Goal: Transaction & Acquisition: Purchase product/service

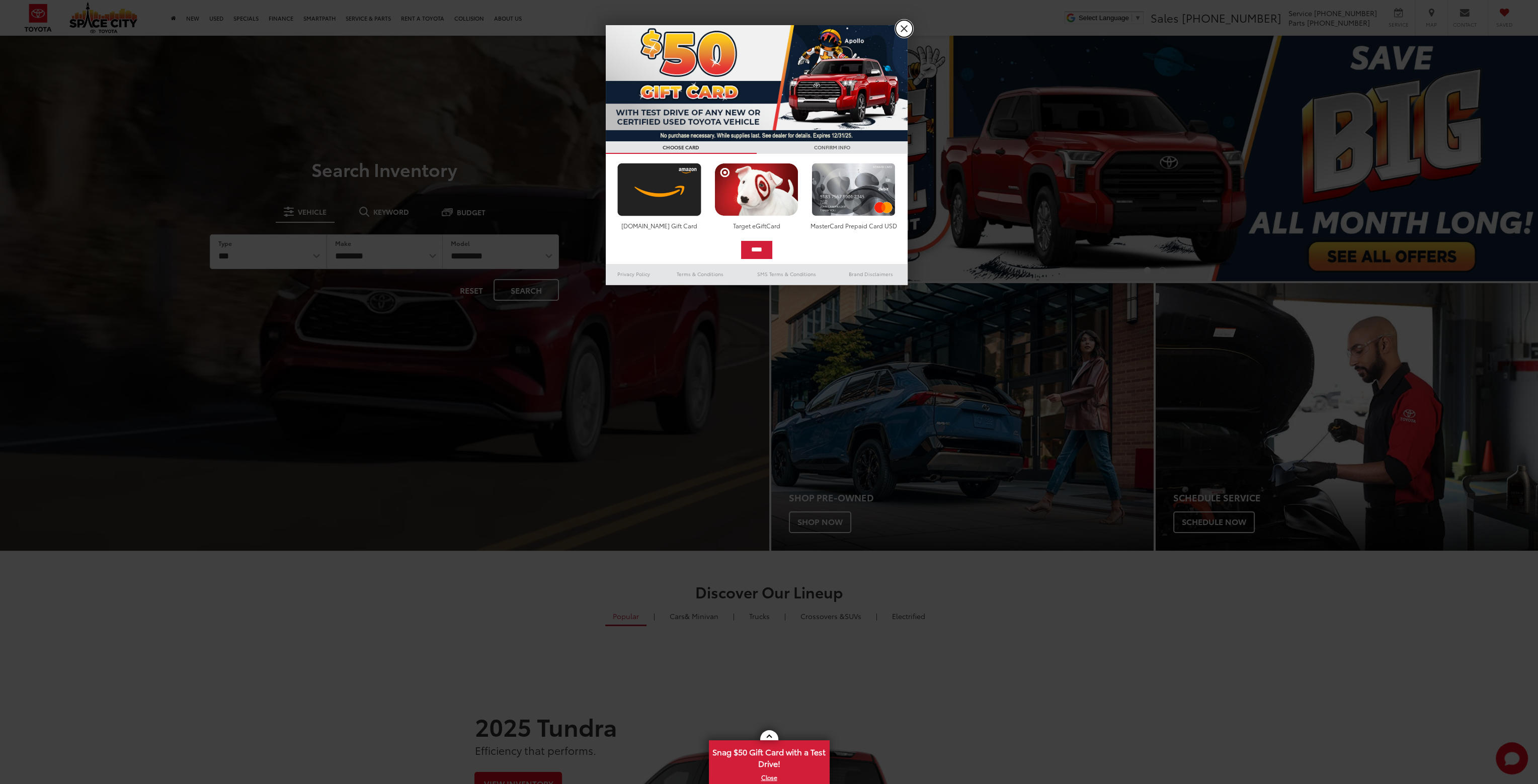
click at [900, 26] on link "X" at bounding box center [904, 29] width 17 height 17
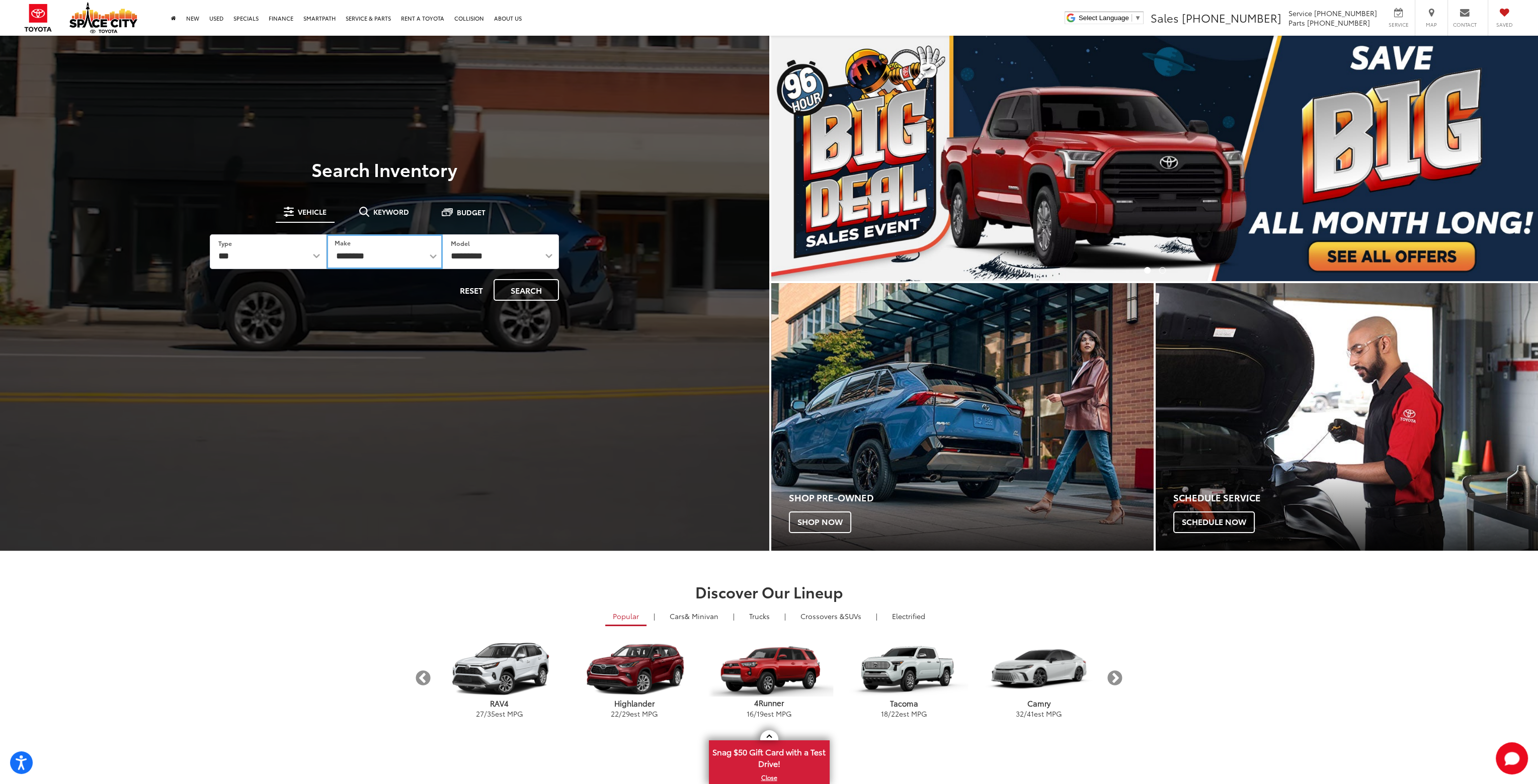
click at [427, 254] on select "**********" at bounding box center [385, 252] width 116 height 35
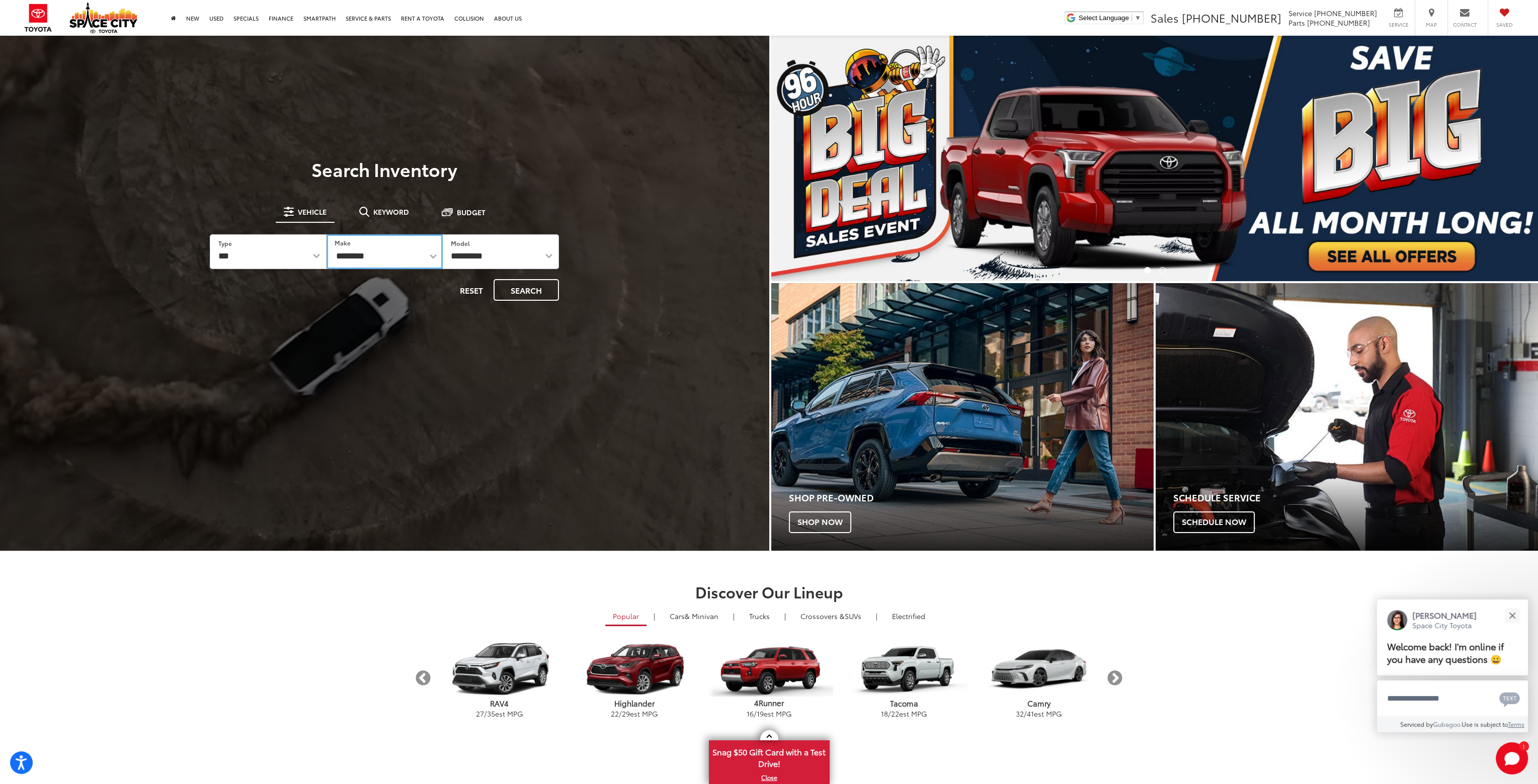
select select "******"
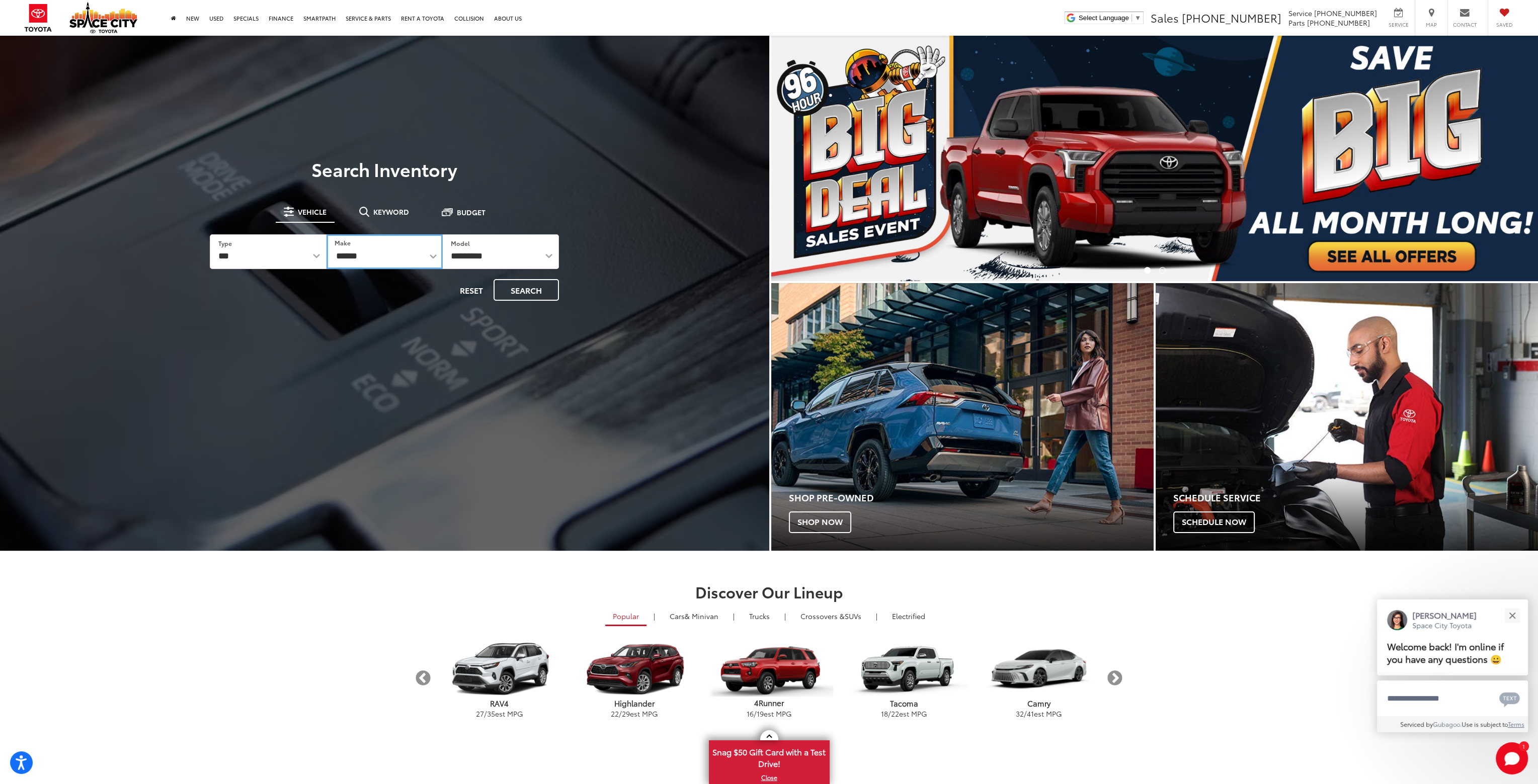
click at [326, 235] on select "**********" at bounding box center [385, 252] width 116 height 35
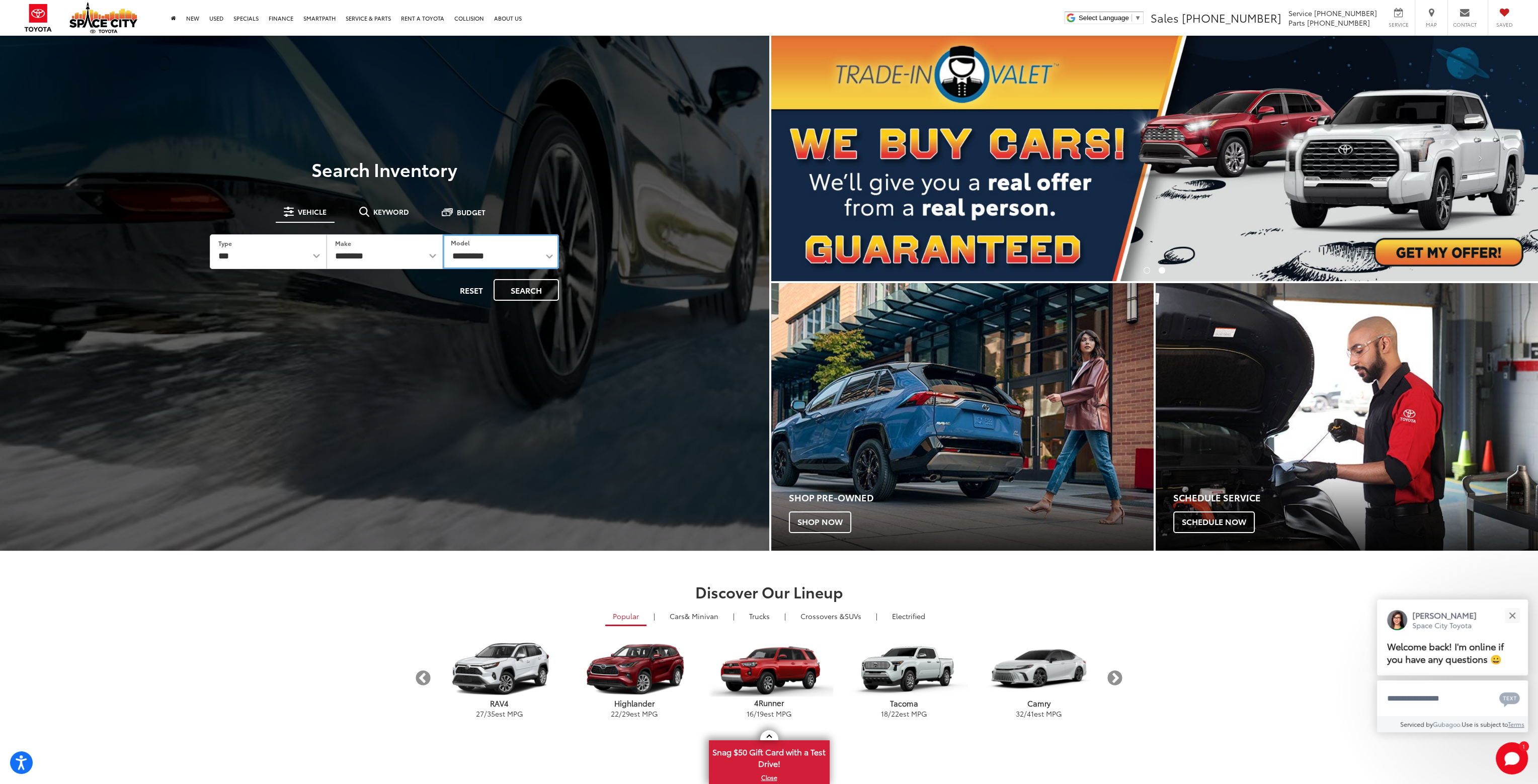
click at [548, 257] on select "**********" at bounding box center [501, 252] width 116 height 35
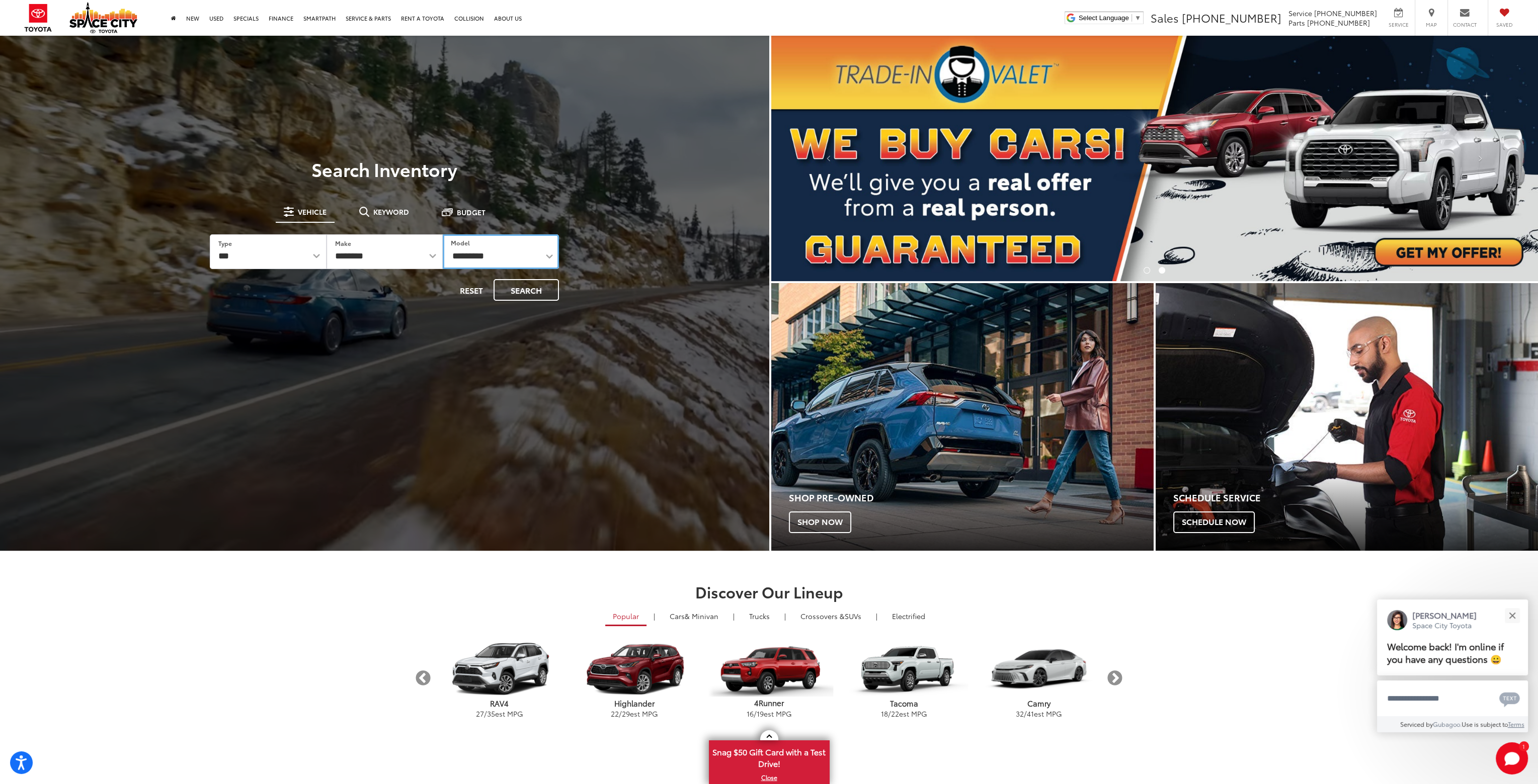
select select "******"
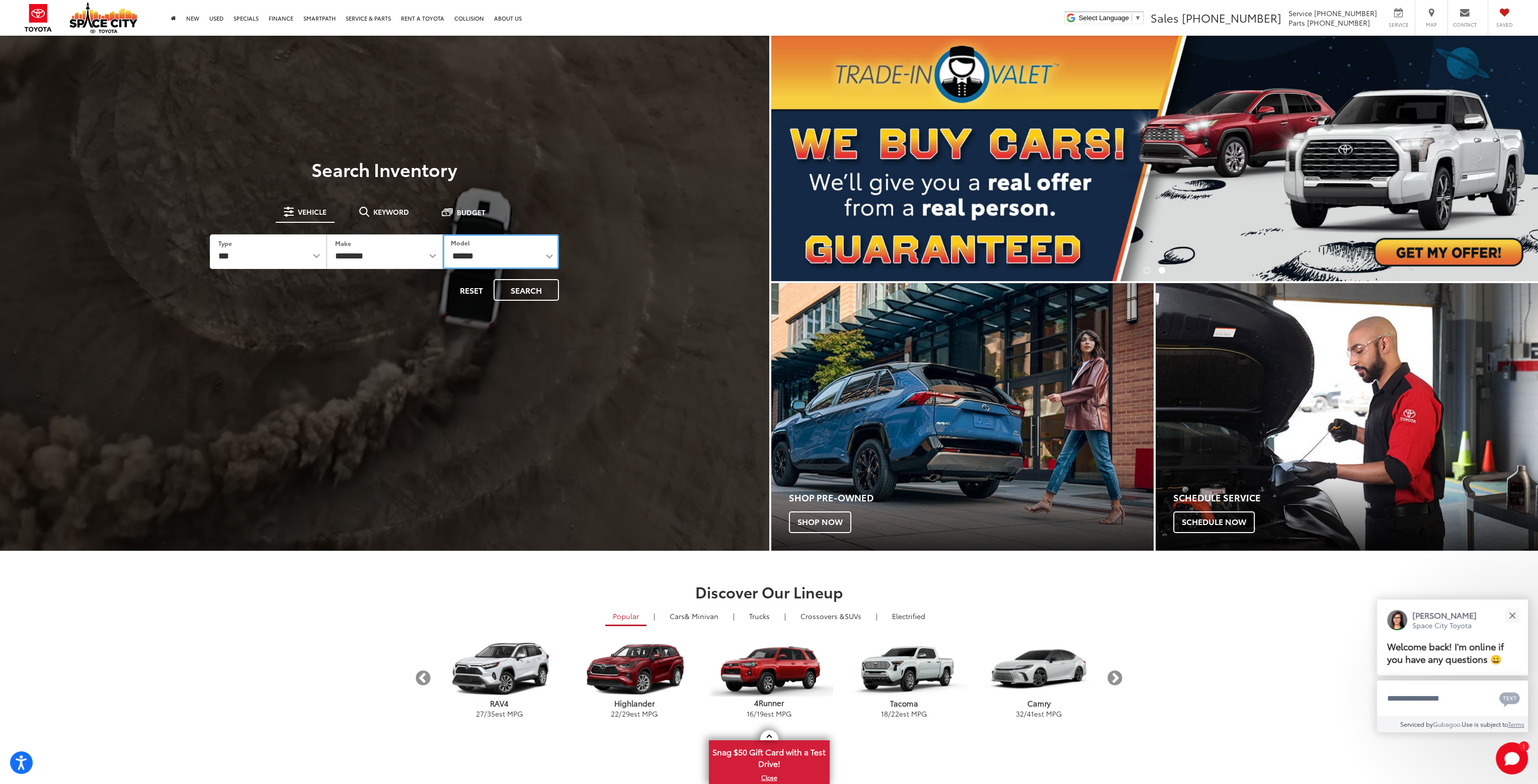
click at [443, 235] on select "**********" at bounding box center [501, 252] width 116 height 35
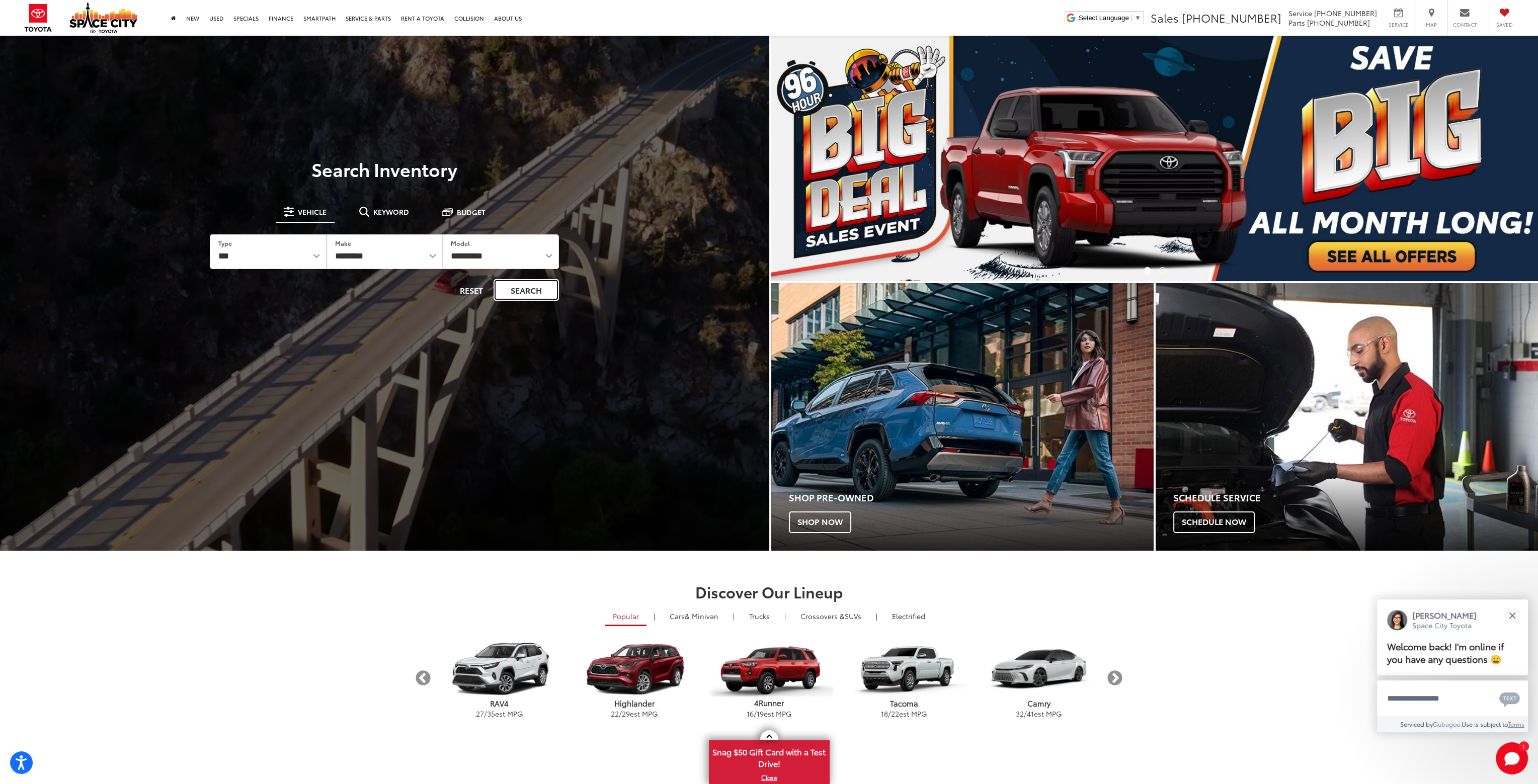
click at [531, 293] on button "Search" at bounding box center [526, 290] width 65 height 22
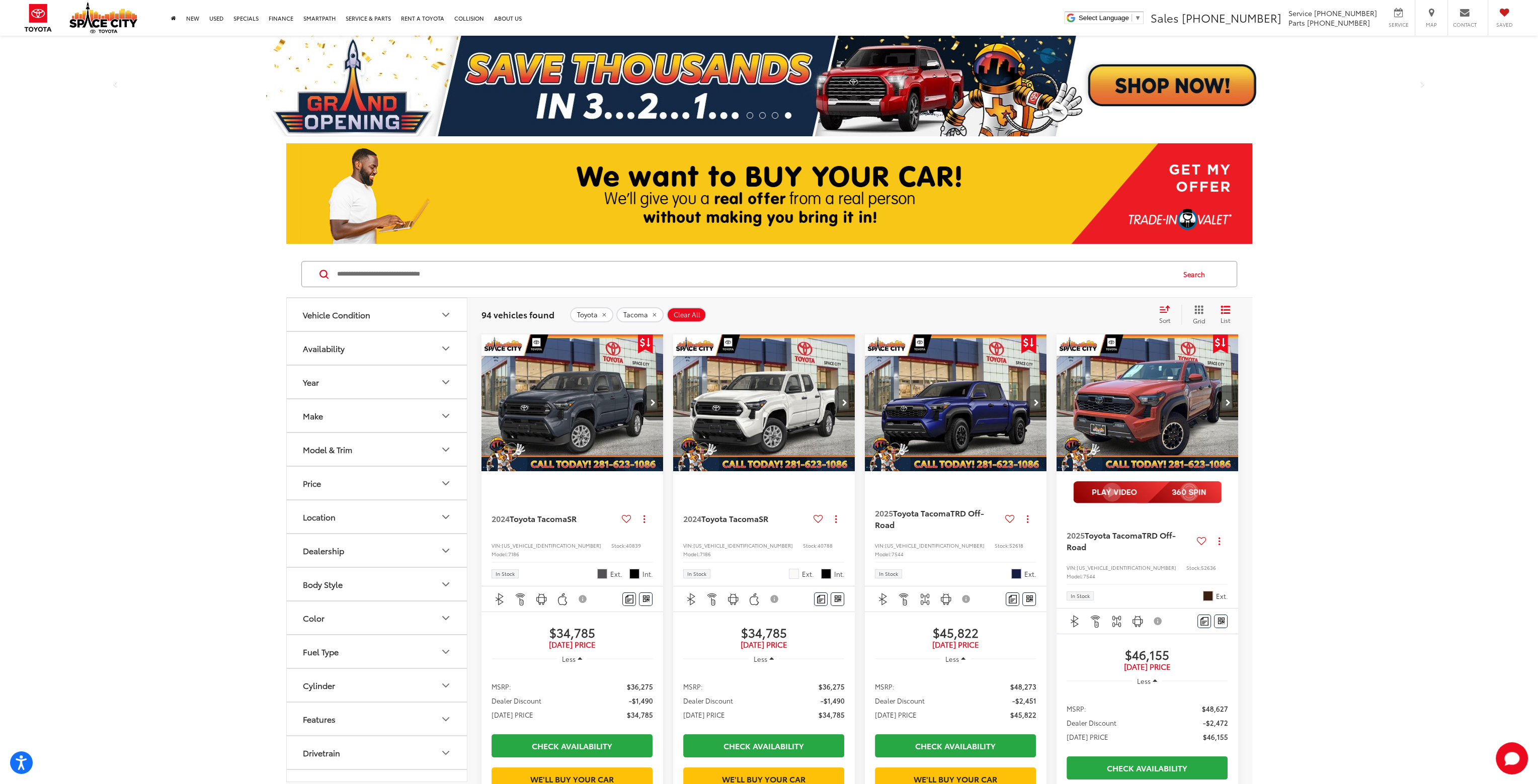
click at [450, 384] on icon "Year" at bounding box center [446, 382] width 12 height 12
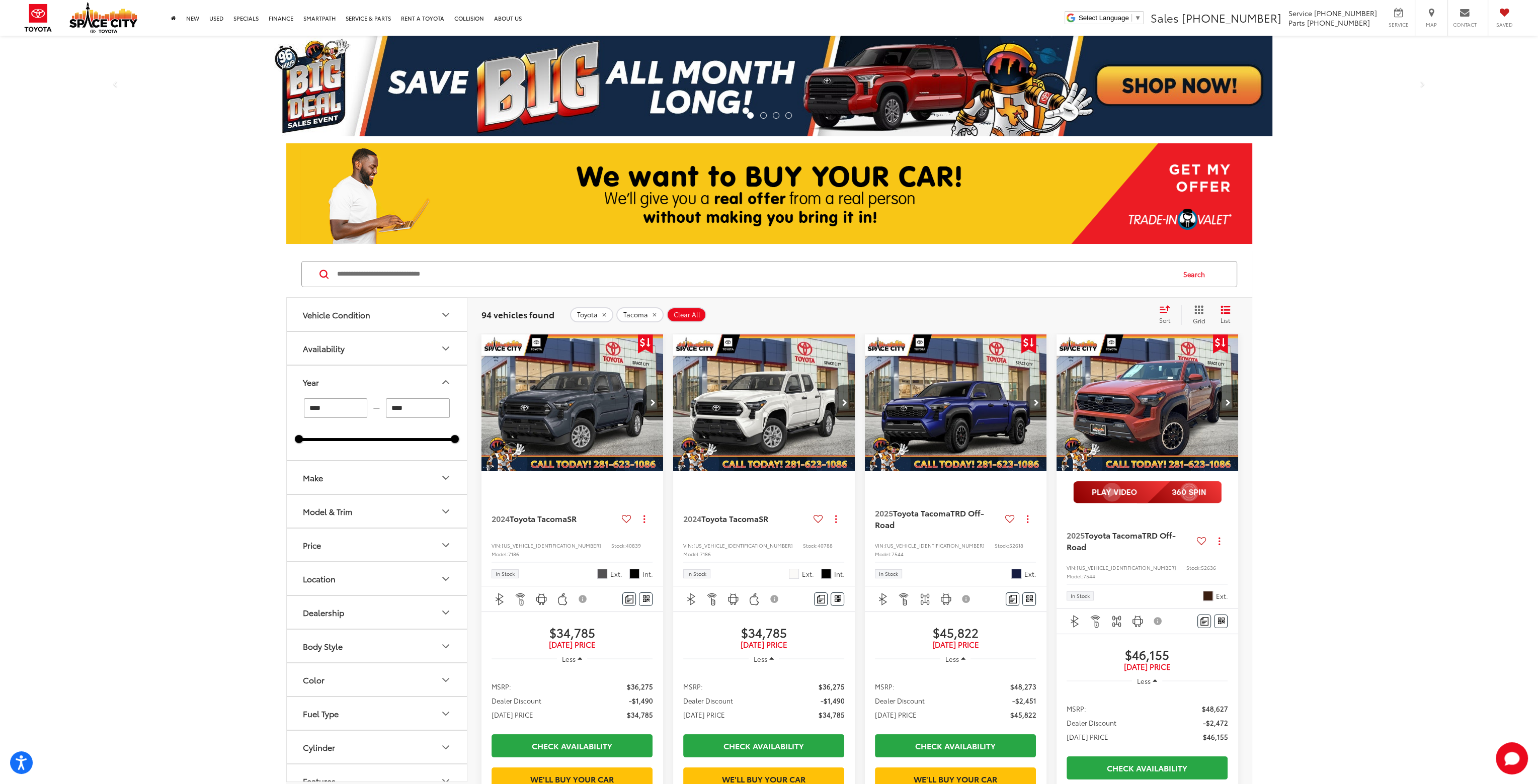
click at [1168, 311] on icon "Select sort value" at bounding box center [1165, 309] width 11 height 8
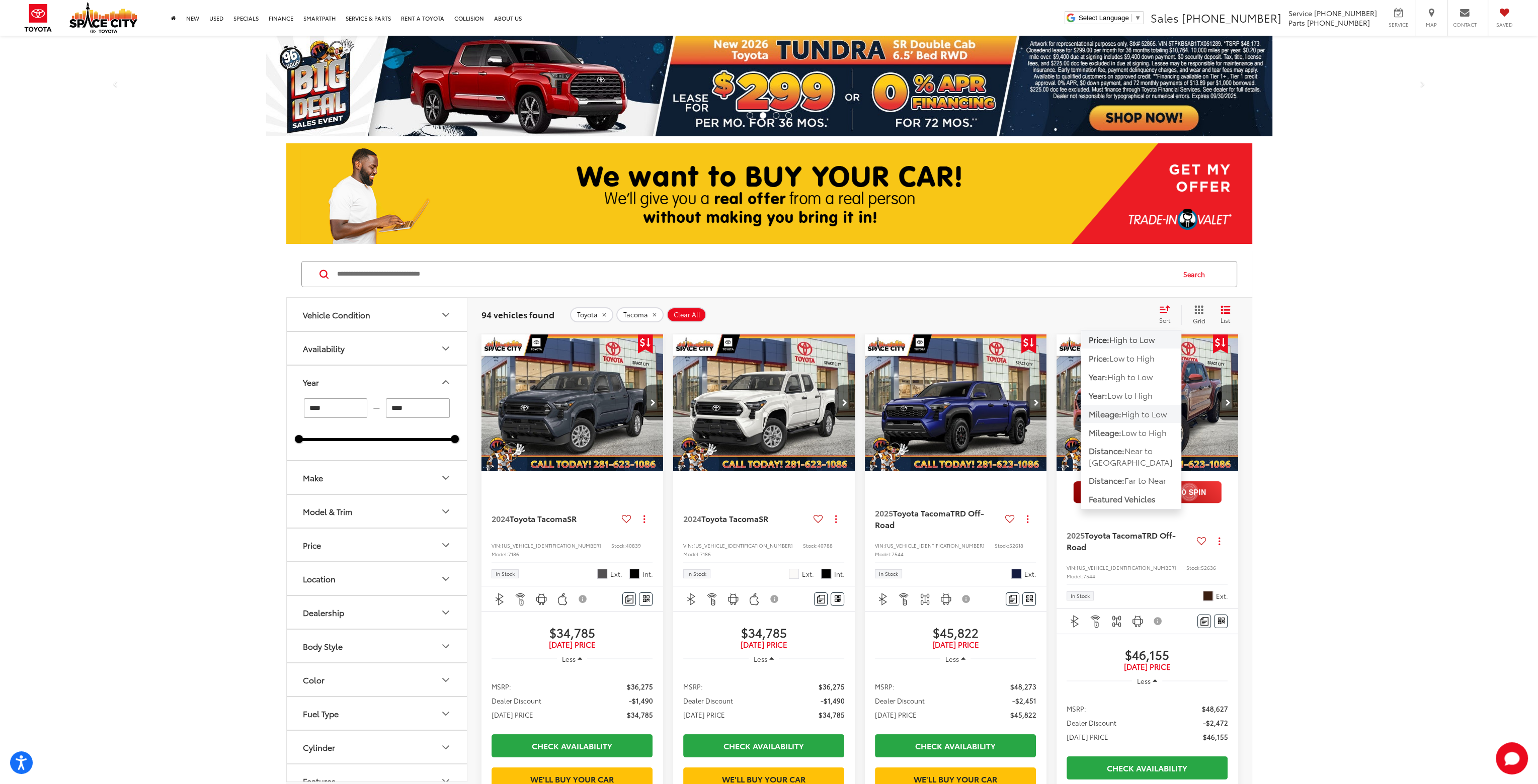
click at [1136, 416] on span "High to Low" at bounding box center [1144, 413] width 45 height 11
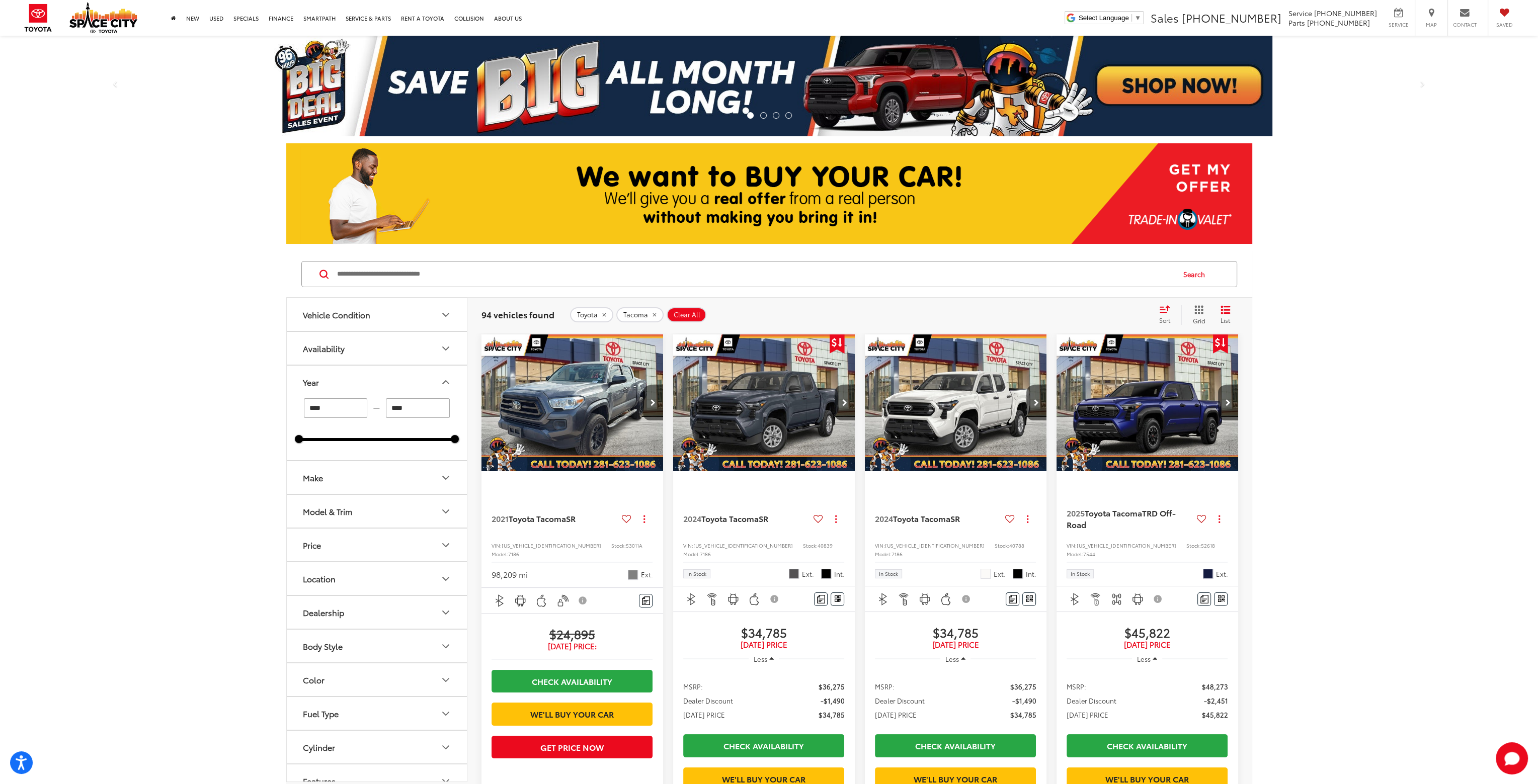
click at [444, 317] on icon "Vehicle Condition" at bounding box center [446, 315] width 12 height 12
click at [371, 374] on label "Certified Pre-Owned (1)" at bounding box center [377, 373] width 156 height 17
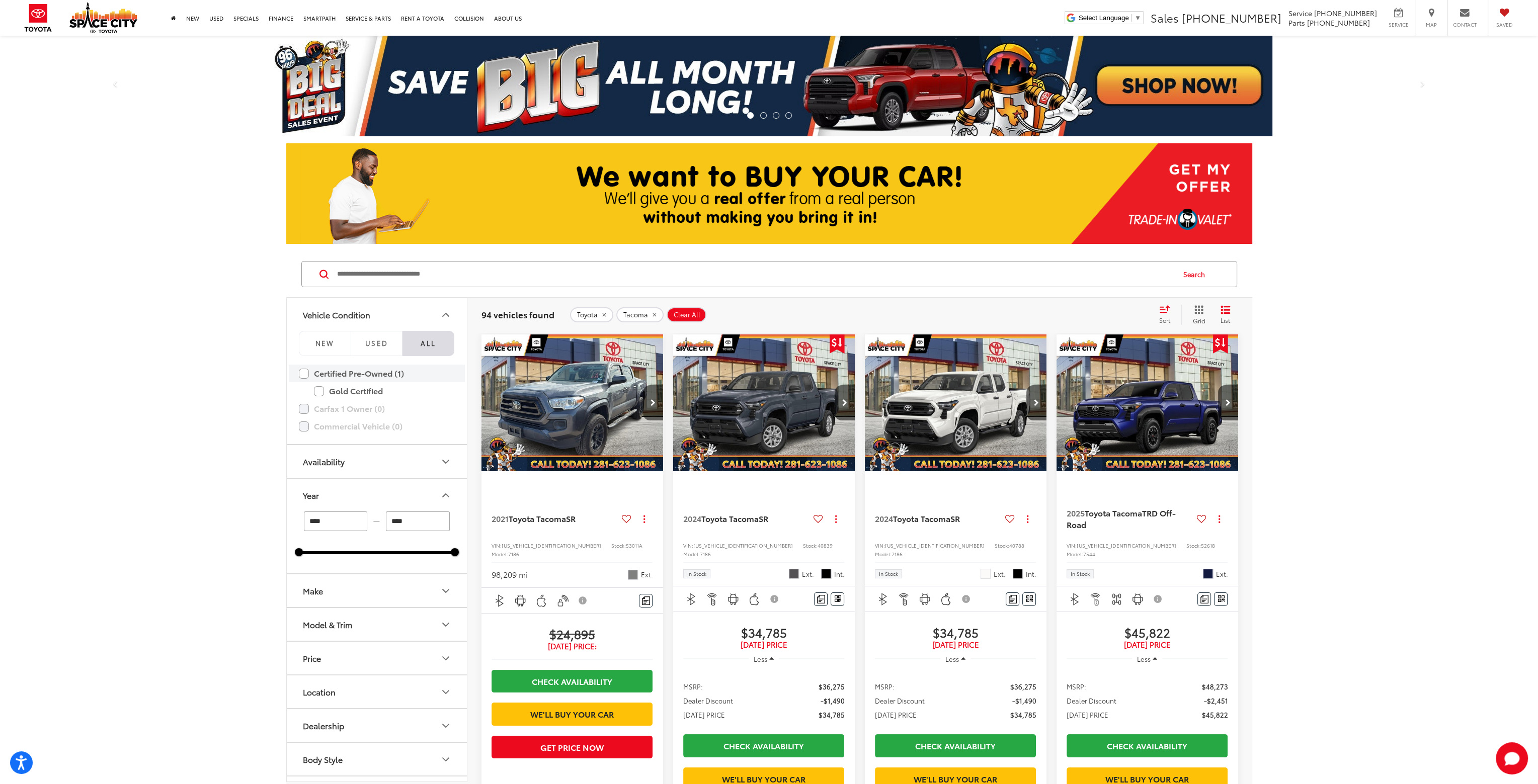
type input "****"
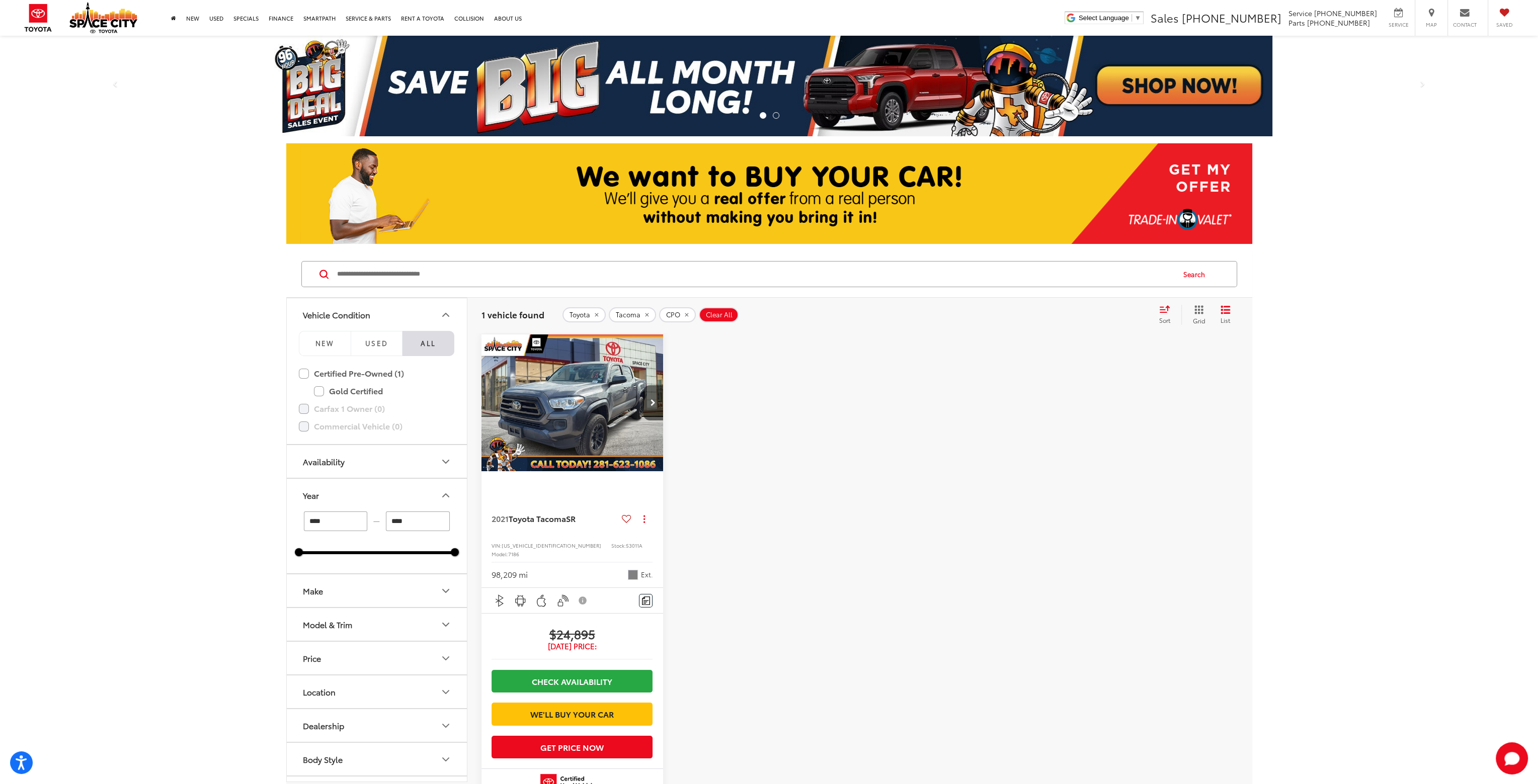
click at [568, 392] on img "2021 Toyota Tacoma SR 0" at bounding box center [572, 403] width 183 height 137
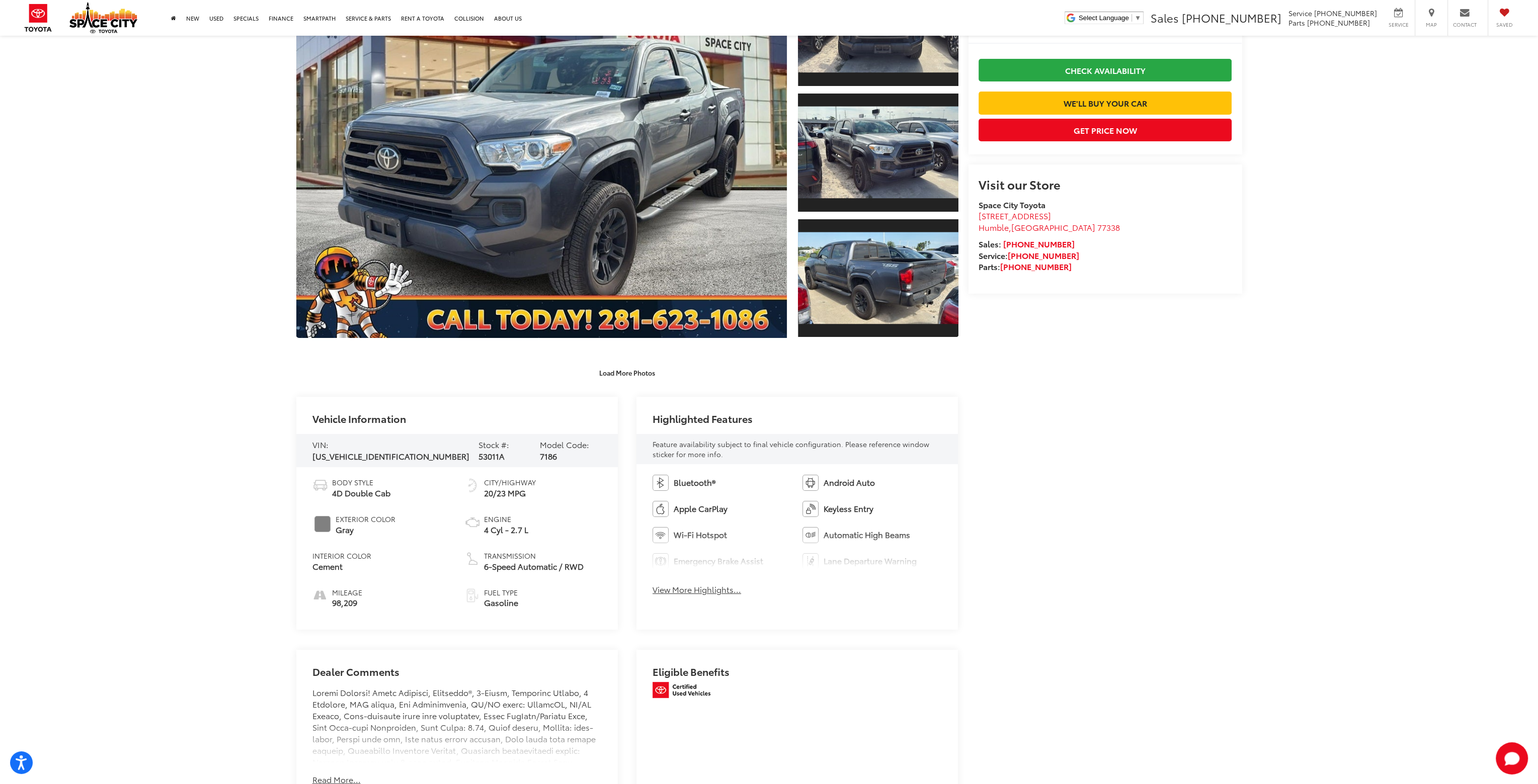
scroll to position [151, 0]
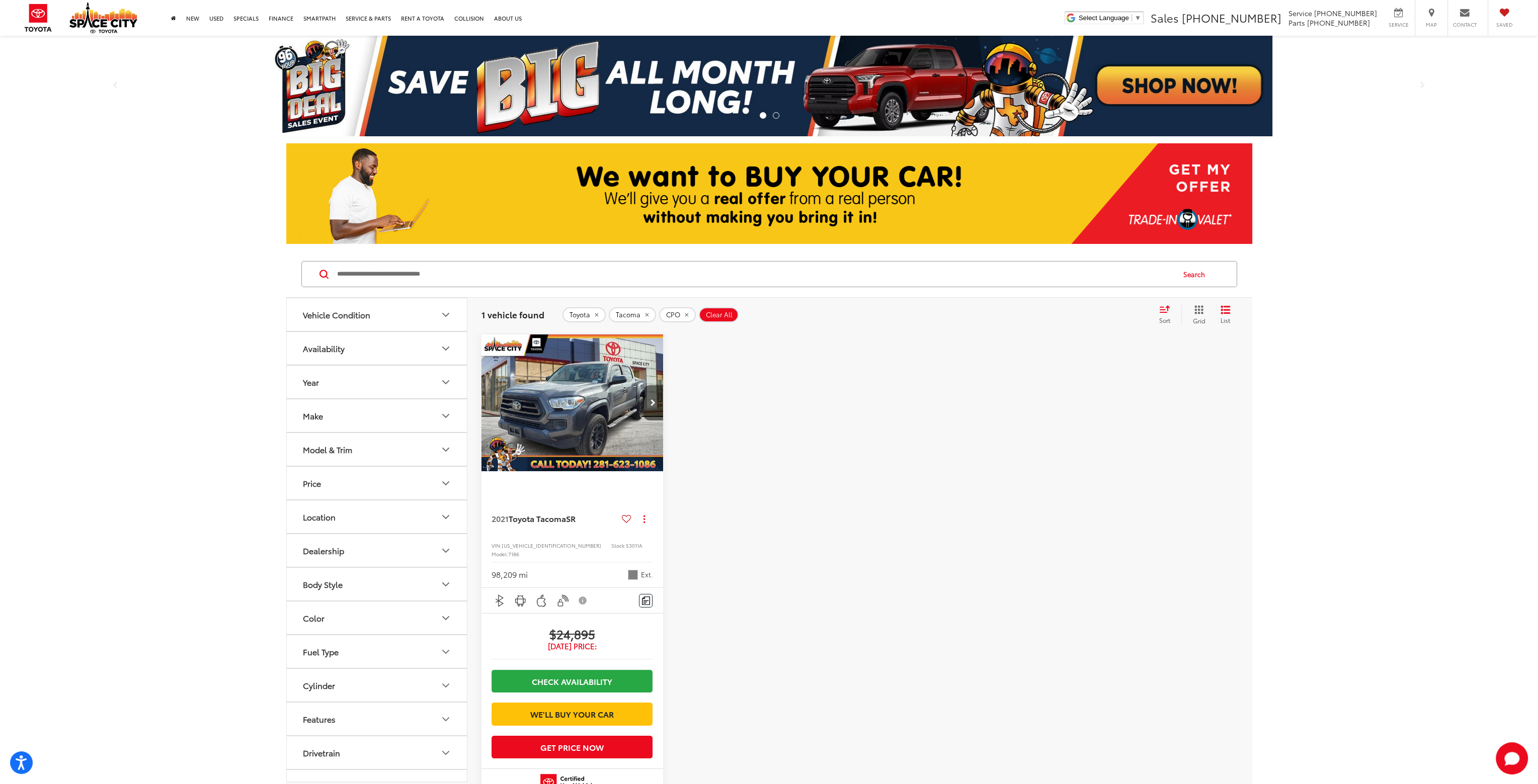
click at [441, 314] on icon "Vehicle Condition" at bounding box center [446, 315] width 12 height 12
click at [294, 370] on div "Certified Pre-Owned (1)" at bounding box center [376, 373] width 176 height 17
click at [320, 344] on span "NEW" at bounding box center [325, 343] width 19 height 9
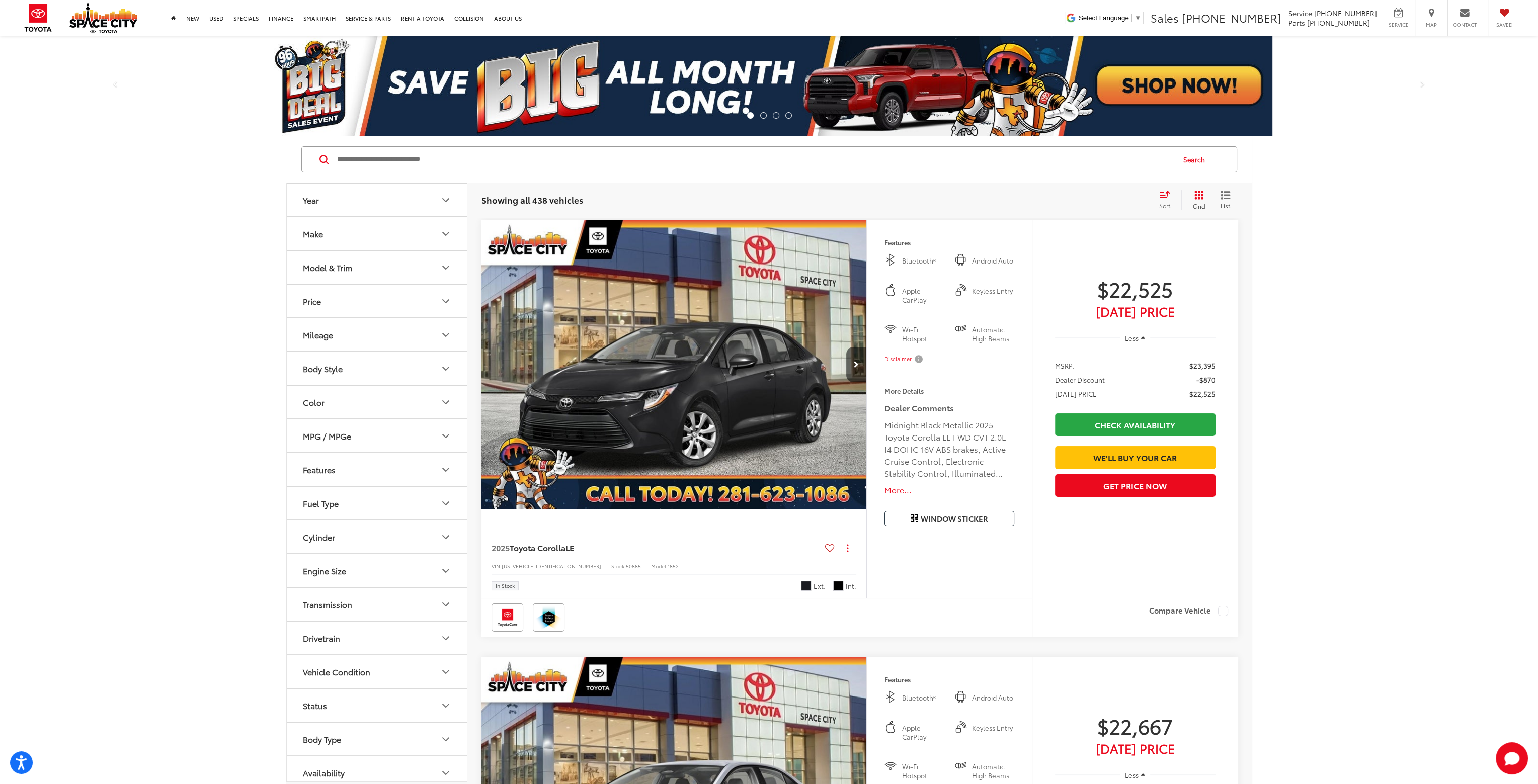
click at [448, 273] on button "Model & Trim" at bounding box center [377, 267] width 181 height 33
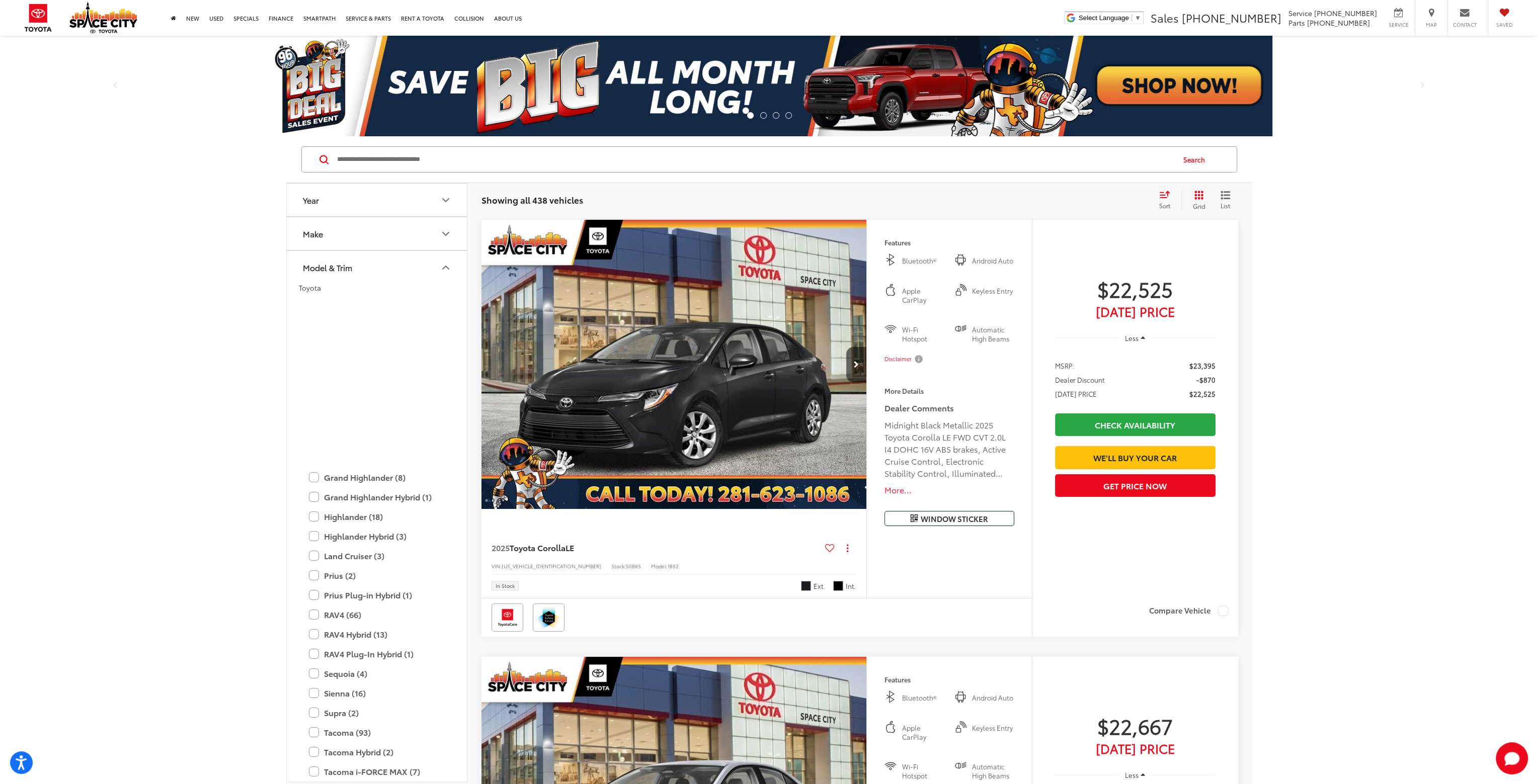
scroll to position [296, 0]
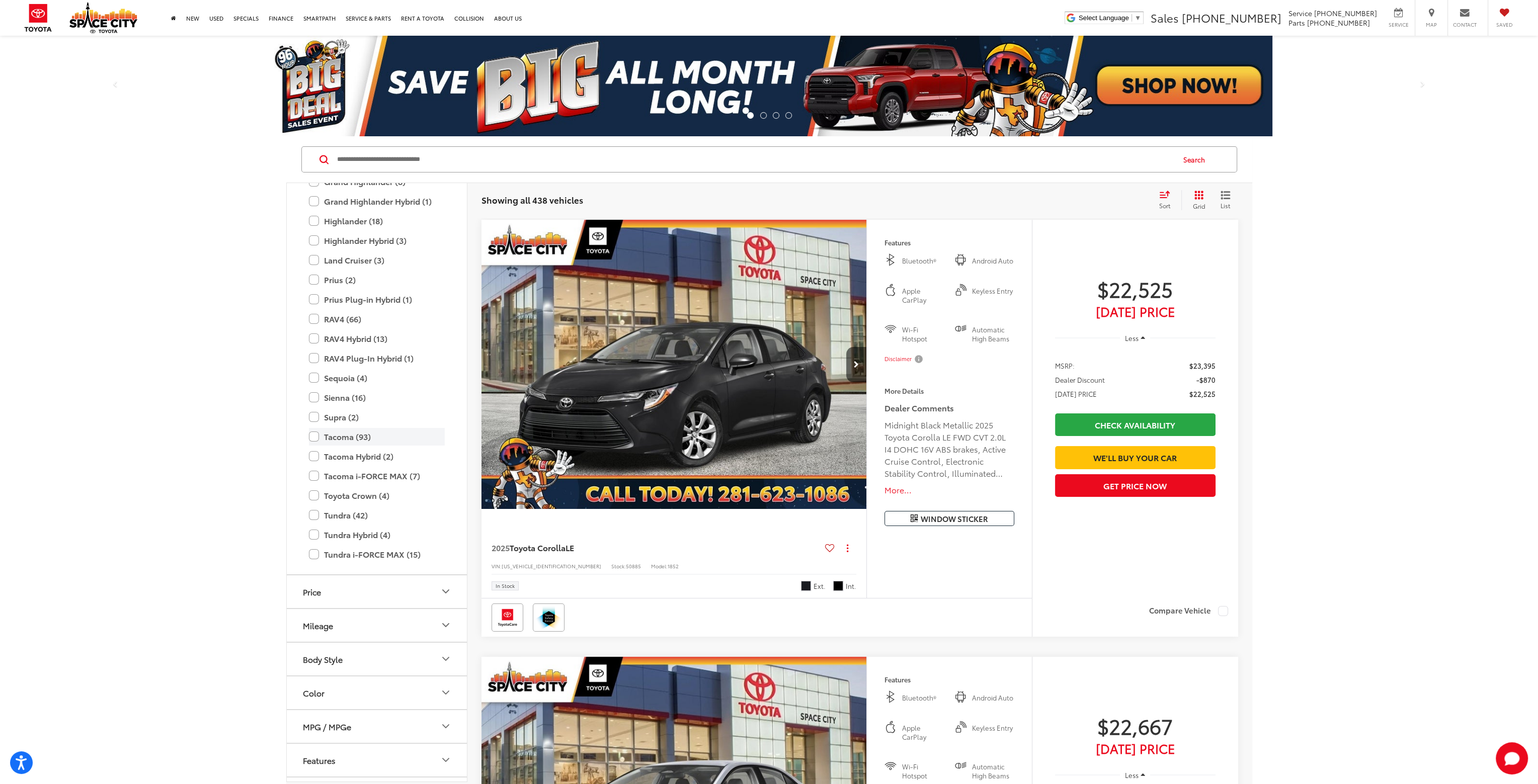
click at [314, 436] on label "Tacoma (93)" at bounding box center [377, 437] width 136 height 17
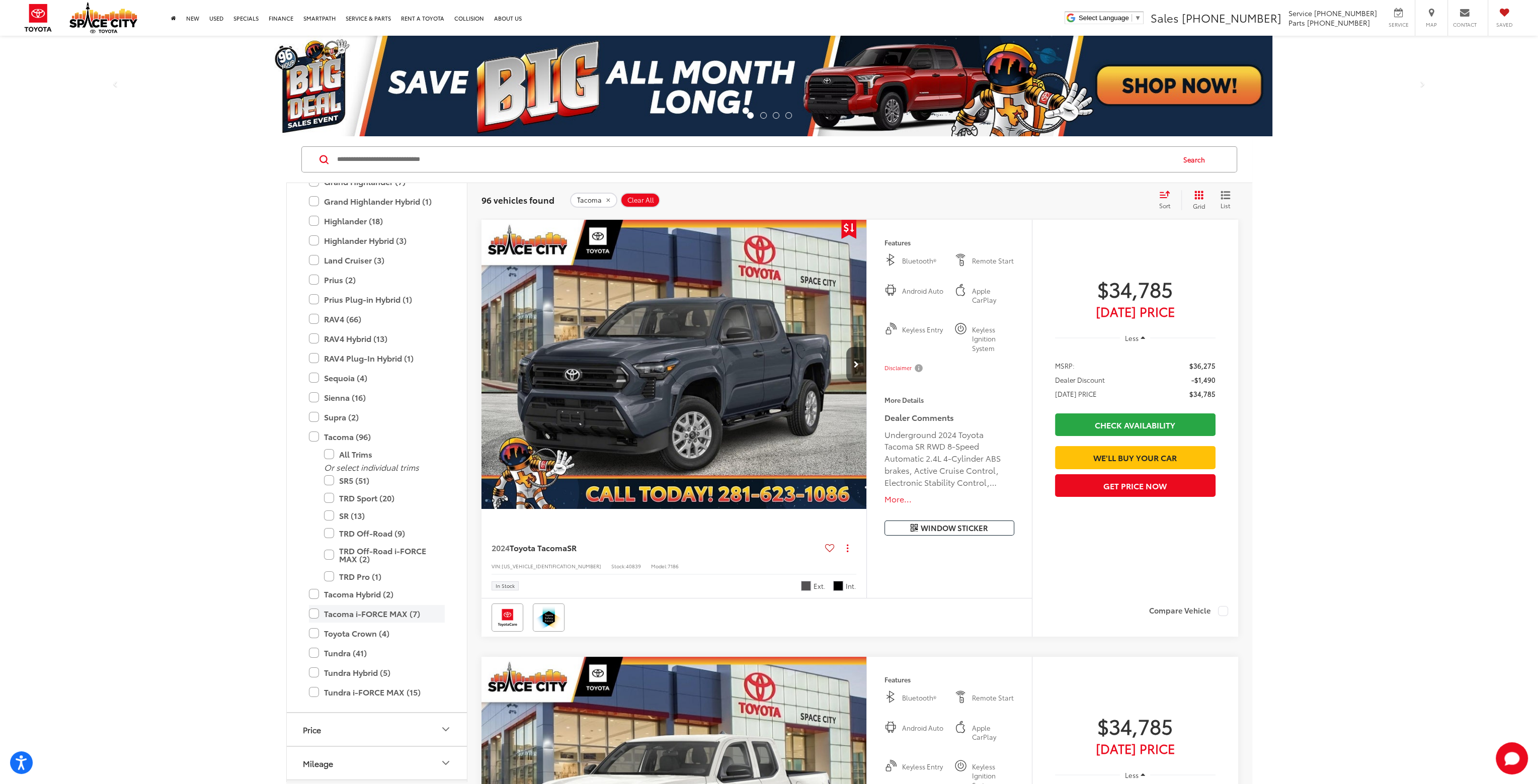
click at [314, 617] on label "Tacoma i-FORCE MAX (7)" at bounding box center [377, 614] width 136 height 17
click at [1170, 198] on div "Sort" at bounding box center [1168, 200] width 27 height 20
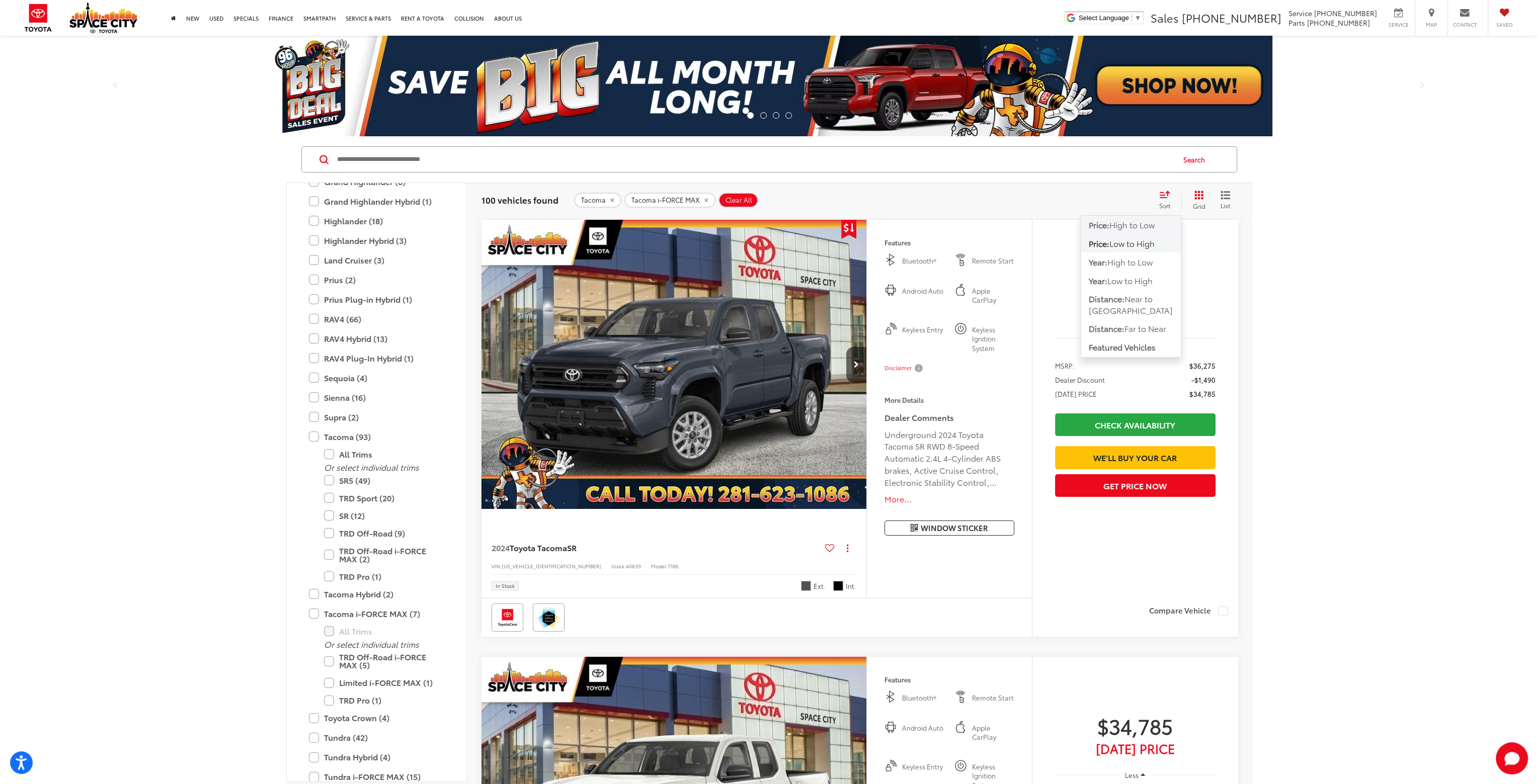
click at [1146, 231] on button "Price: High to Low" at bounding box center [1131, 225] width 100 height 18
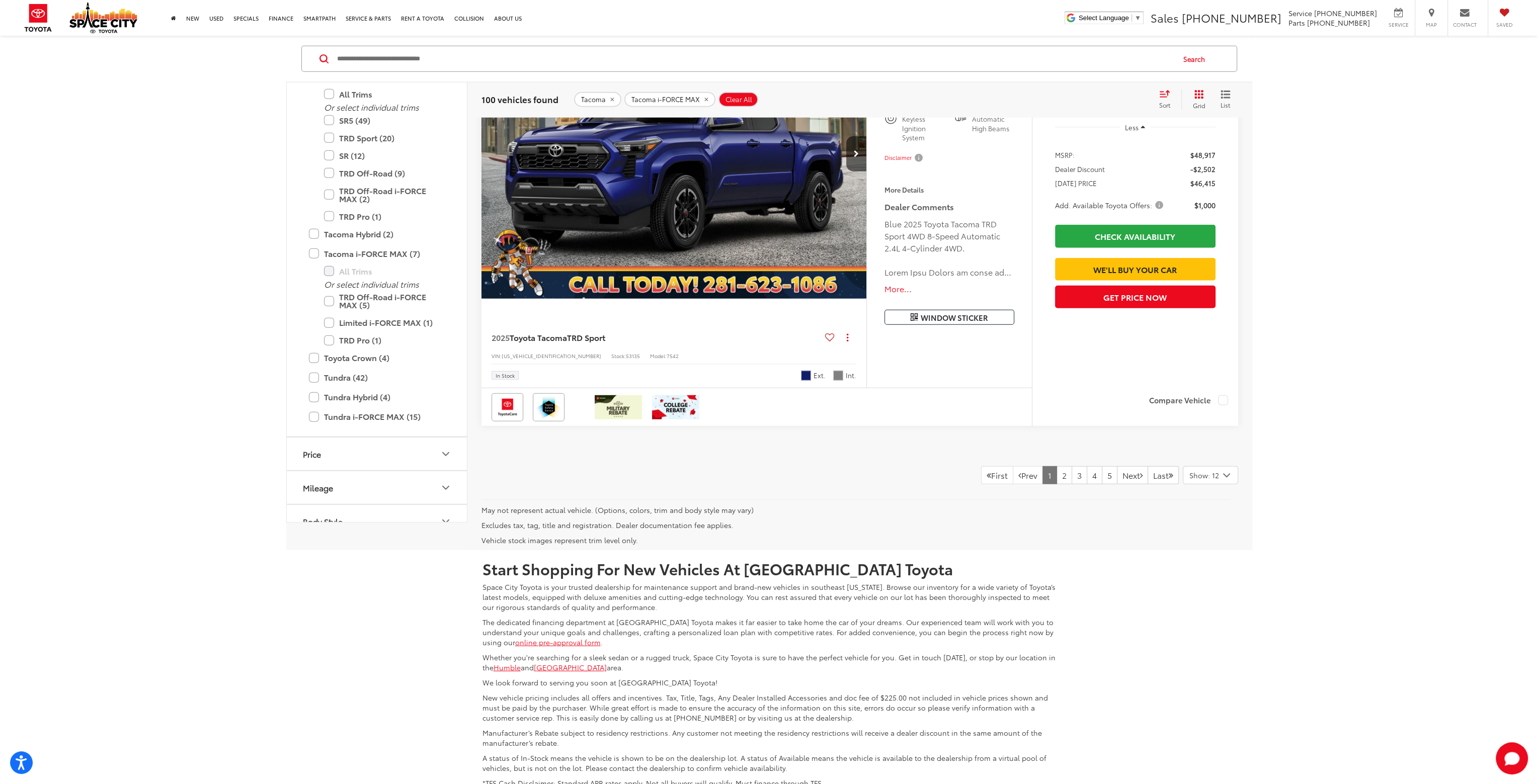
scroll to position [5130, 0]
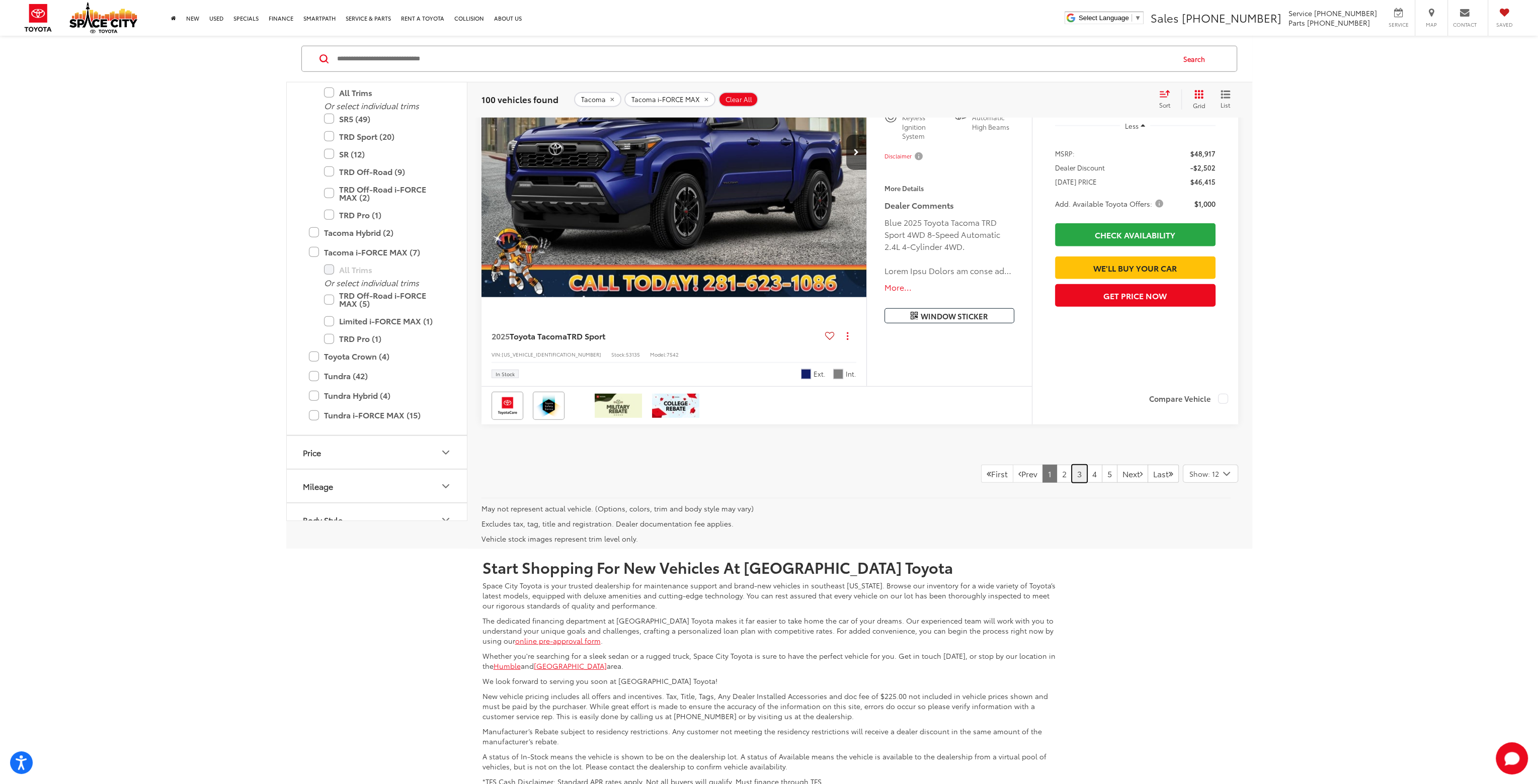
click at [1072, 471] on link "3" at bounding box center [1080, 474] width 16 height 18
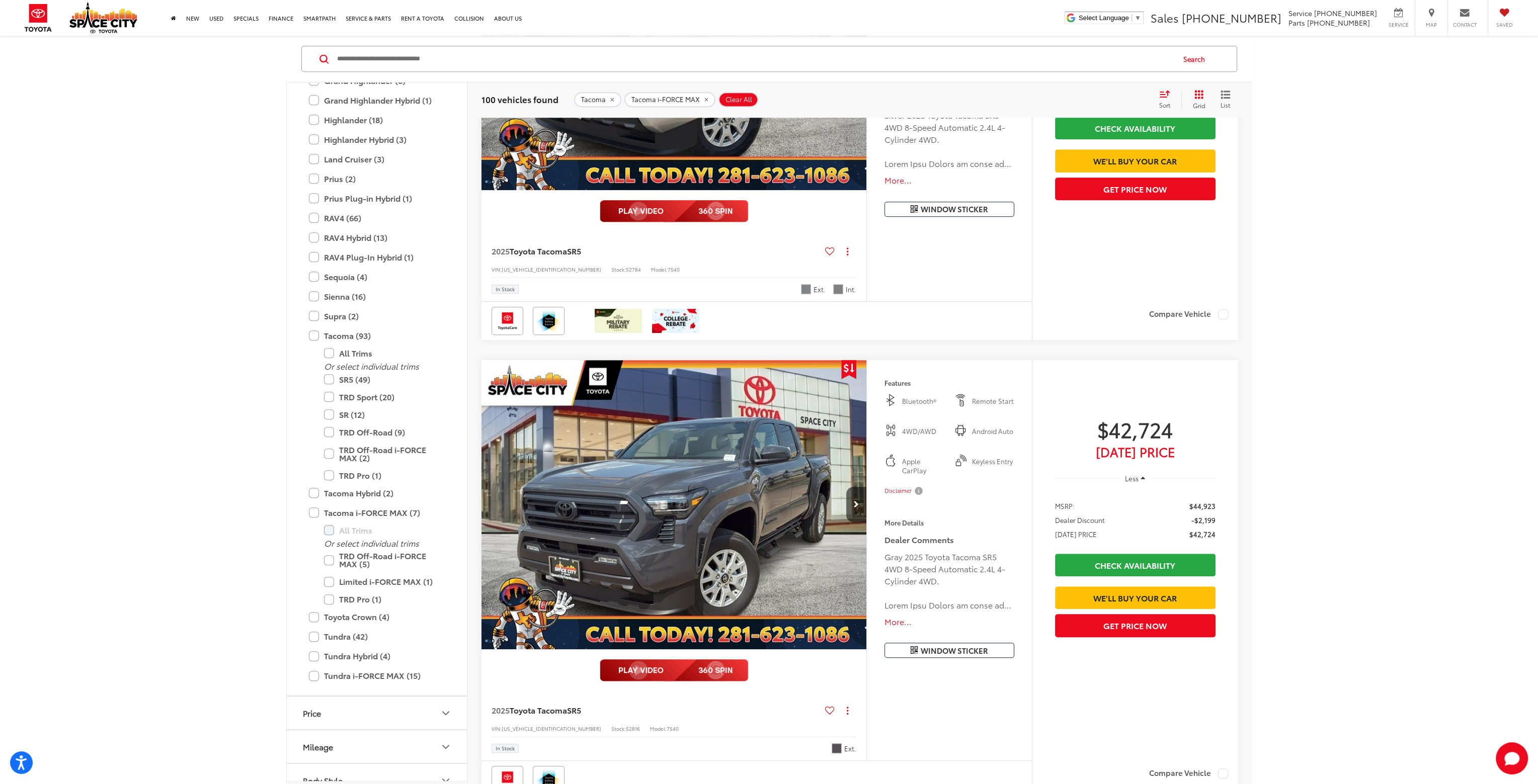
scroll to position [1207, 0]
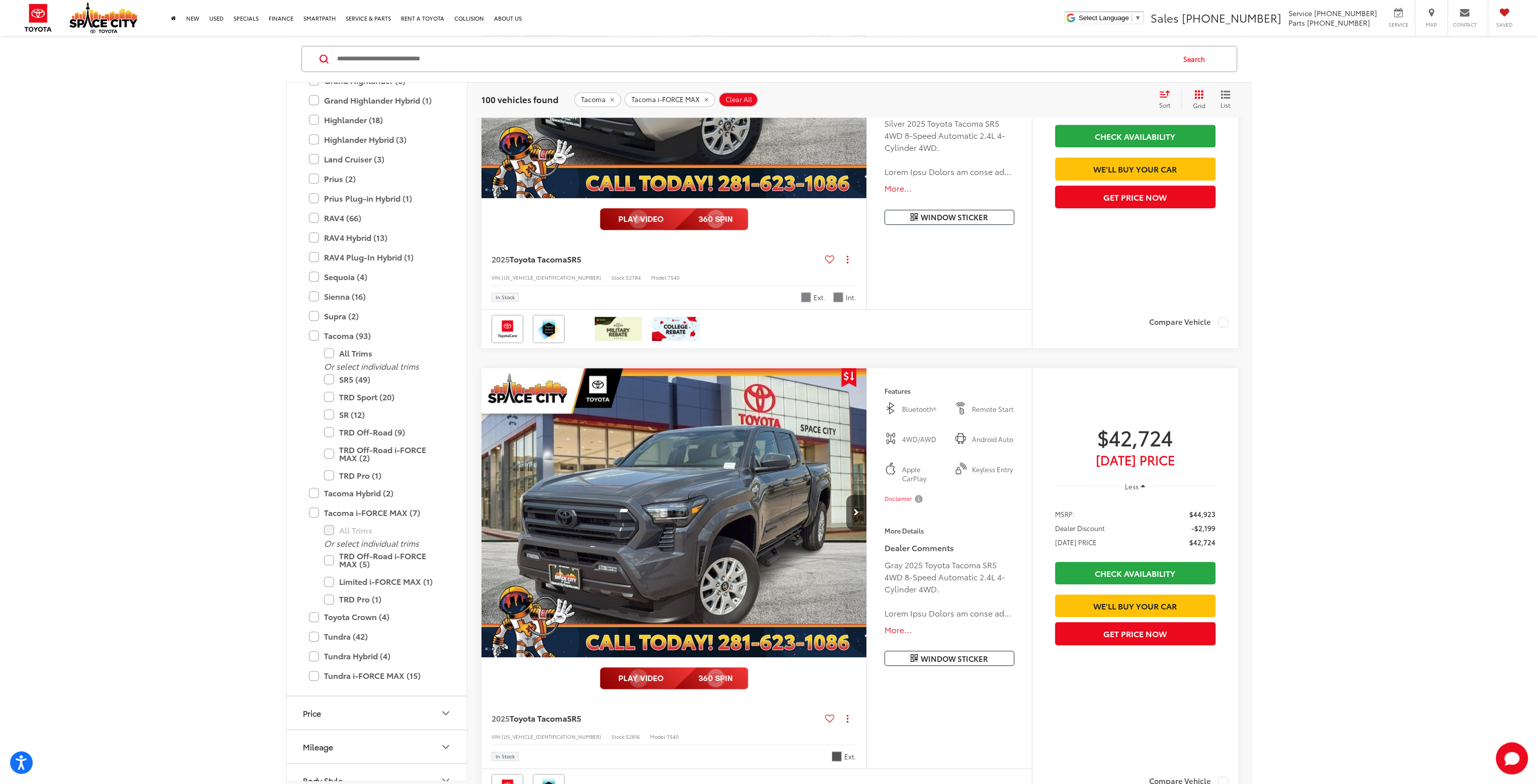
click at [902, 629] on button "More..." at bounding box center [949, 630] width 130 height 11
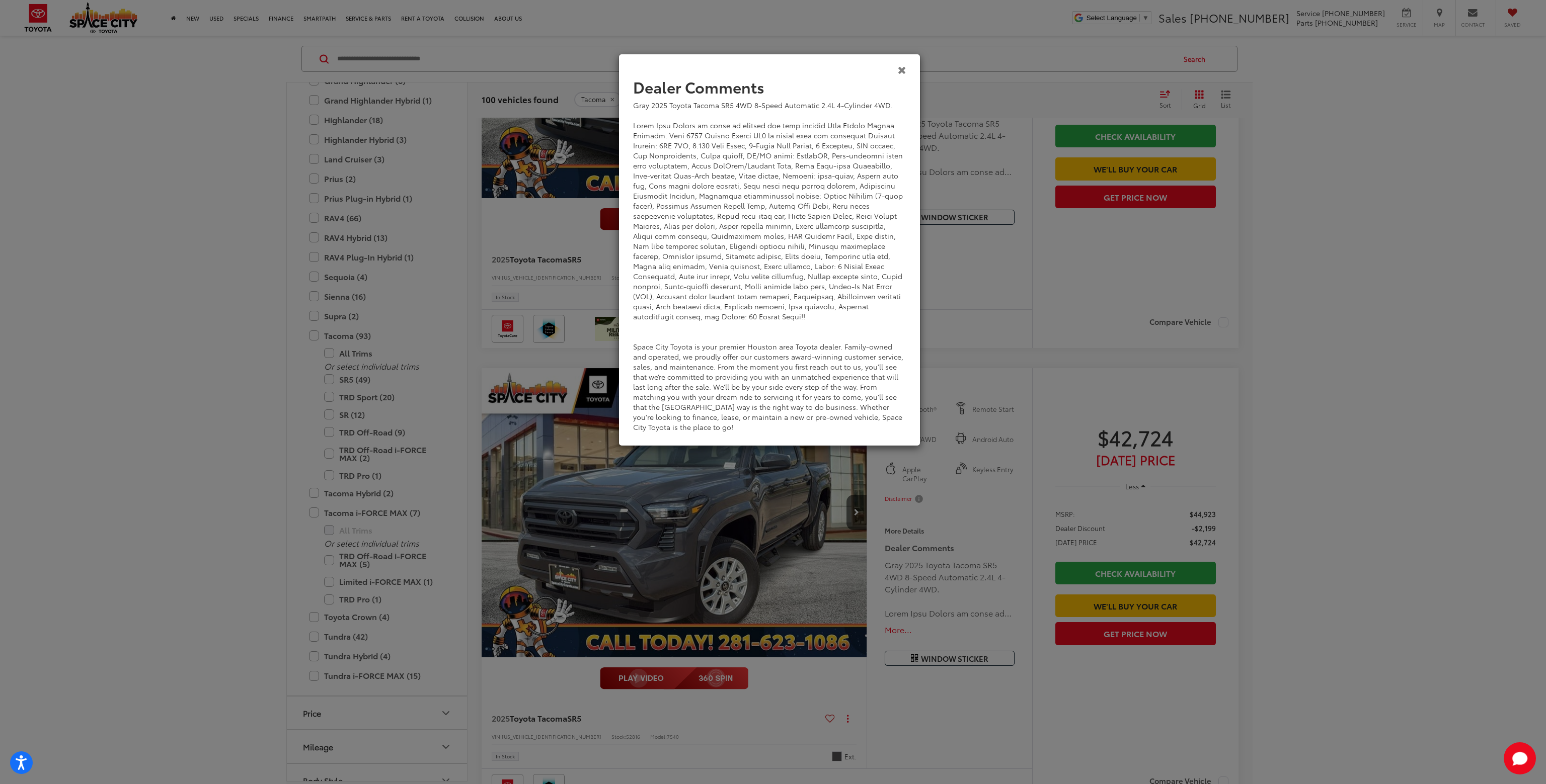
click at [898, 70] on icon "Close" at bounding box center [902, 70] width 8 height 11
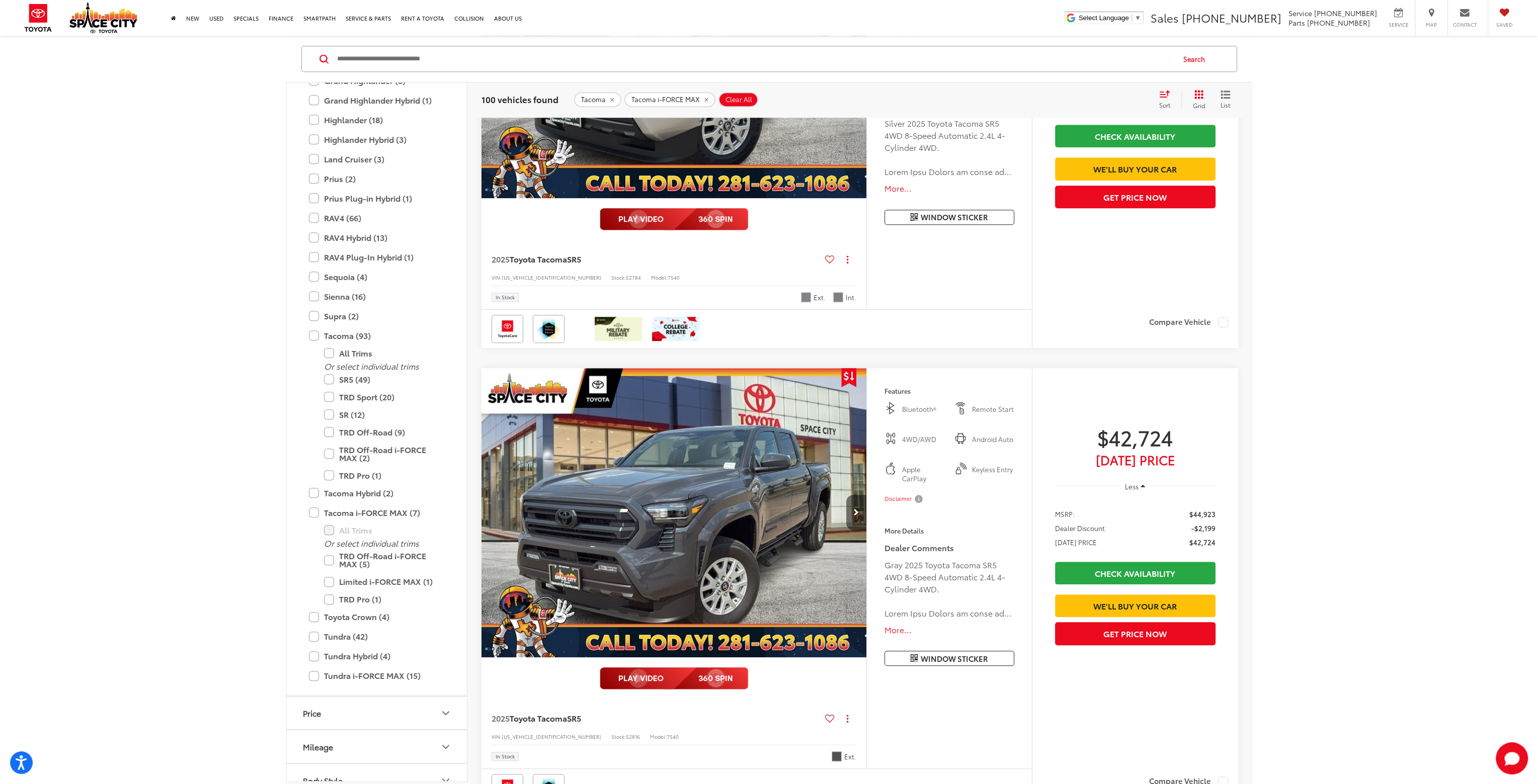
click at [858, 513] on icon "Next image" at bounding box center [856, 513] width 5 height 7
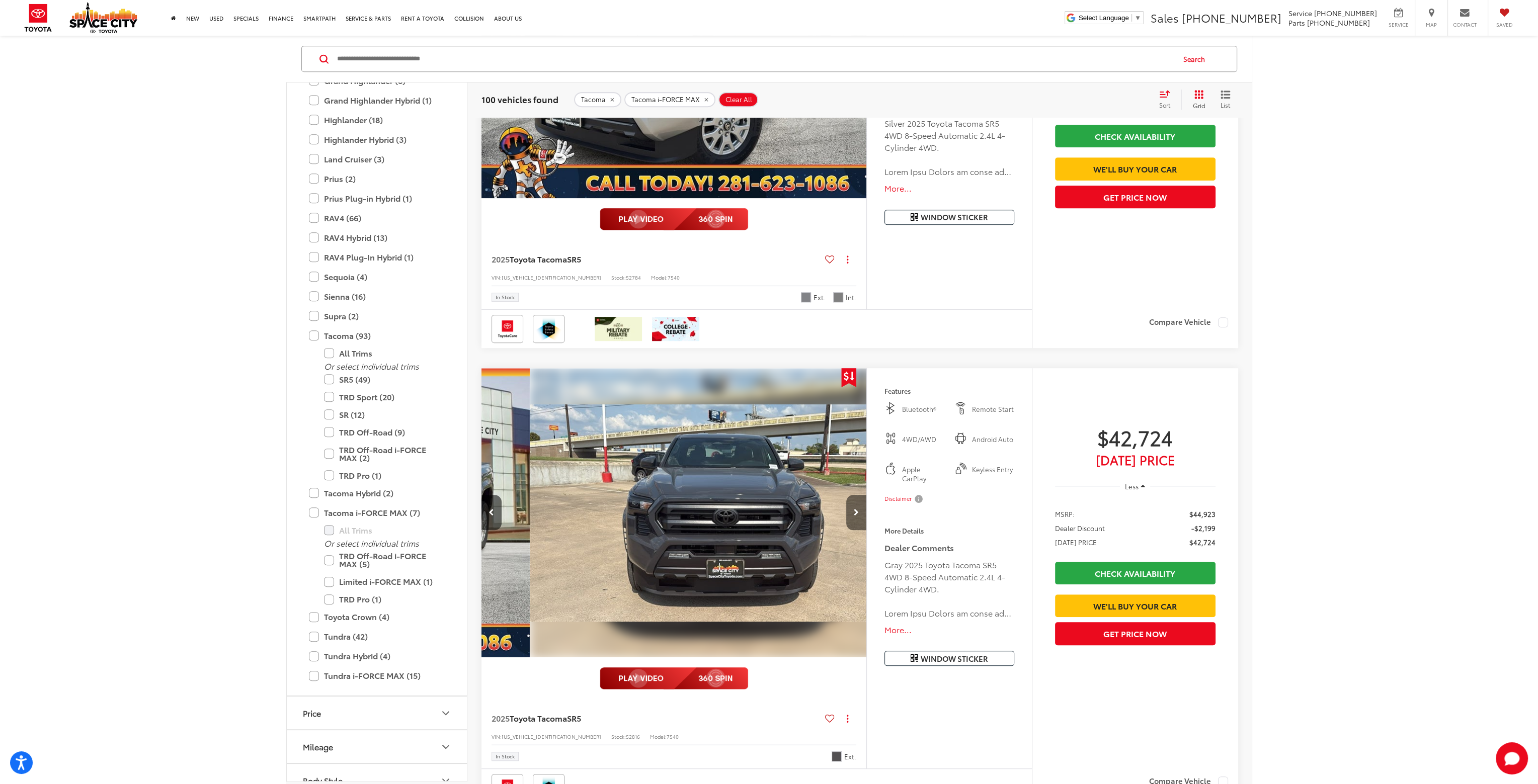
scroll to position [0, 386]
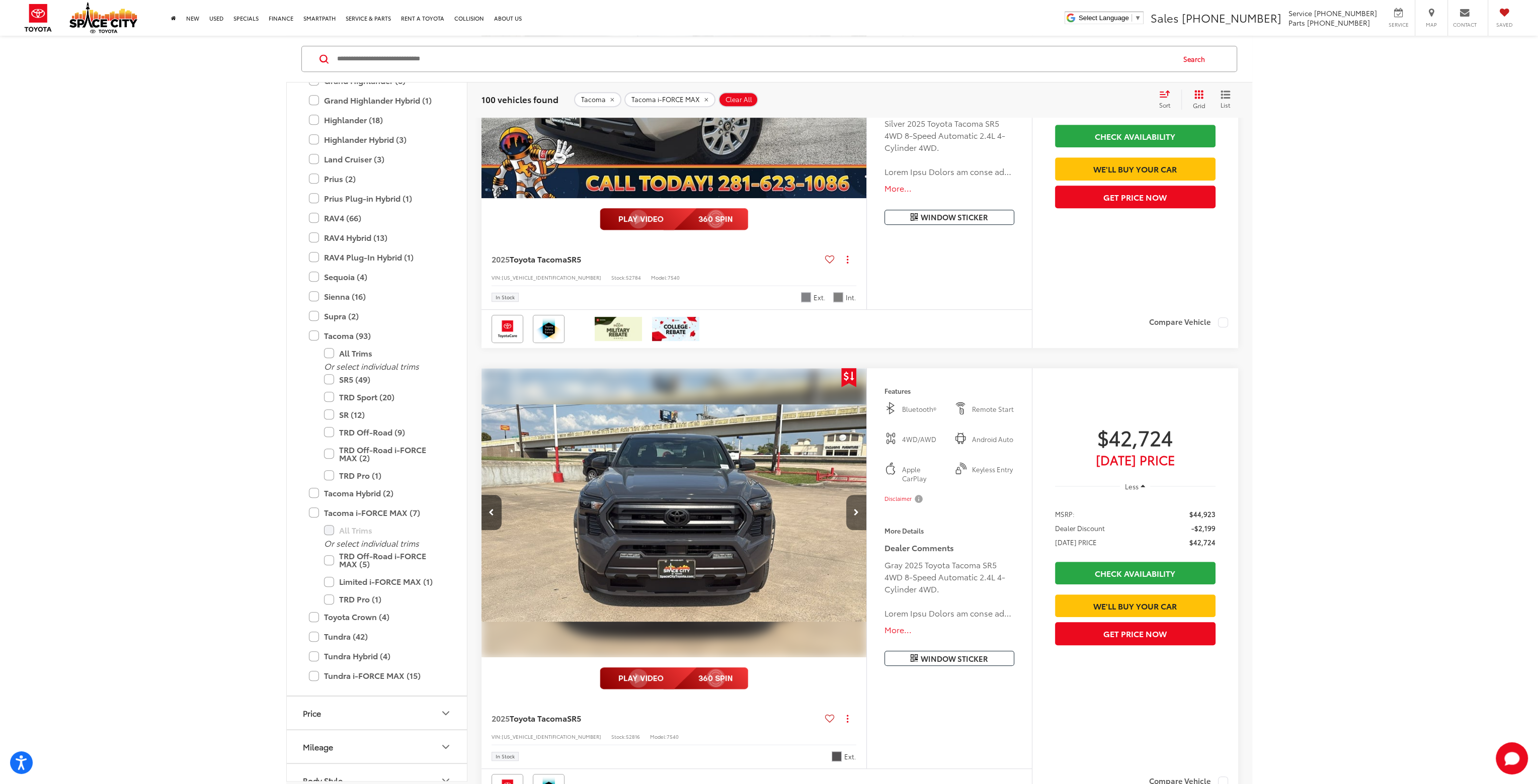
click at [858, 513] on icon "Next image" at bounding box center [856, 513] width 5 height 7
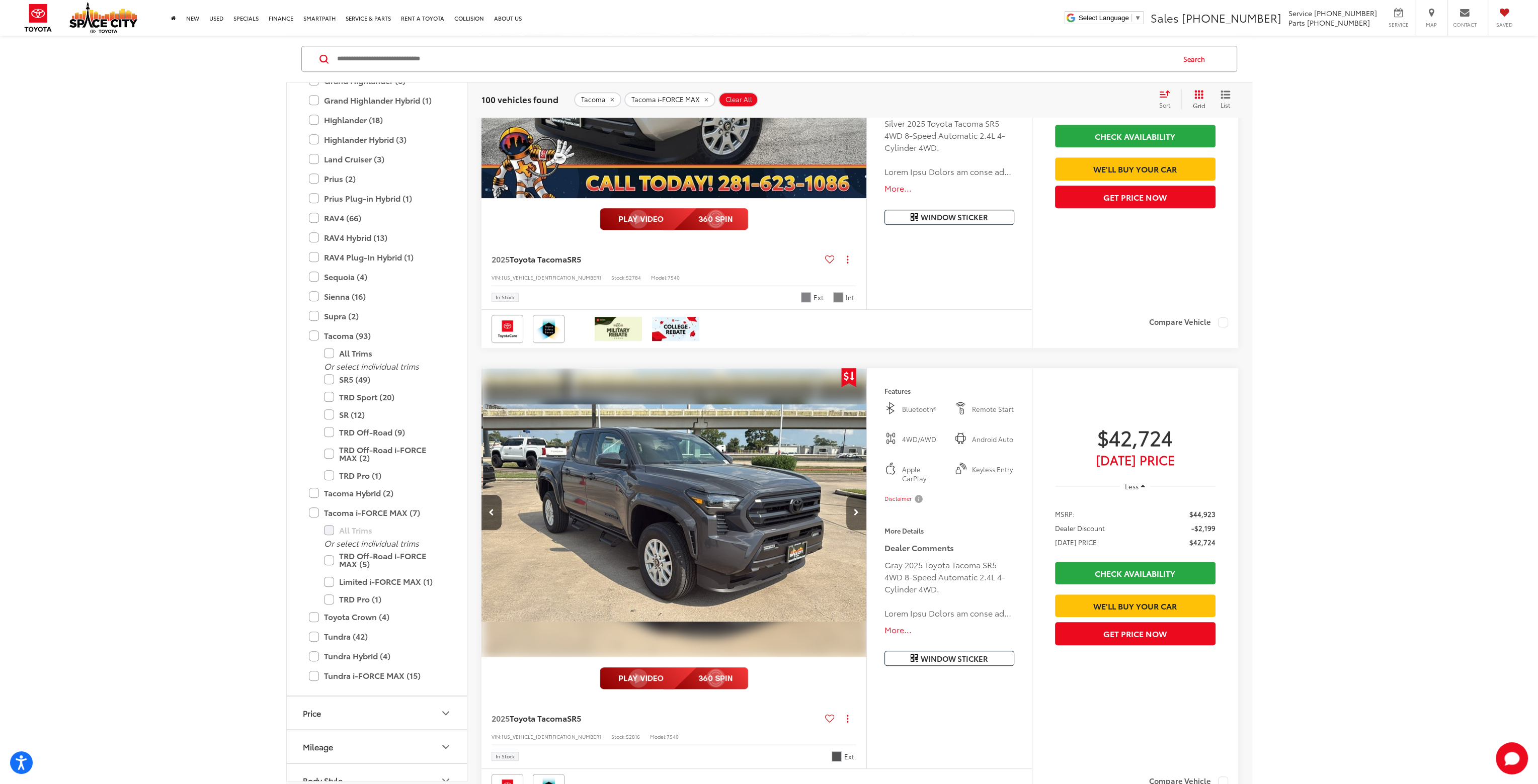
scroll to position [0, 774]
click at [858, 513] on icon "Next image" at bounding box center [856, 513] width 5 height 7
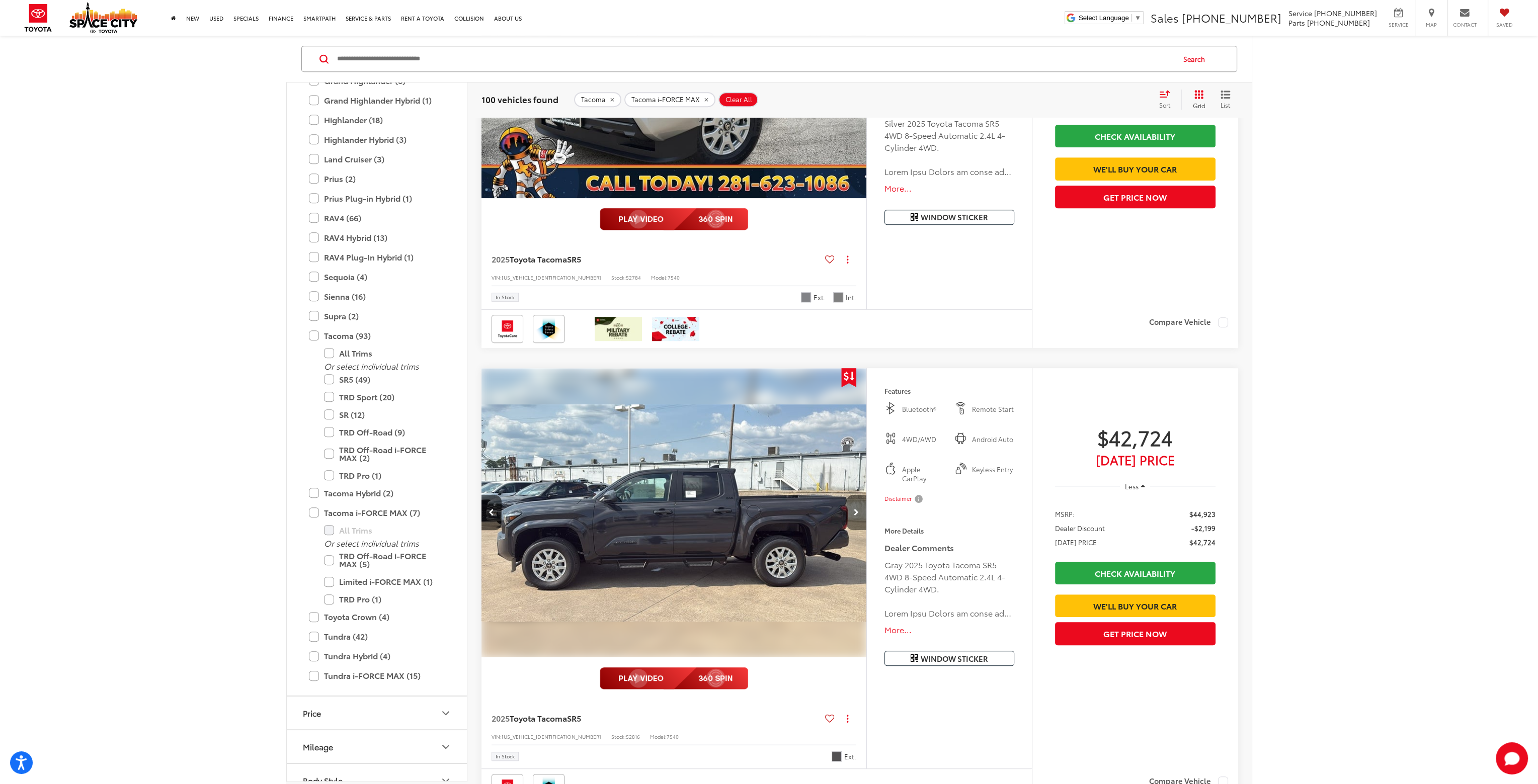
click at [858, 513] on icon "Next image" at bounding box center [856, 513] width 5 height 7
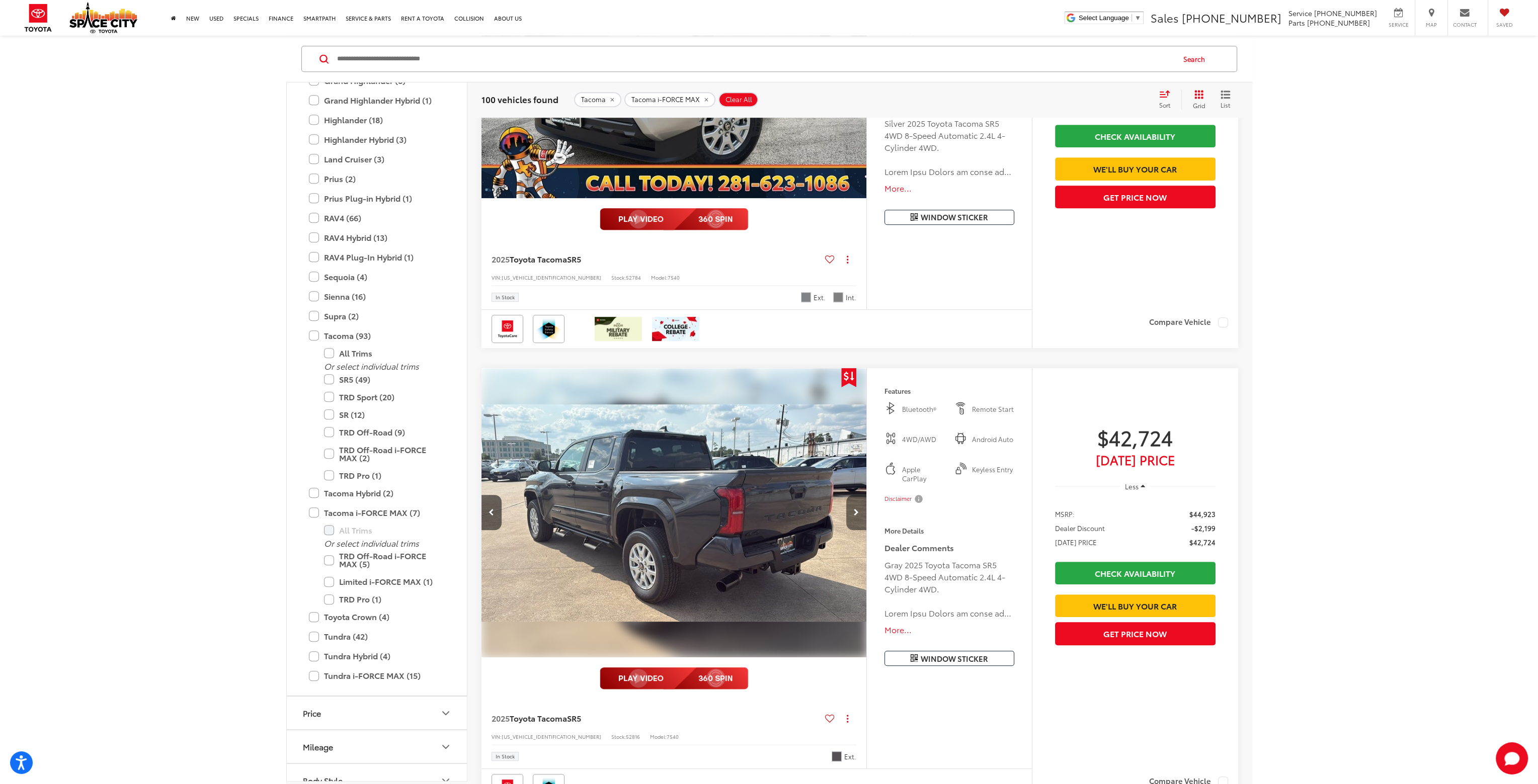
click at [858, 513] on icon "Next image" at bounding box center [856, 513] width 5 height 7
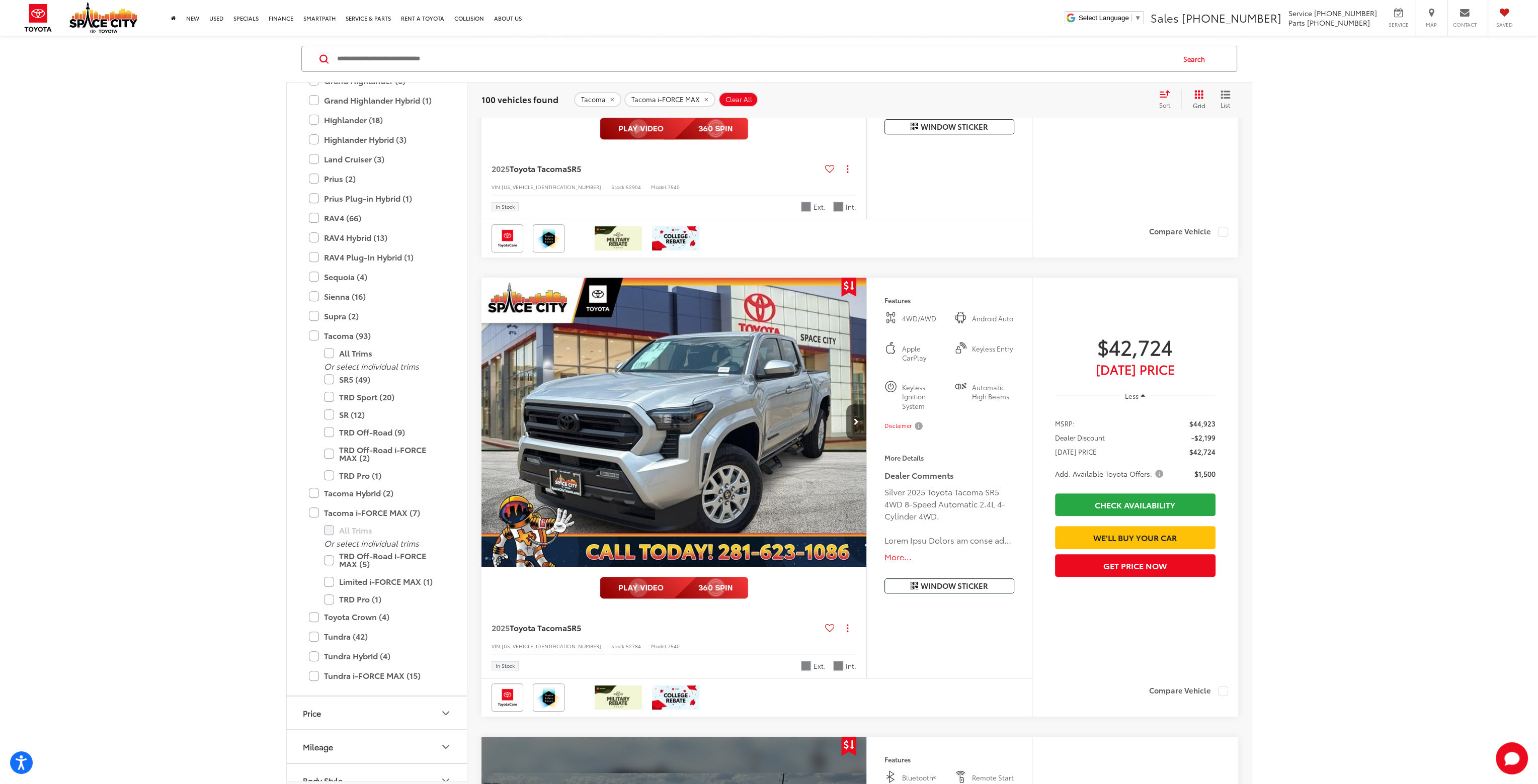
scroll to position [805, 0]
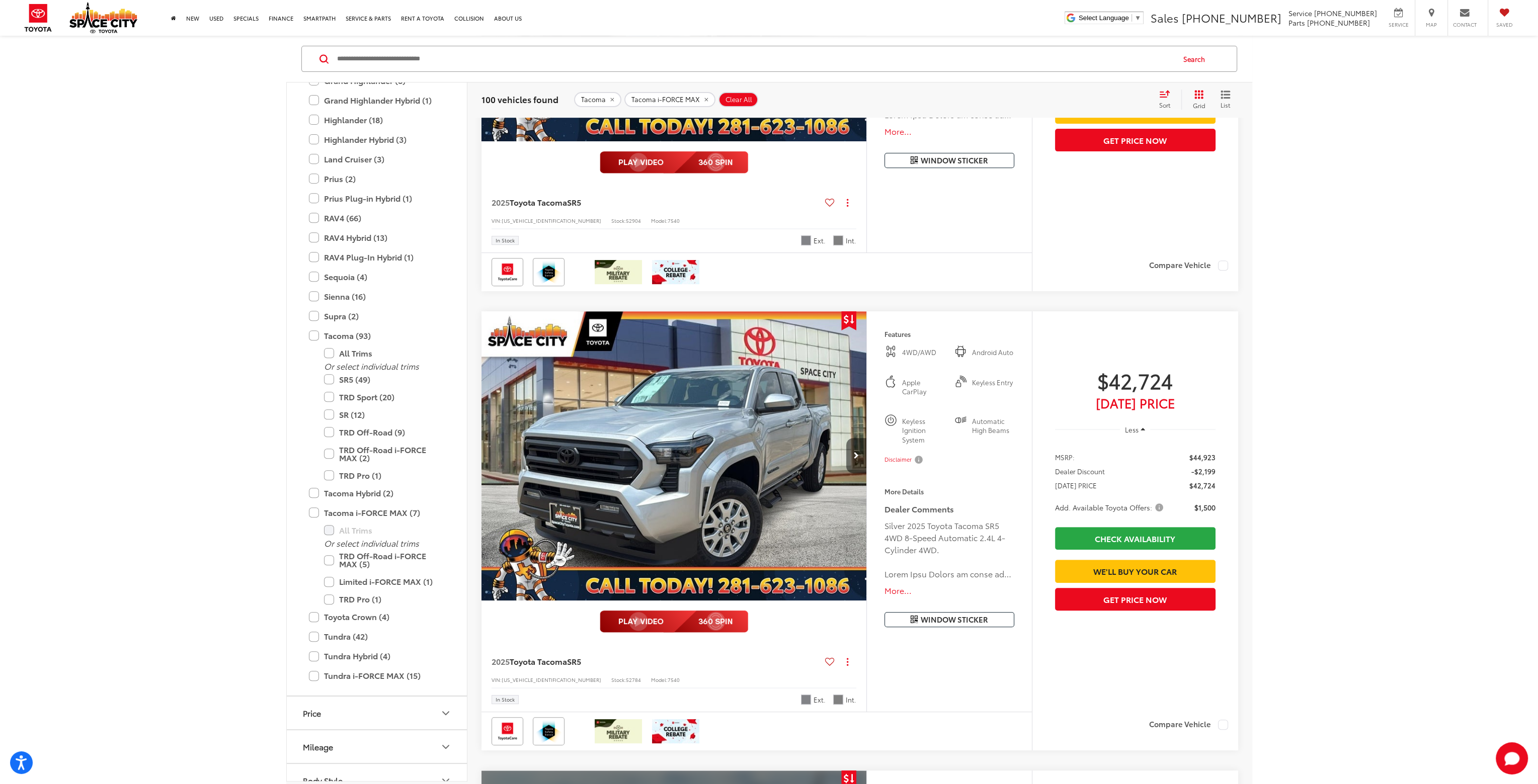
click at [858, 452] on icon "Next image" at bounding box center [856, 456] width 5 height 7
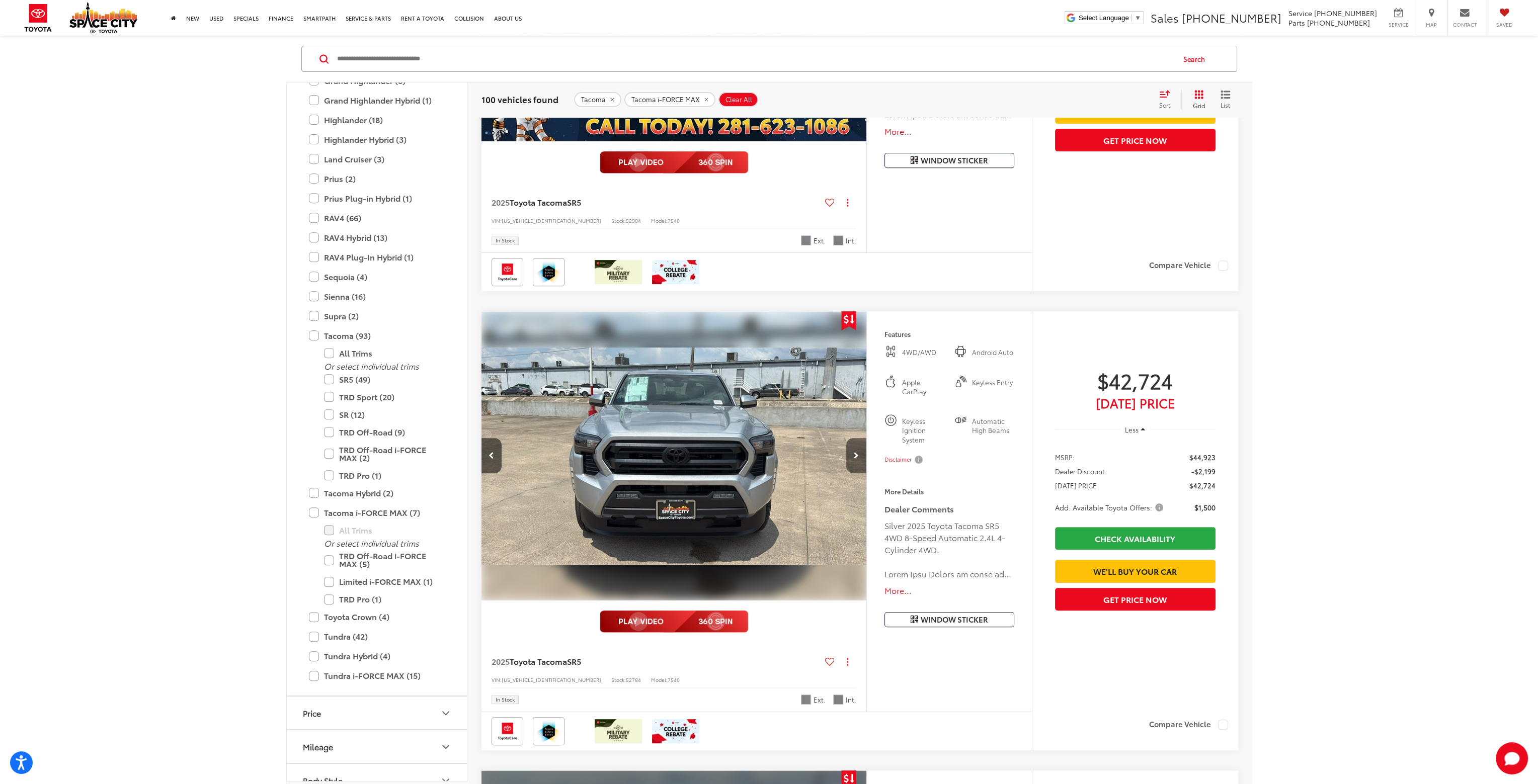
click at [858, 452] on icon "Next image" at bounding box center [856, 456] width 5 height 7
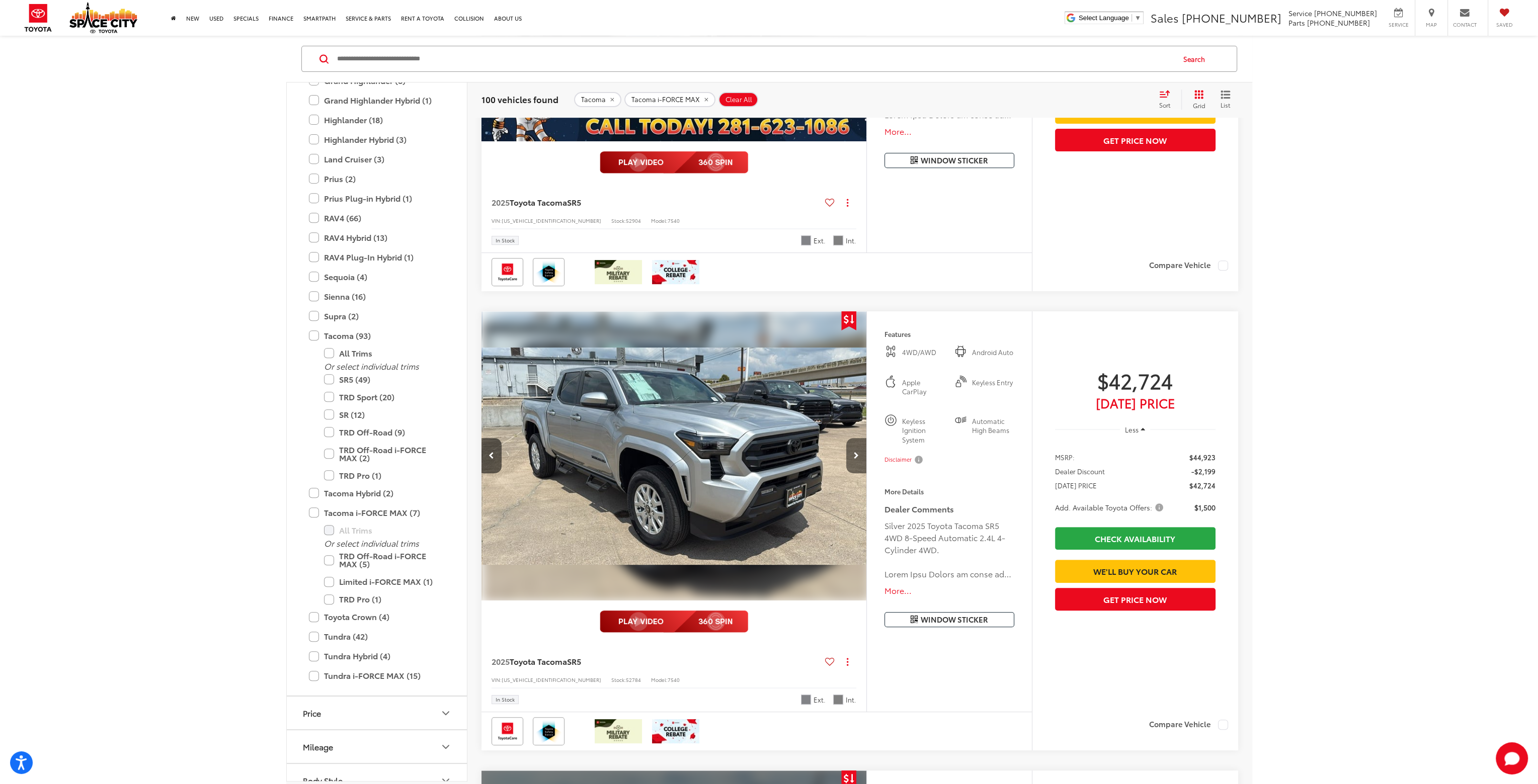
scroll to position [0, 774]
click at [858, 452] on icon "Next image" at bounding box center [856, 456] width 5 height 7
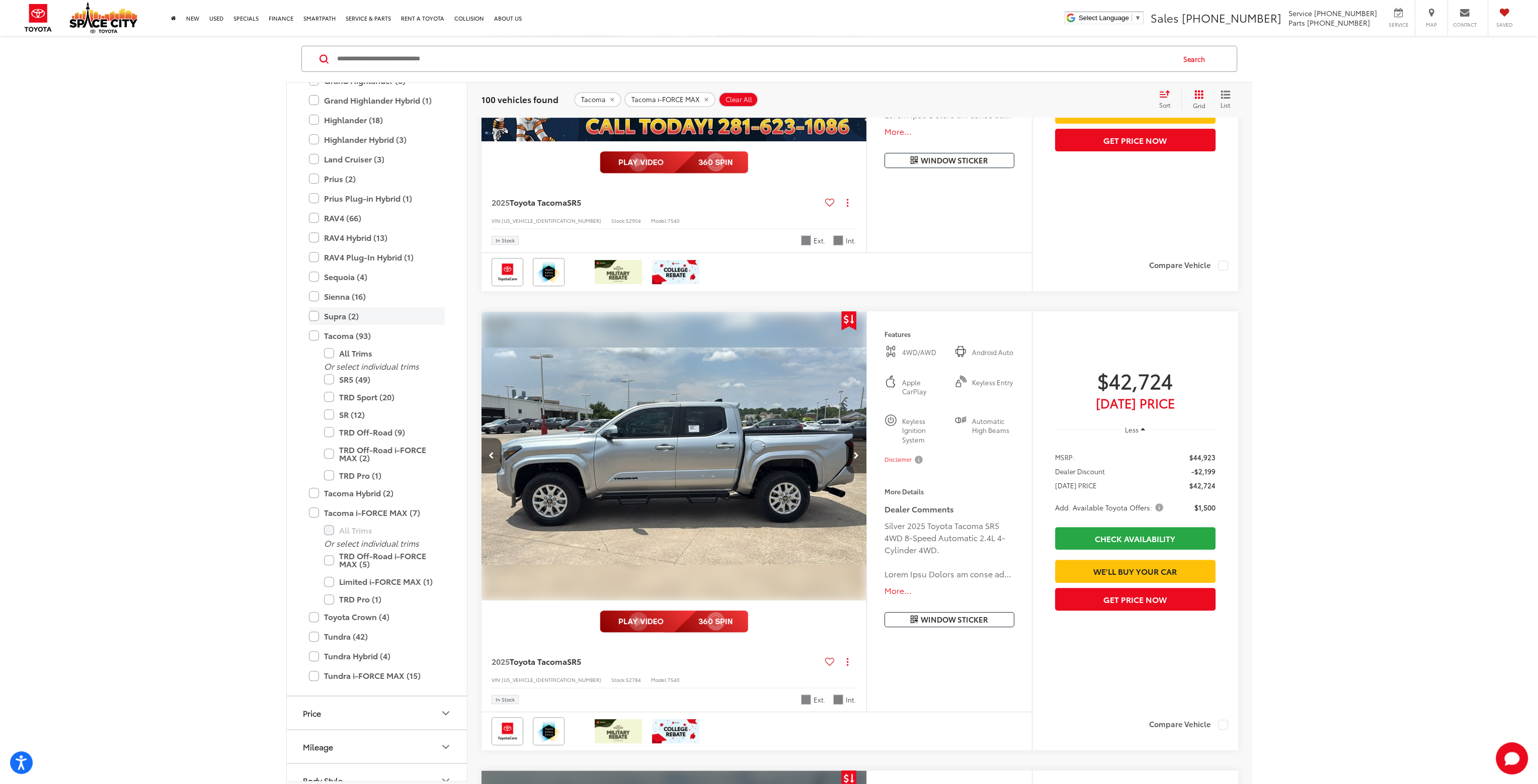
scroll to position [0, 0]
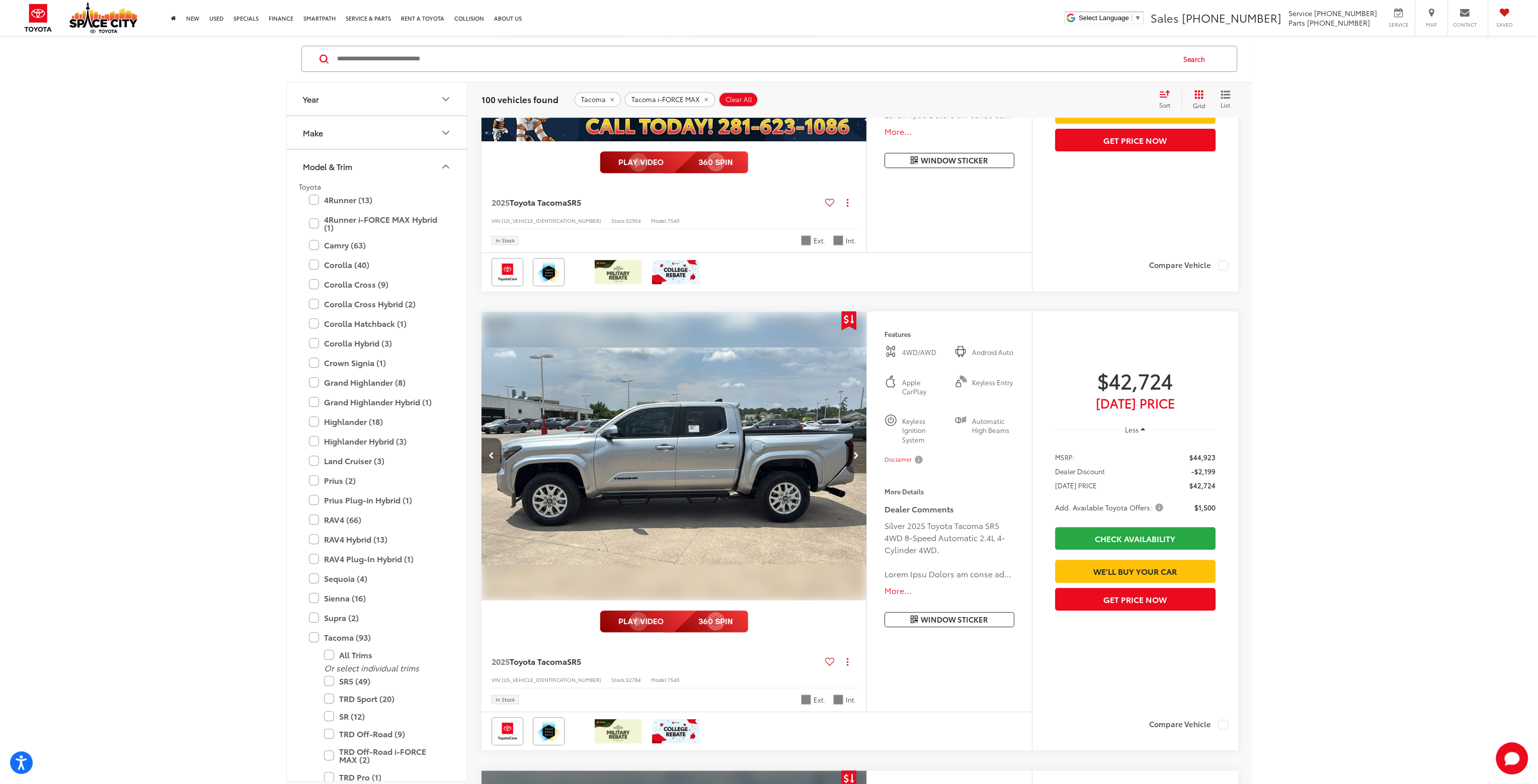
click at [859, 459] on button "Next image" at bounding box center [856, 455] width 20 height 35
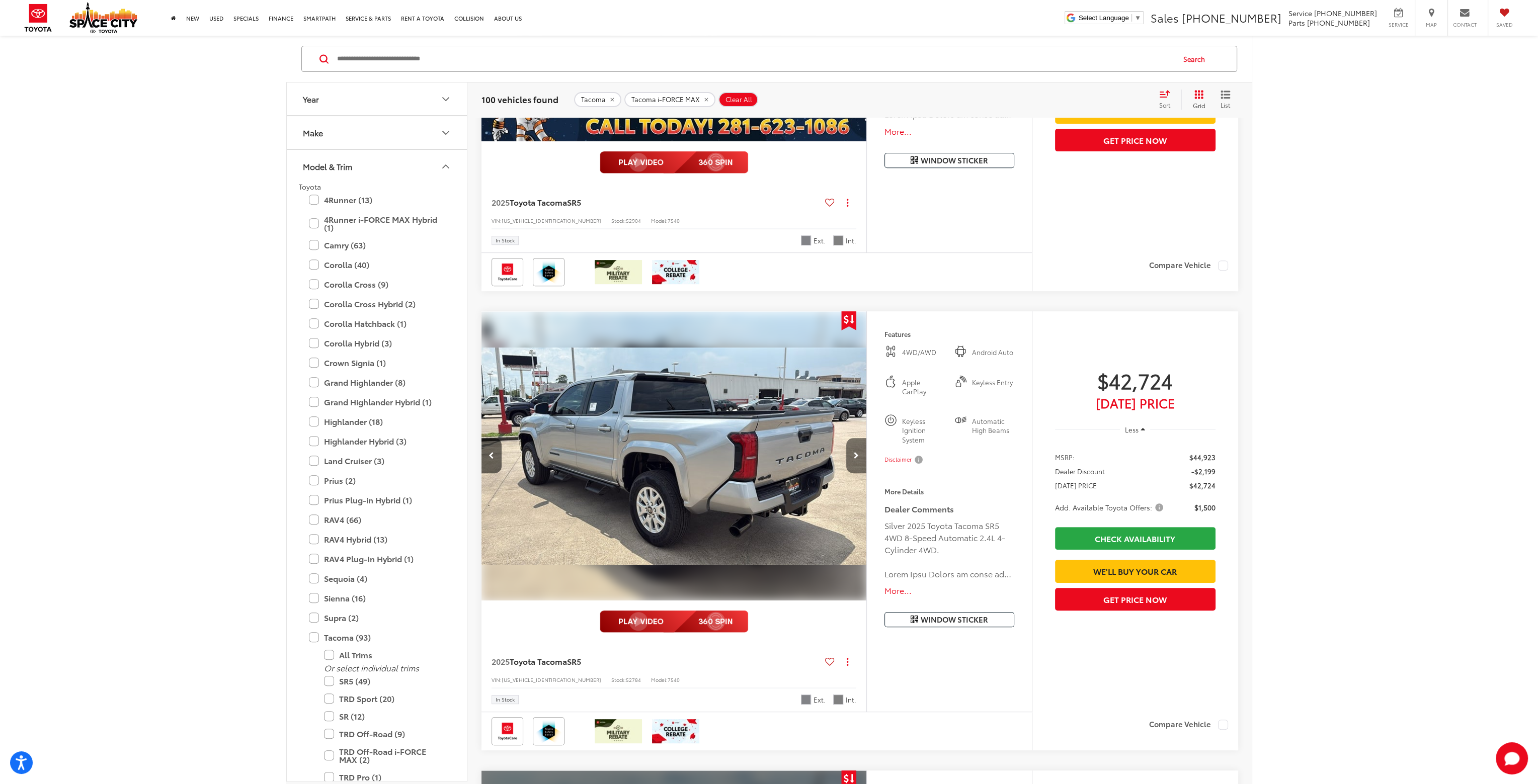
click at [859, 459] on button "Next image" at bounding box center [856, 455] width 20 height 35
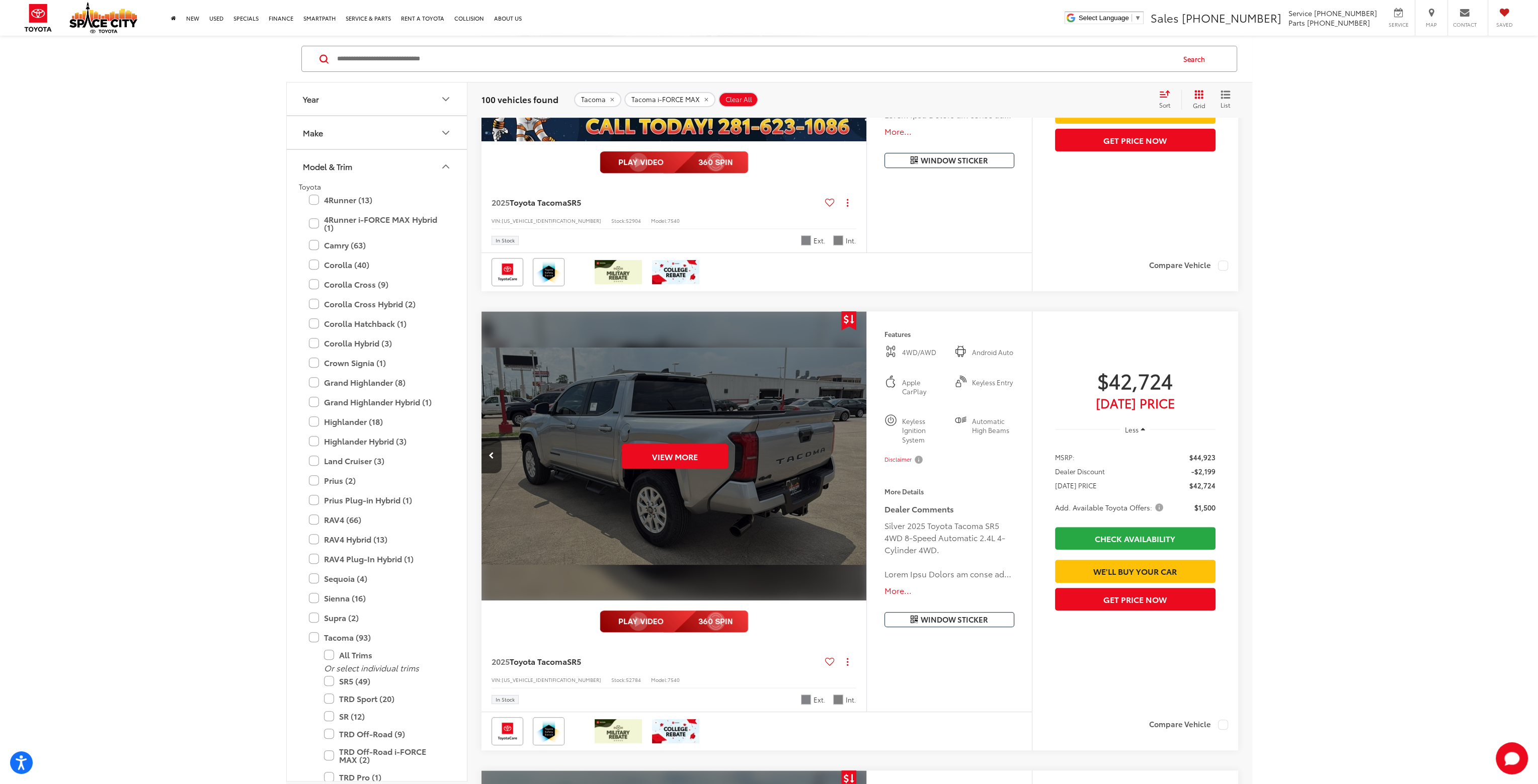
scroll to position [0, 1934]
click at [859, 459] on div "View More" at bounding box center [674, 456] width 387 height 290
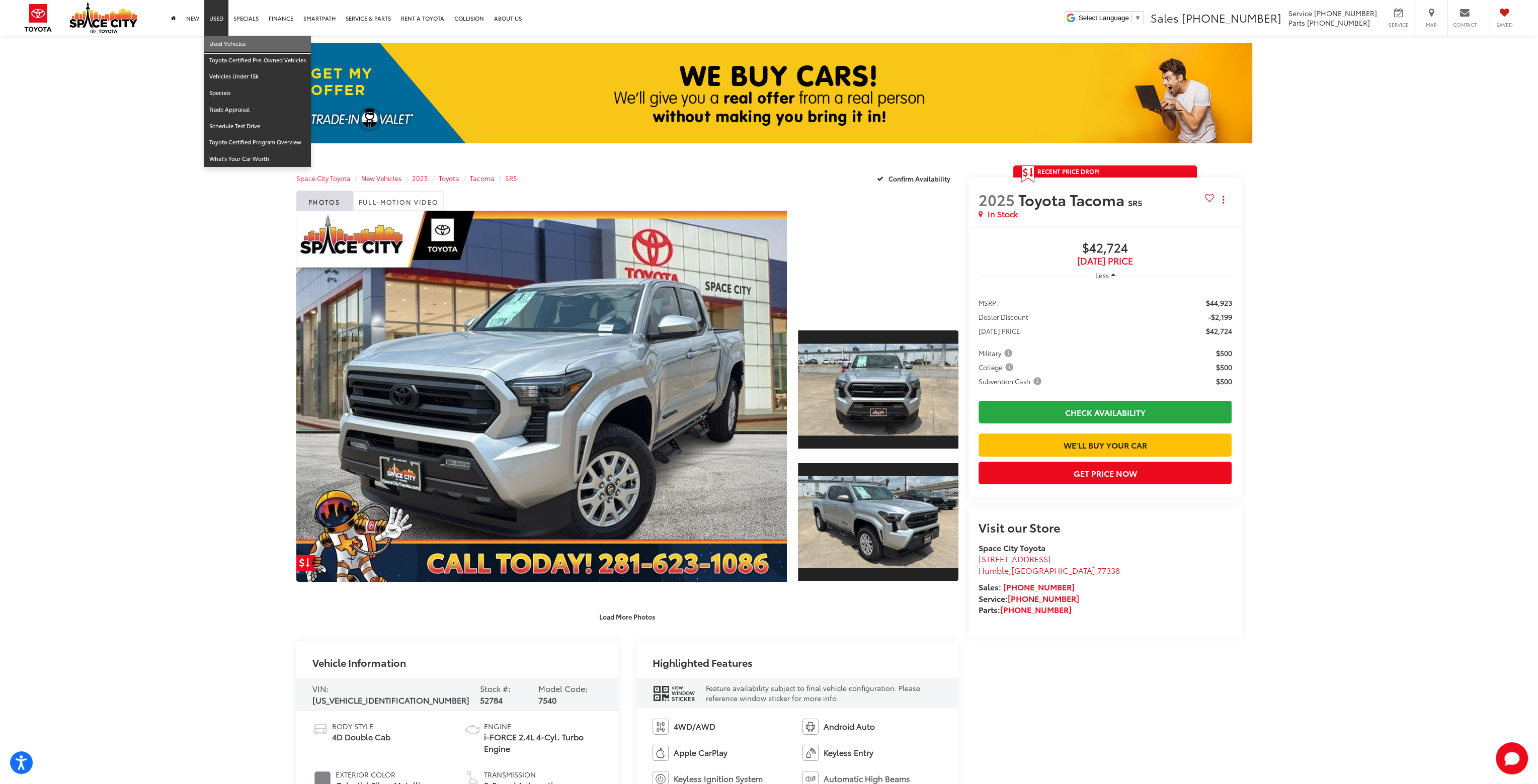
click at [221, 44] on link "Used Vehicles" at bounding box center [257, 44] width 107 height 17
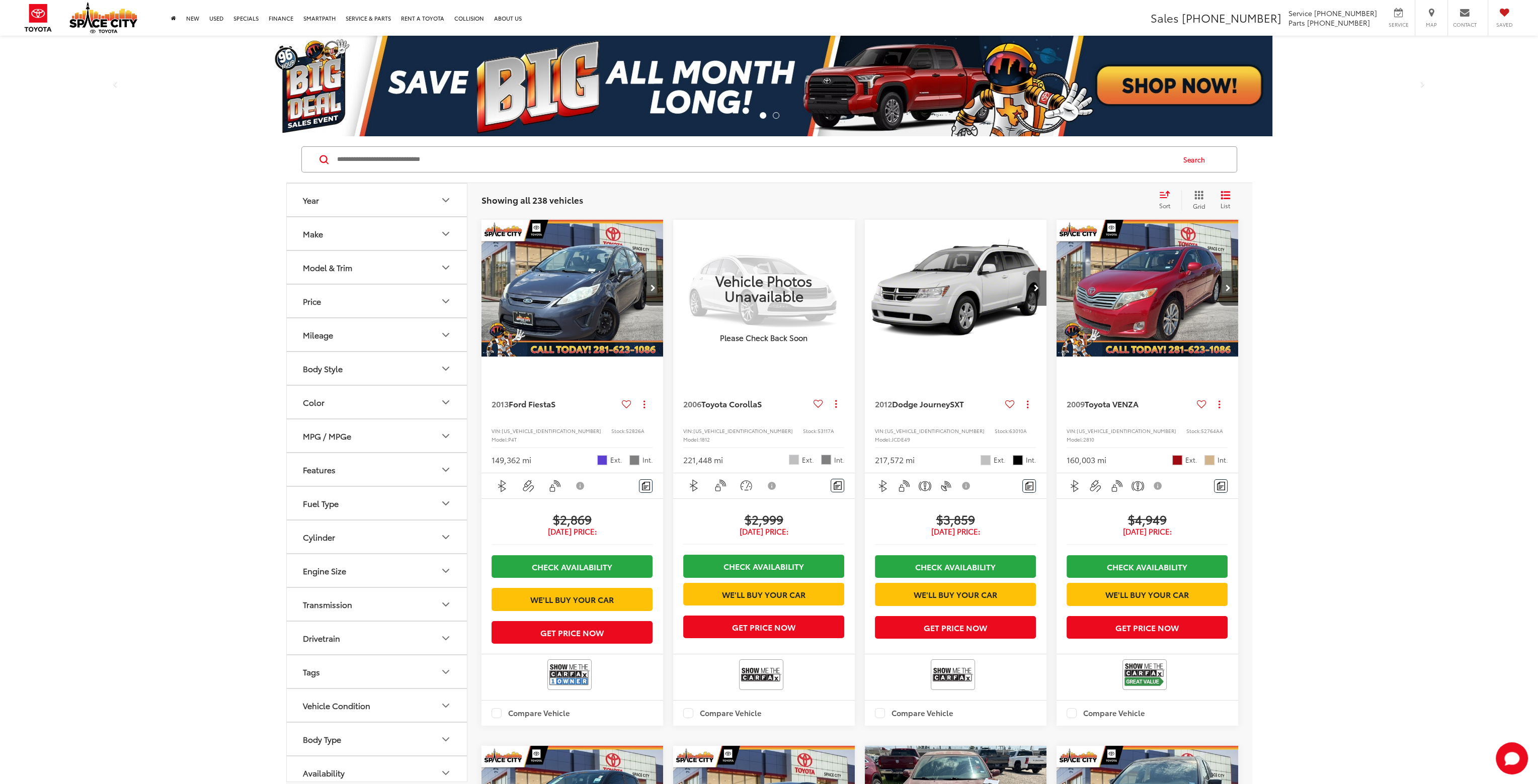
click at [447, 277] on button "Model & Trim" at bounding box center [377, 267] width 181 height 33
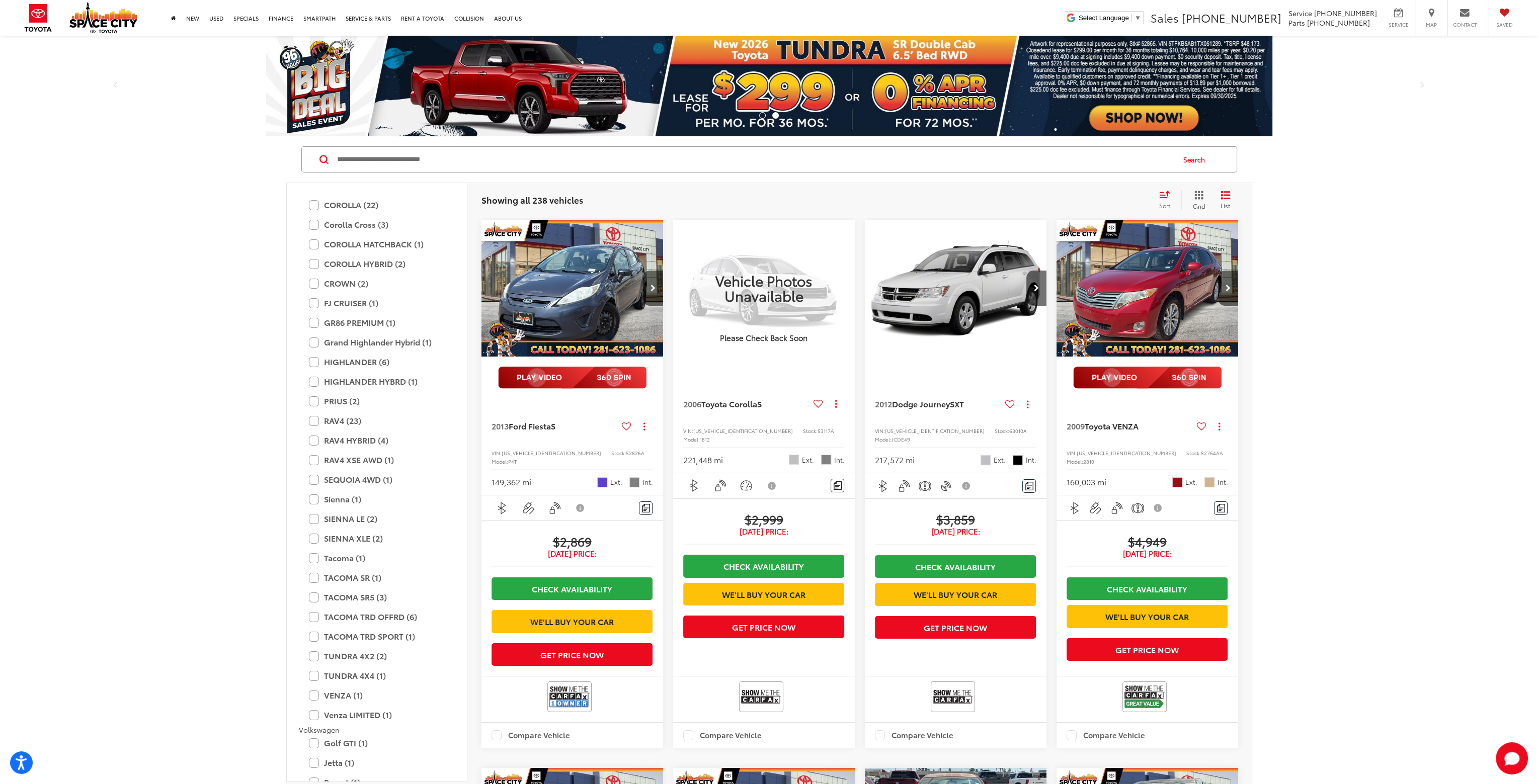
scroll to position [1811, 0]
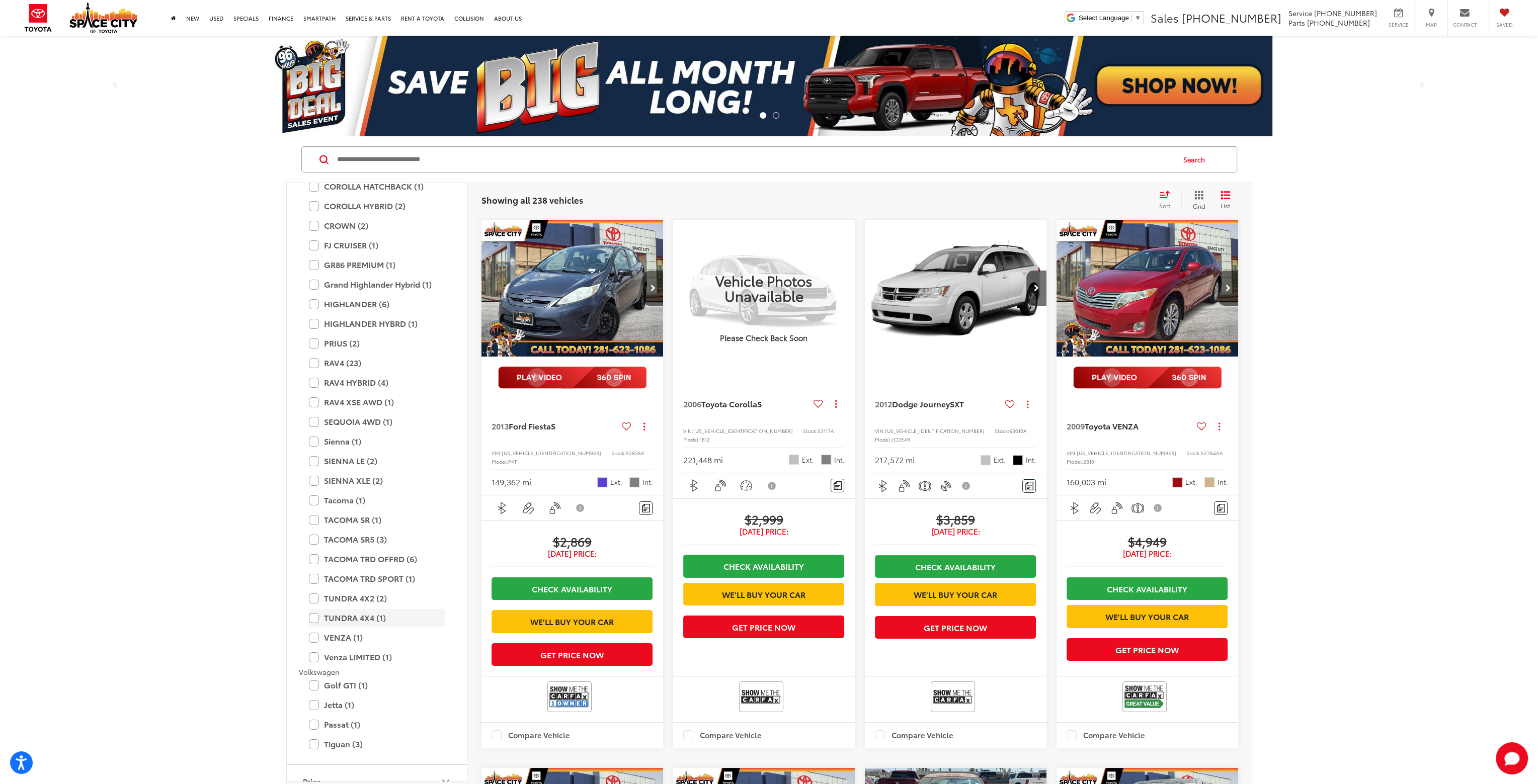
click at [314, 617] on label "TUNDRA 4X4 (1)" at bounding box center [377, 617] width 136 height 17
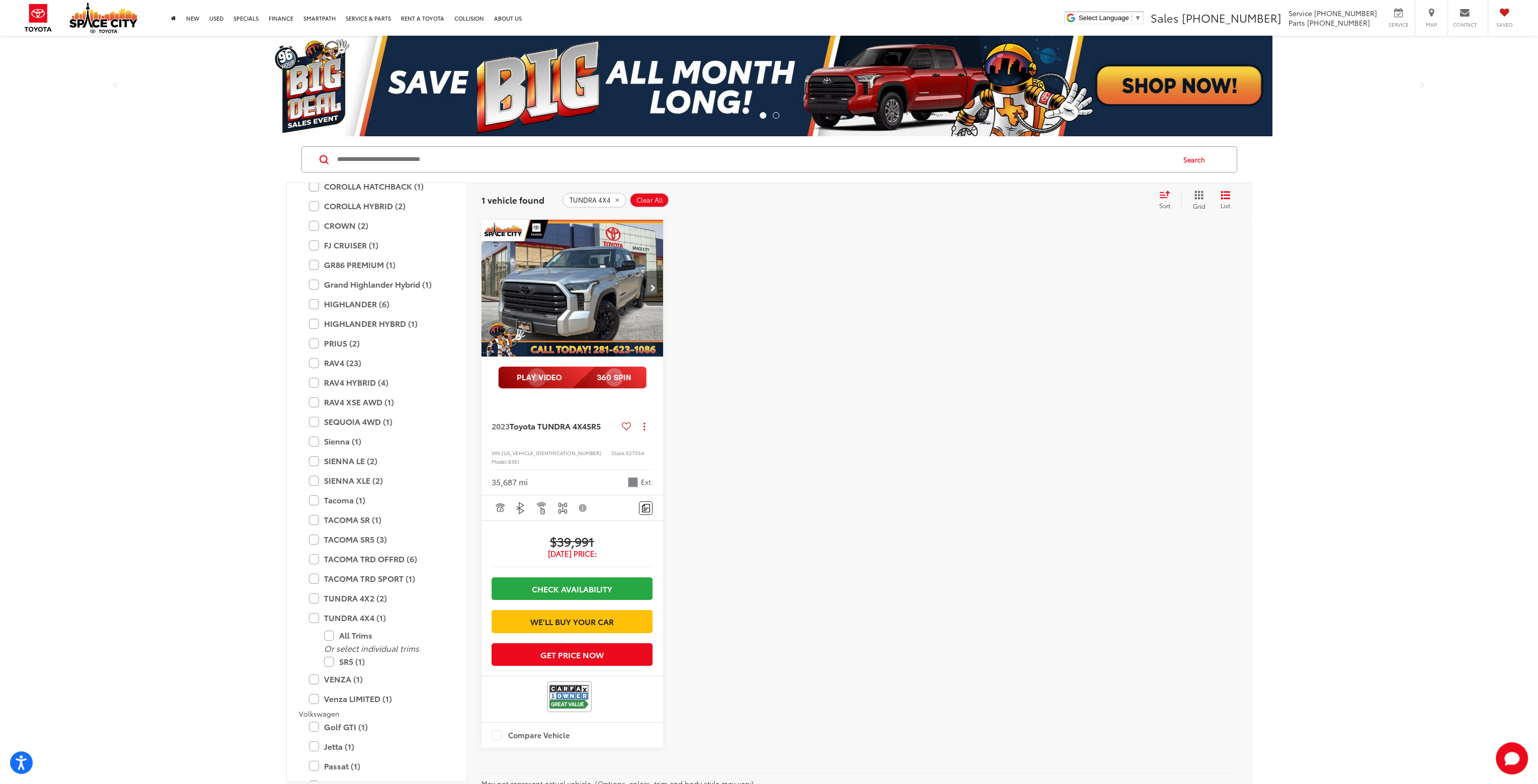
click at [656, 291] on button "Next image" at bounding box center [653, 288] width 20 height 35
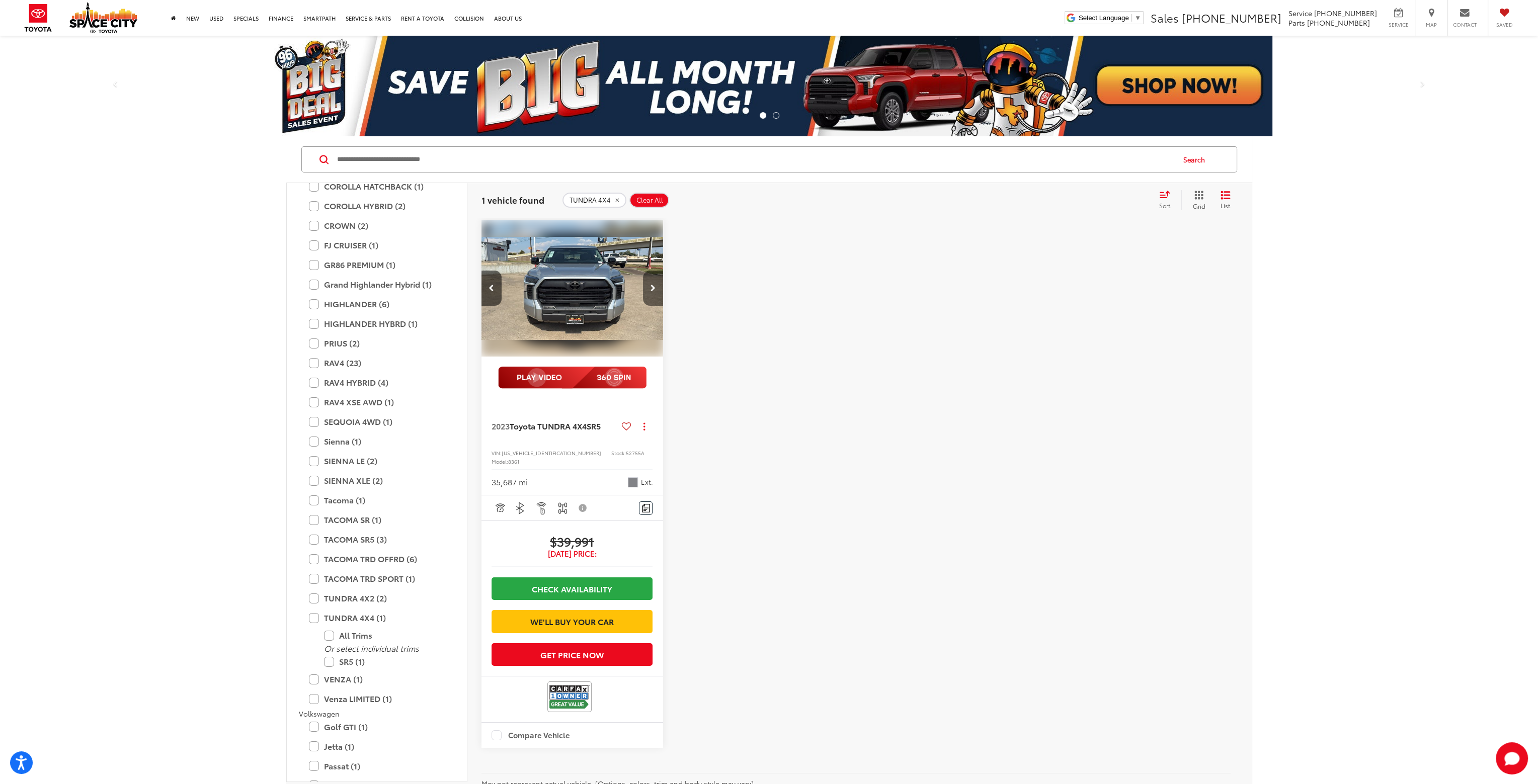
click at [656, 291] on button "Next image" at bounding box center [653, 288] width 20 height 35
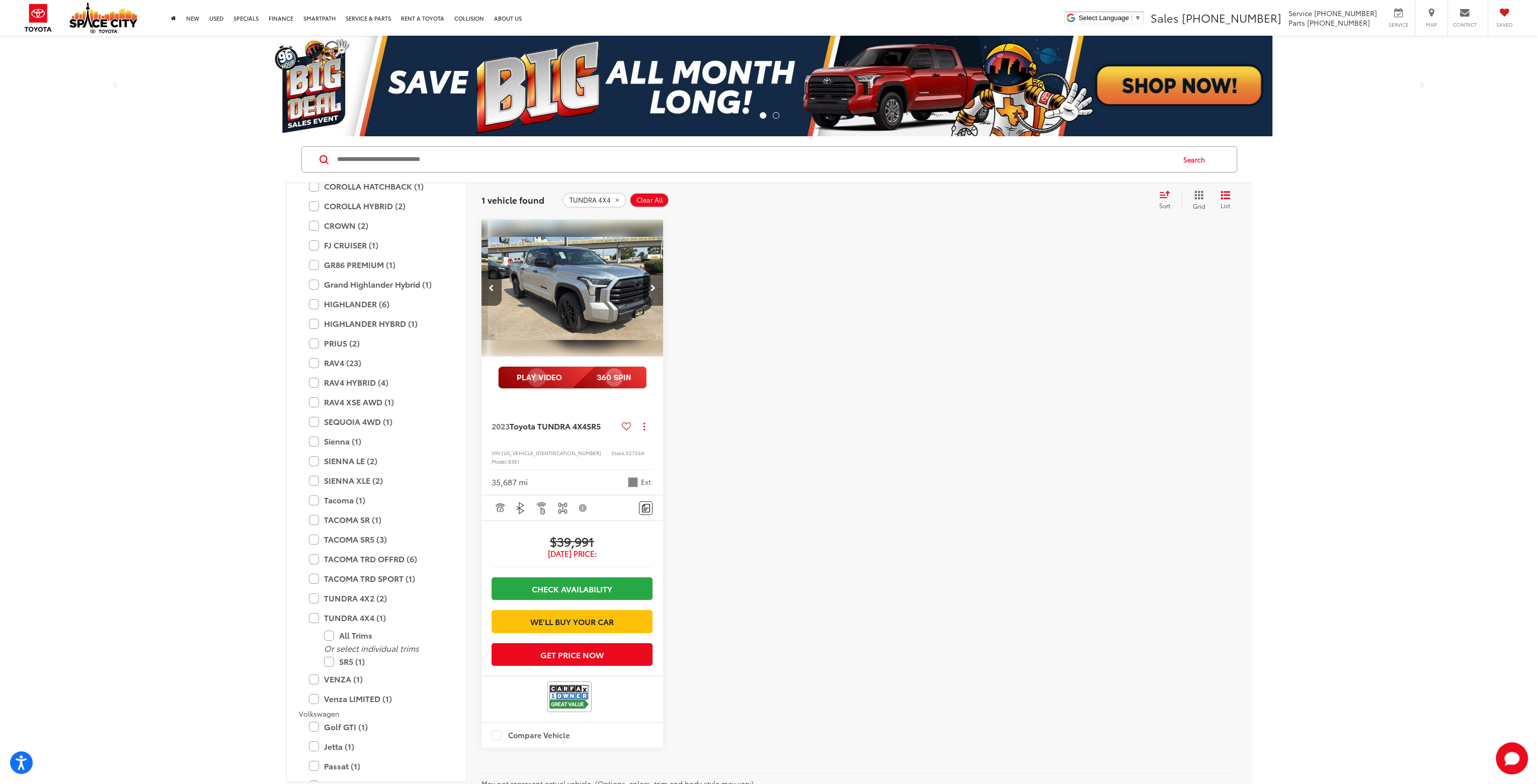
scroll to position [0, 366]
click at [656, 291] on button "Next image" at bounding box center [653, 288] width 20 height 35
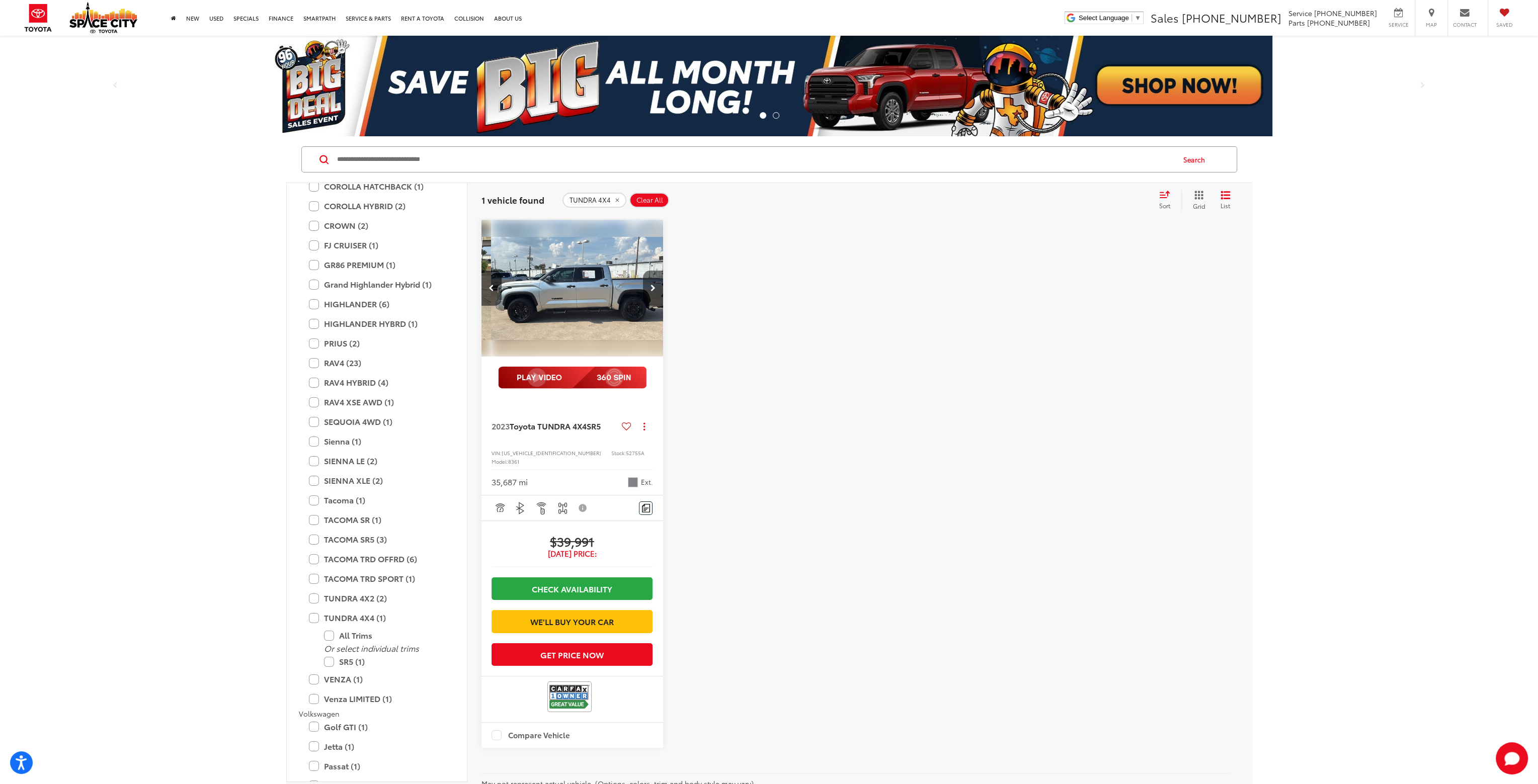
scroll to position [0, 550]
click at [656, 291] on button "Next image" at bounding box center [653, 288] width 20 height 35
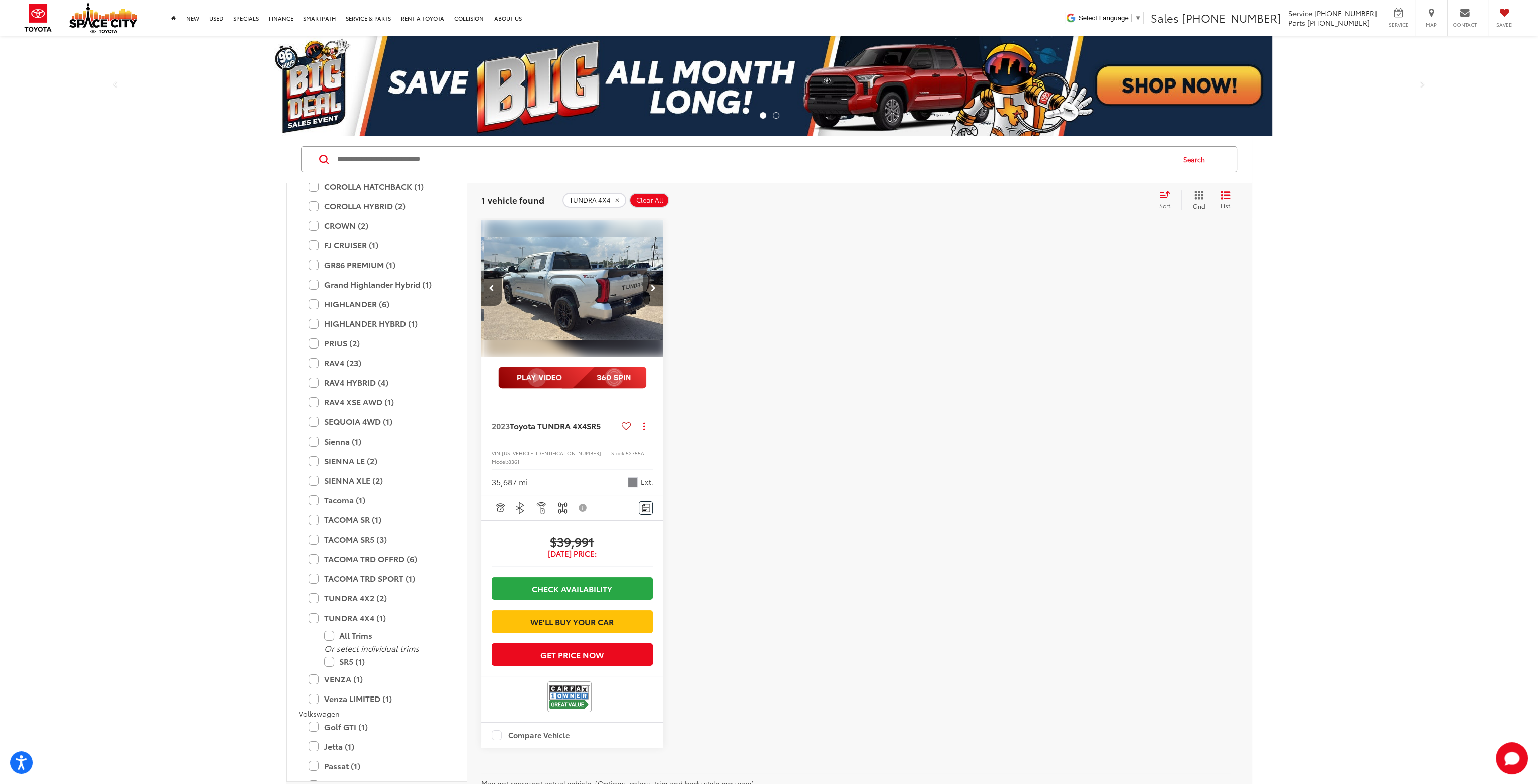
scroll to position [0, 733]
click at [656, 291] on button "Next image" at bounding box center [653, 288] width 20 height 35
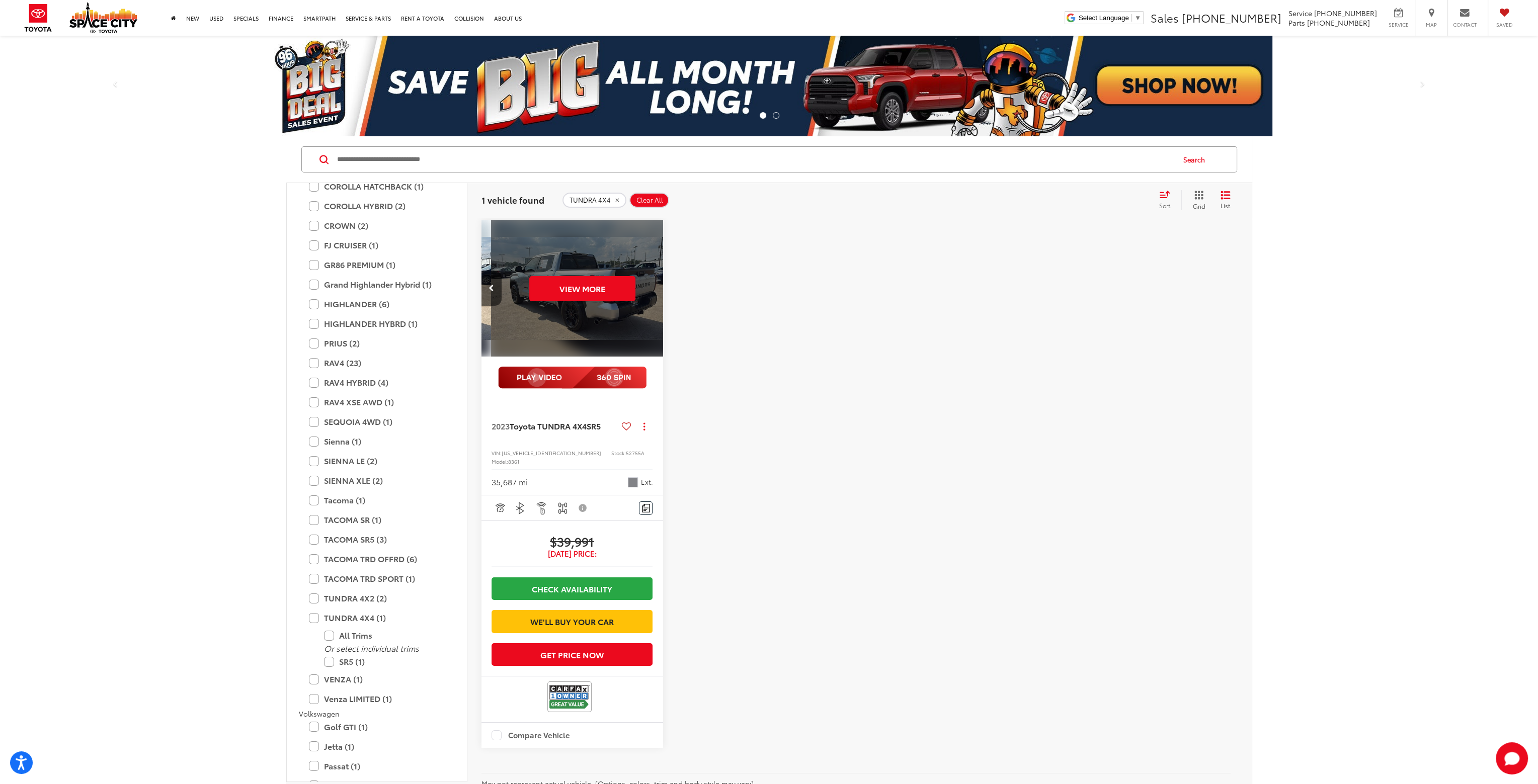
scroll to position [0, 916]
click at [316, 581] on label "TACOMA TRD SPORT (1)" at bounding box center [377, 578] width 136 height 17
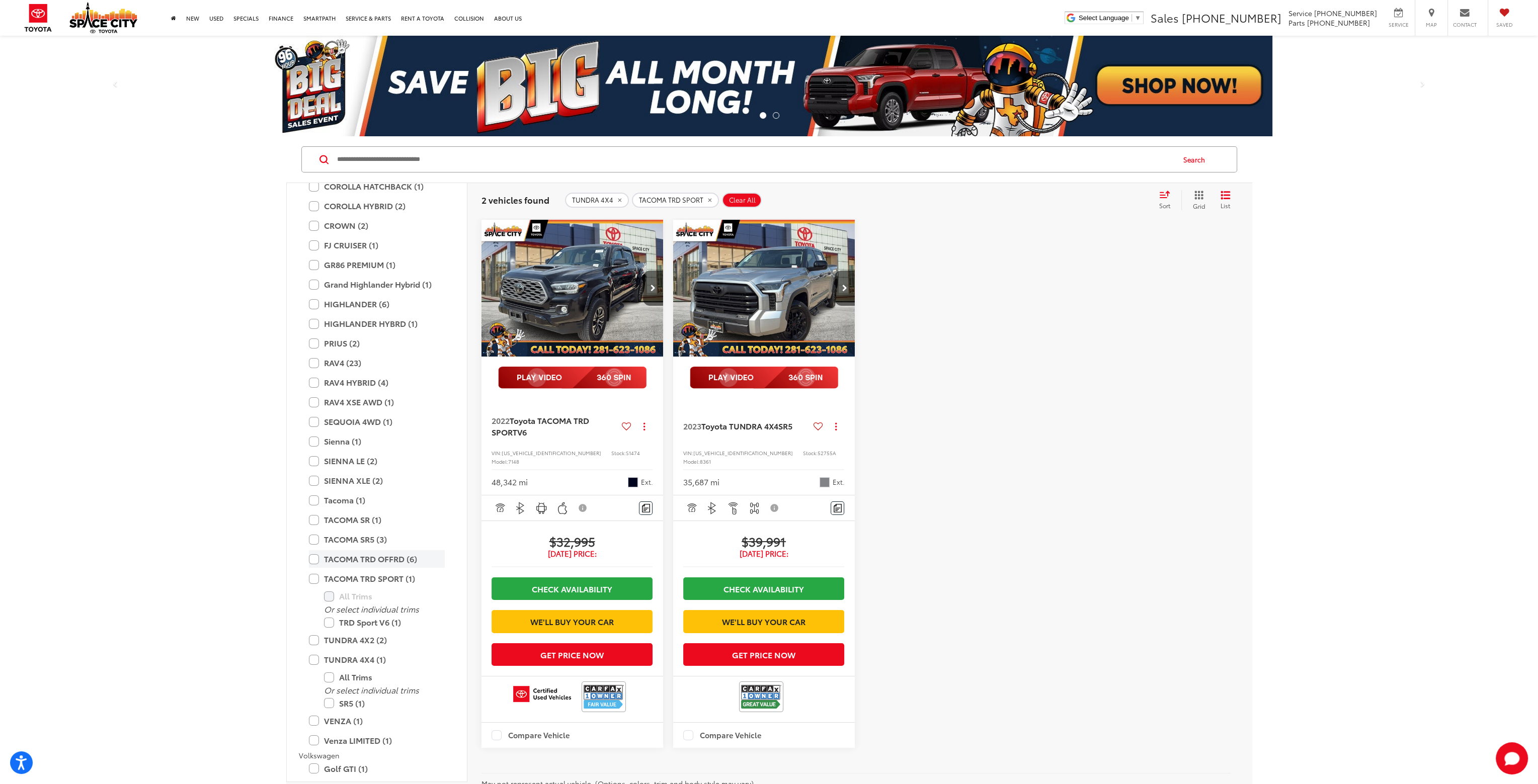
click at [313, 562] on label "TACOMA TRD OFFRD (6)" at bounding box center [377, 558] width 136 height 17
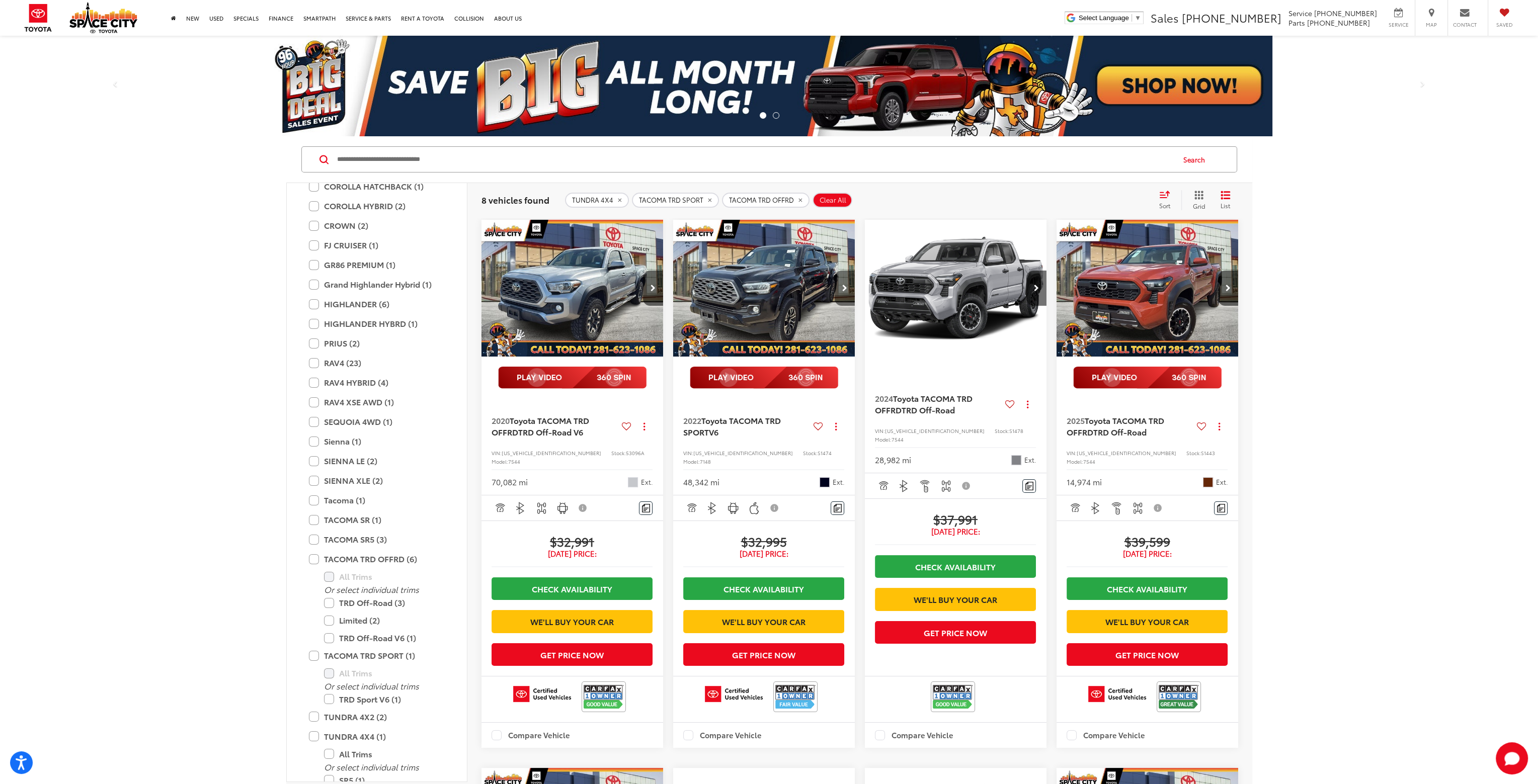
click at [844, 289] on icon "Next image" at bounding box center [845, 289] width 5 height 7
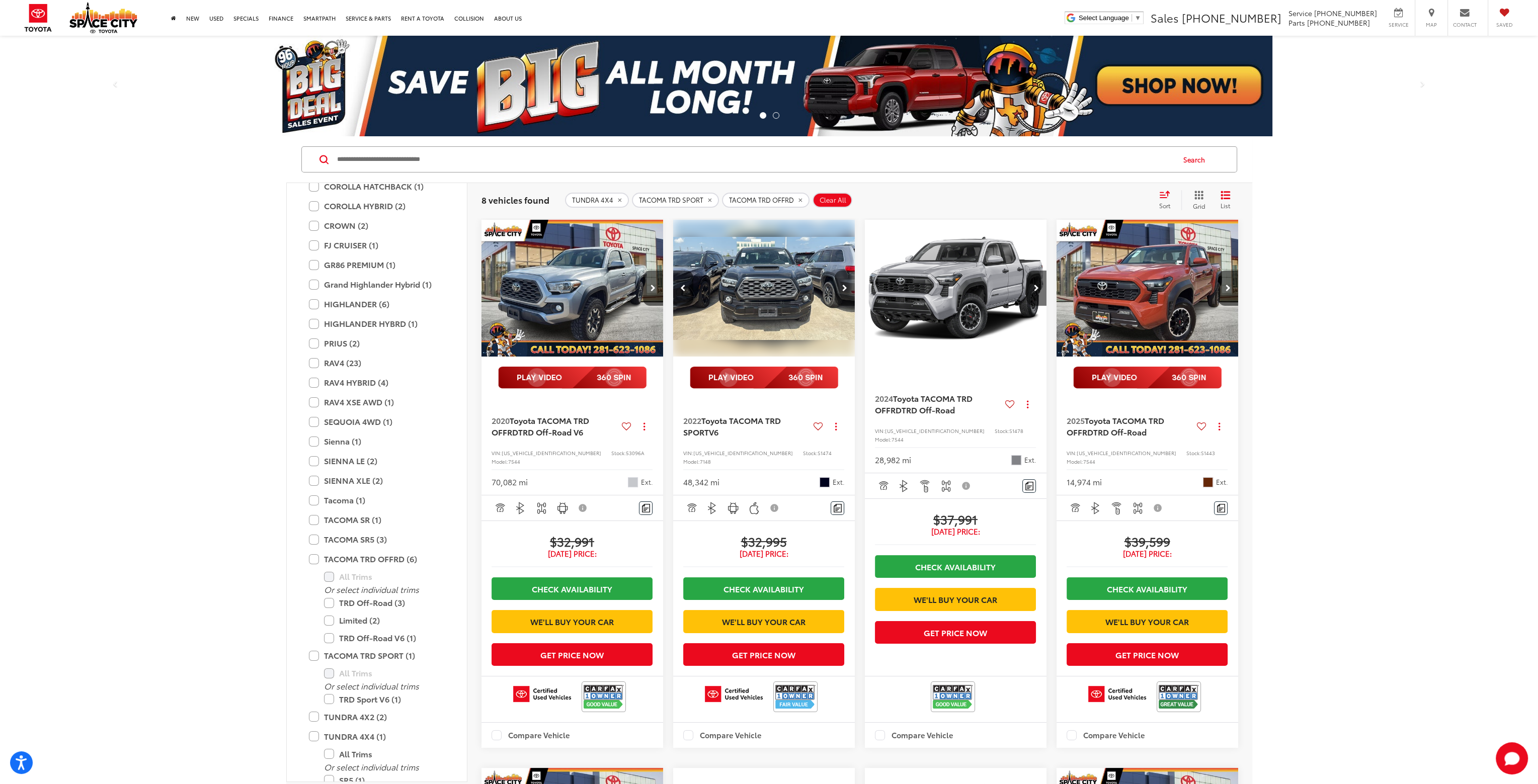
click at [844, 289] on icon "Next image" at bounding box center [845, 289] width 5 height 7
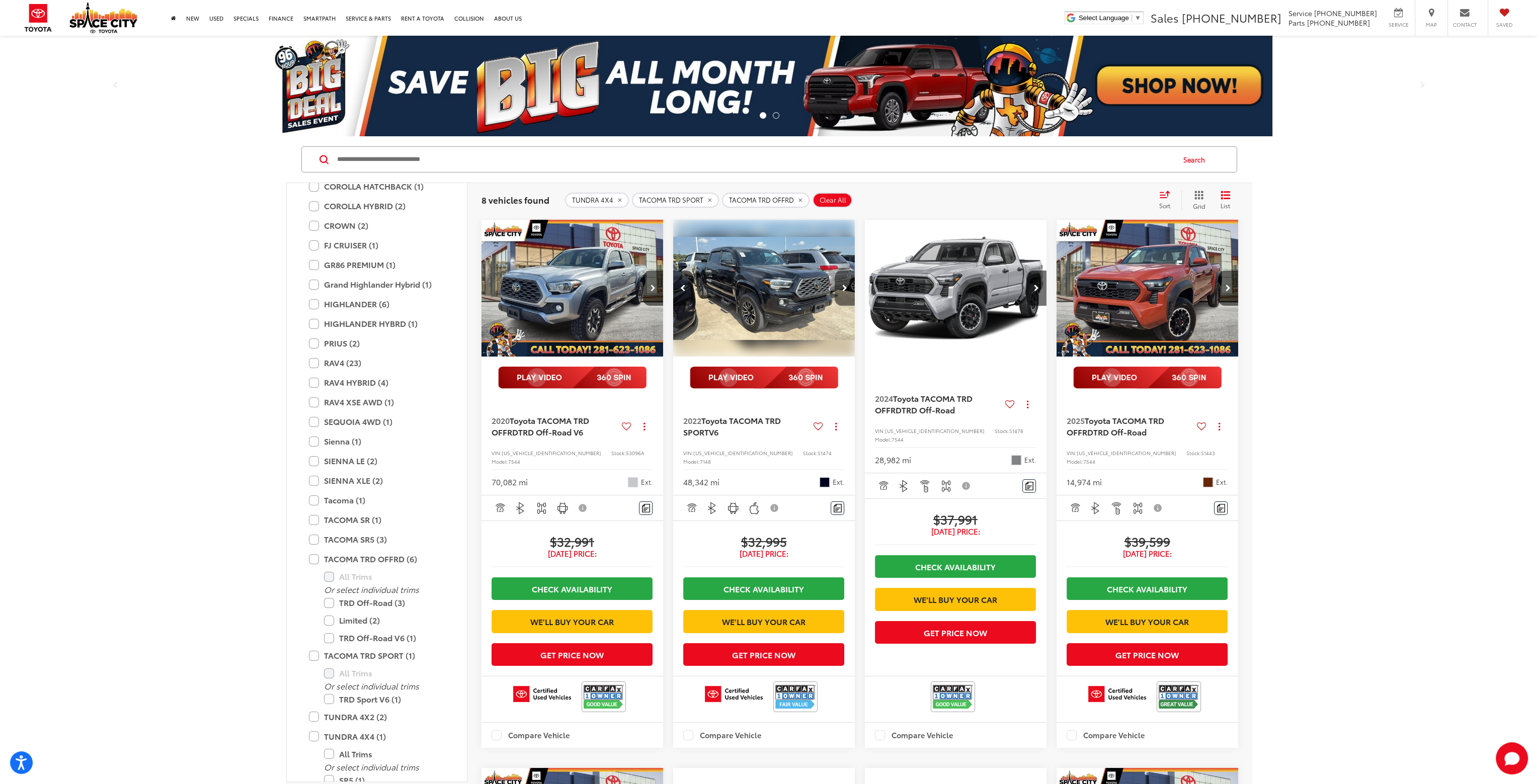
click at [844, 289] on icon "Next image" at bounding box center [845, 289] width 5 height 7
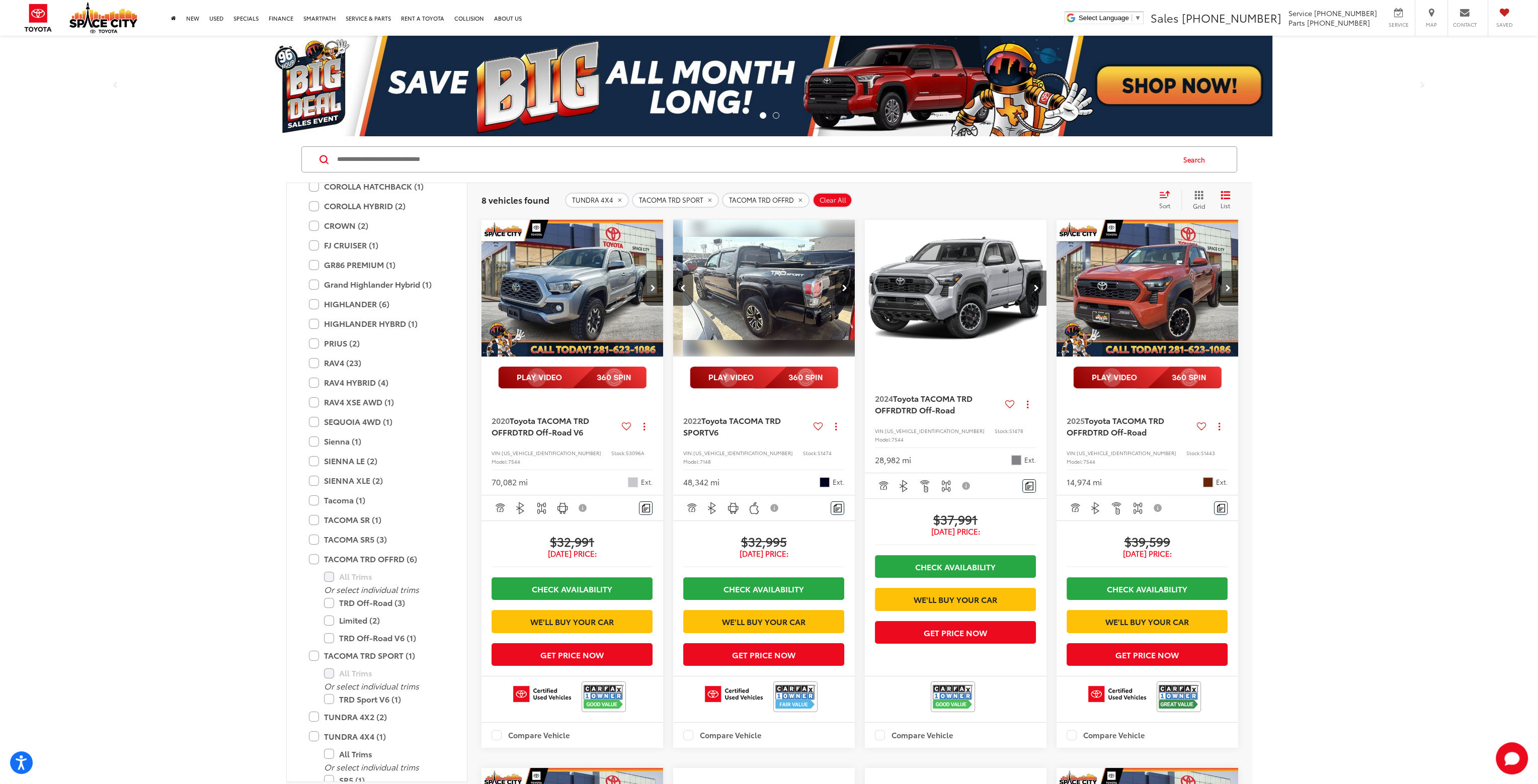
scroll to position [0, 550]
click at [844, 289] on icon "Next image" at bounding box center [845, 289] width 5 height 7
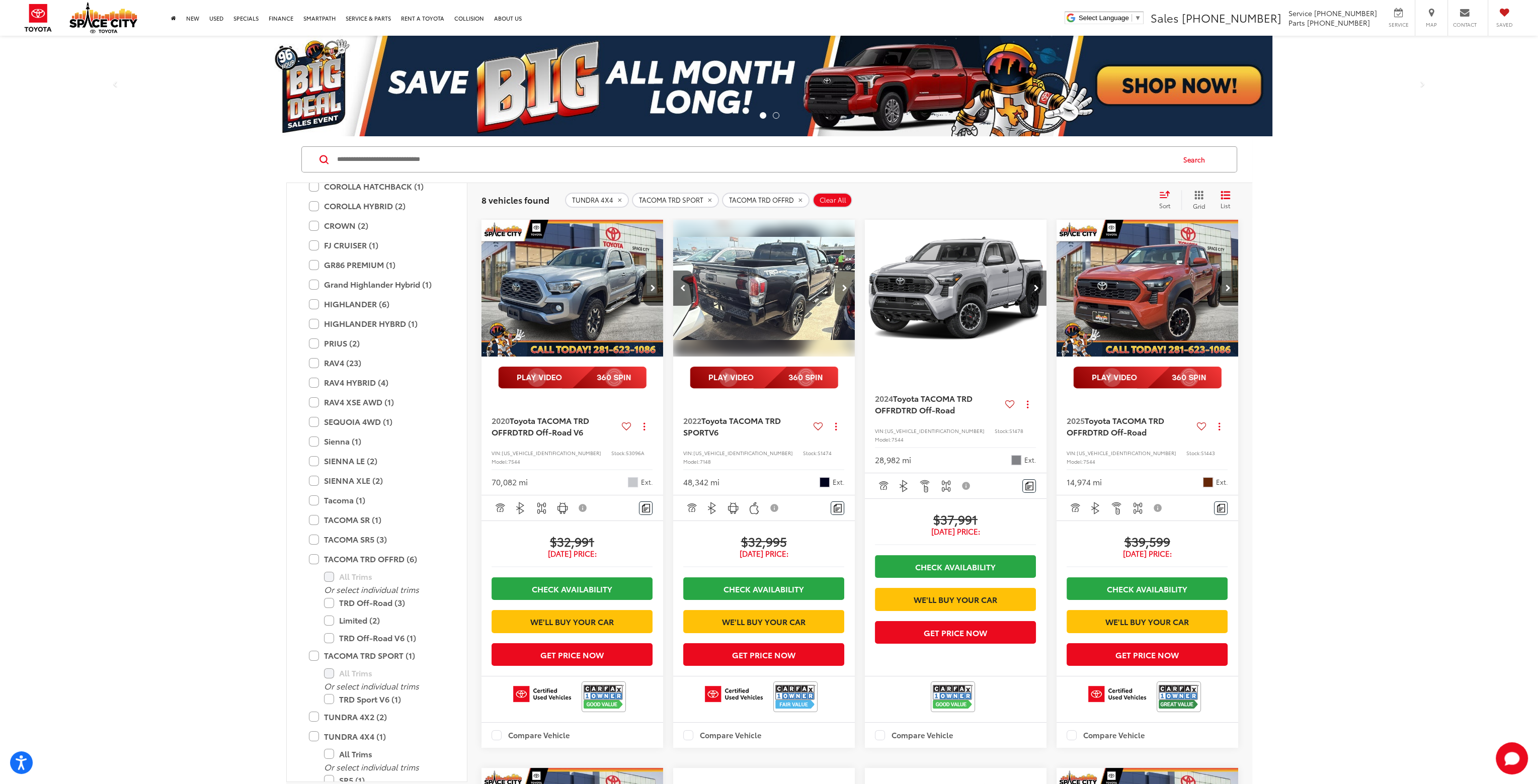
click at [844, 289] on icon "Next image" at bounding box center [845, 289] width 5 height 7
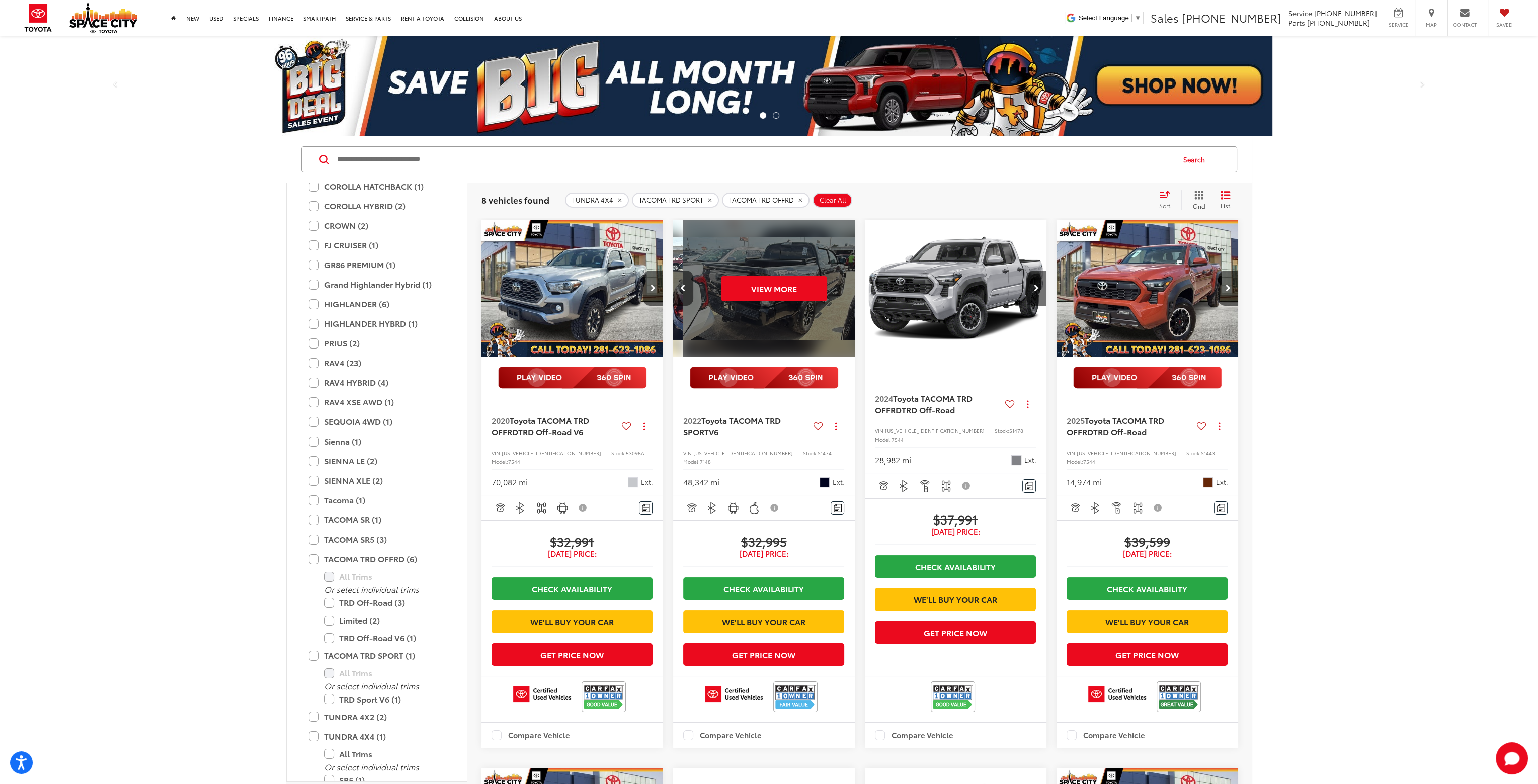
scroll to position [0, 916]
click at [1038, 283] on button "Next image" at bounding box center [1037, 288] width 20 height 35
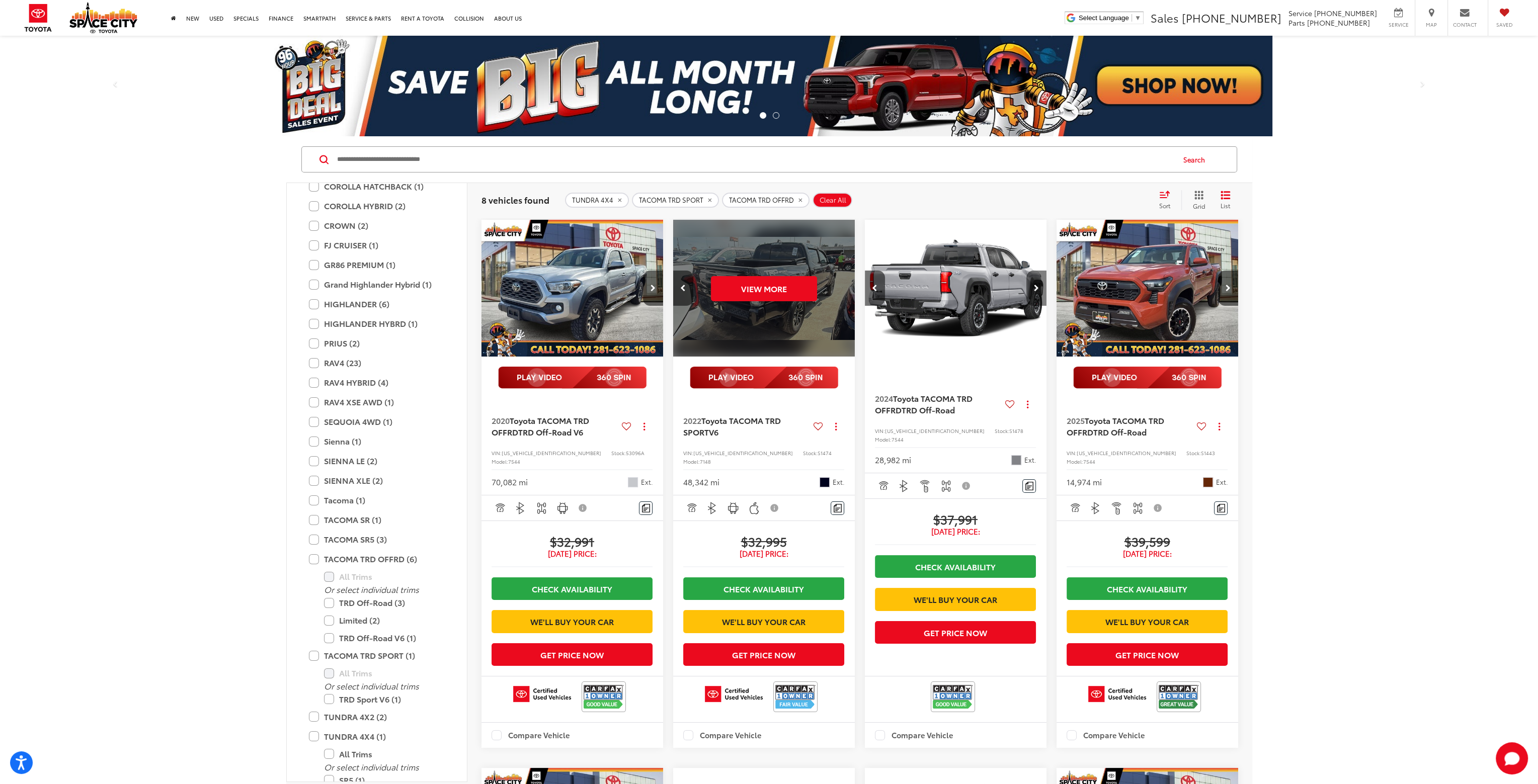
click at [1038, 283] on button "Next image" at bounding box center [1037, 288] width 20 height 35
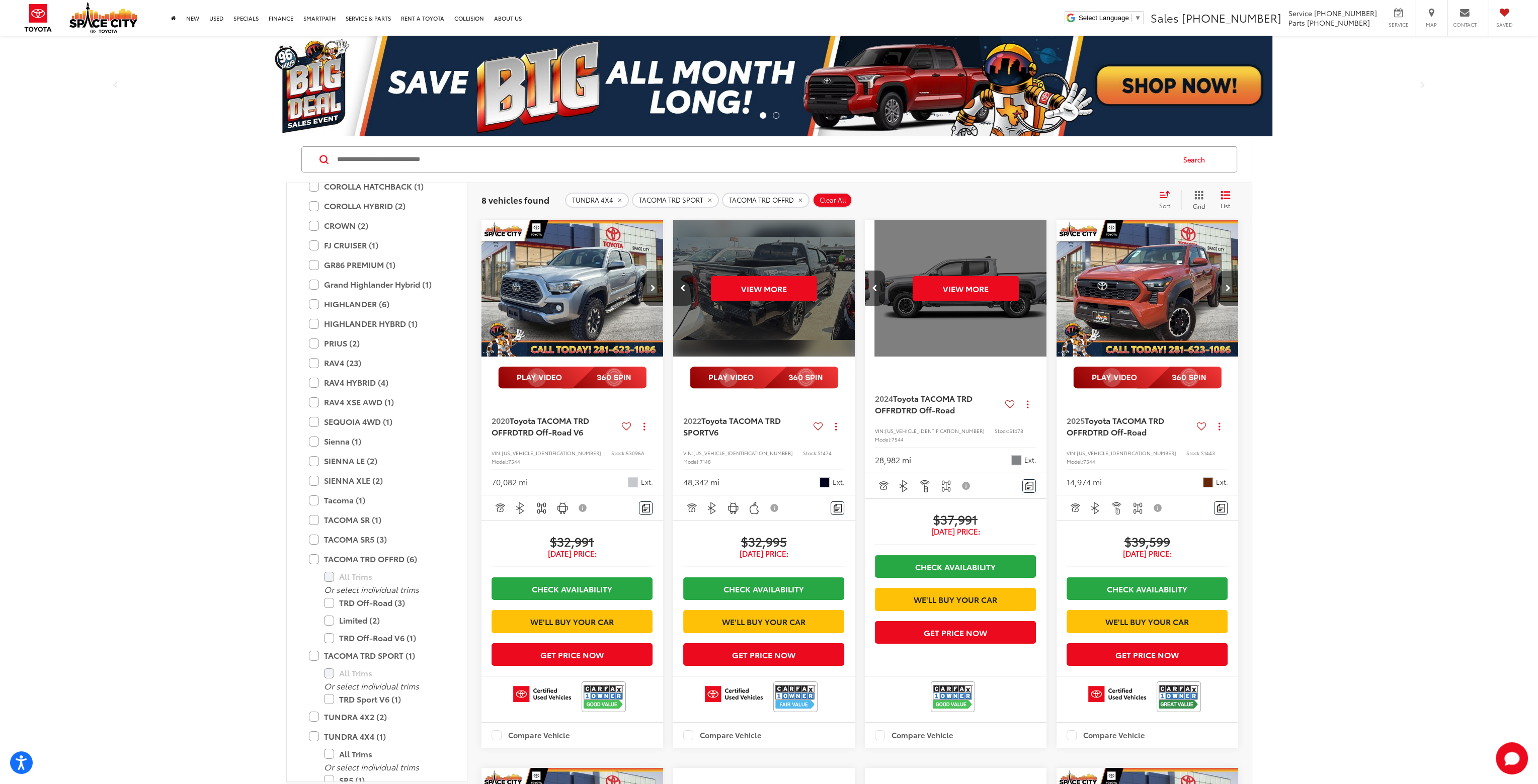
scroll to position [0, 550]
click at [1230, 290] on icon "Next image" at bounding box center [1228, 289] width 5 height 7
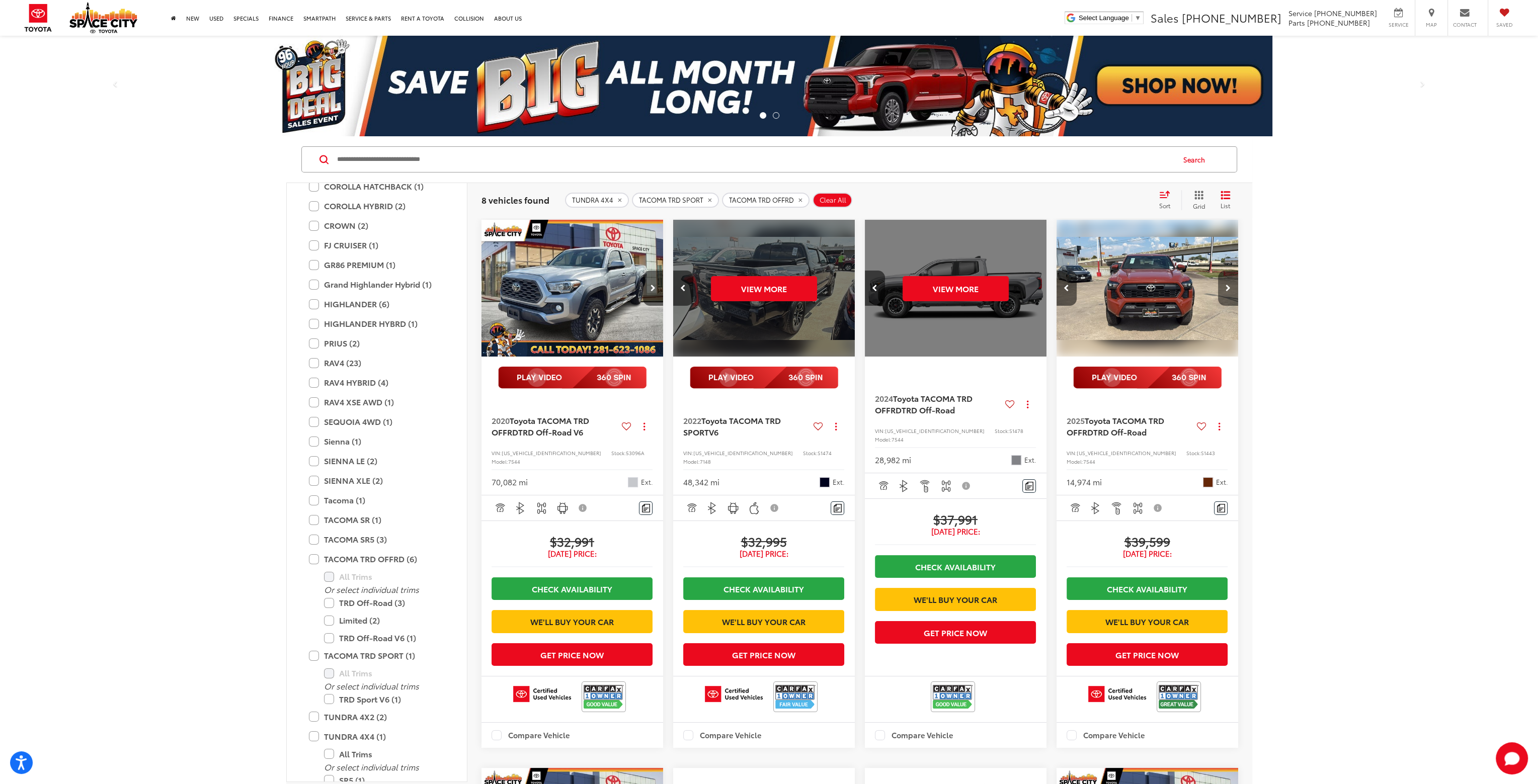
click at [1230, 290] on icon "Next image" at bounding box center [1228, 289] width 5 height 7
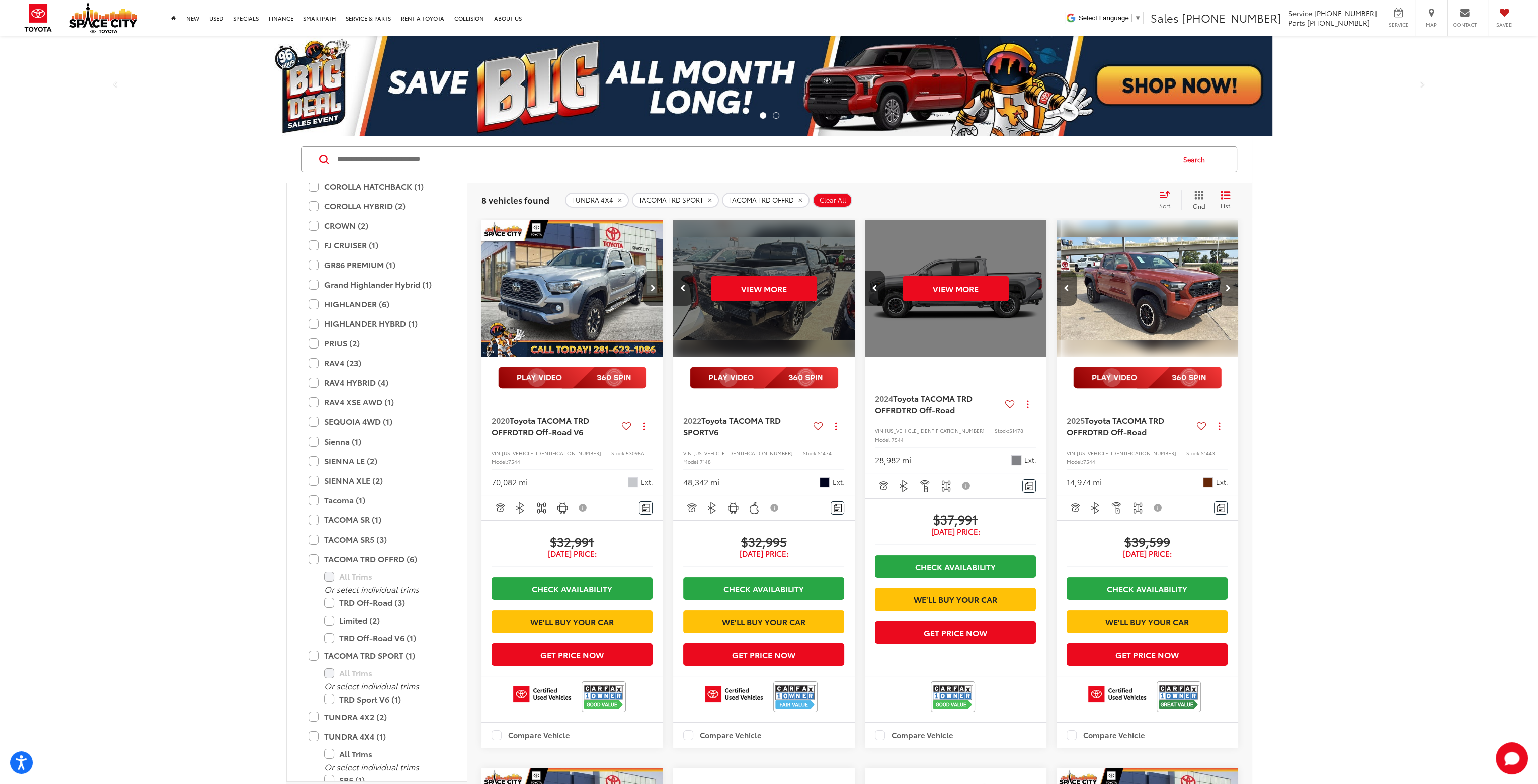
scroll to position [0, 366]
click at [1230, 290] on icon "Next image" at bounding box center [1228, 289] width 5 height 7
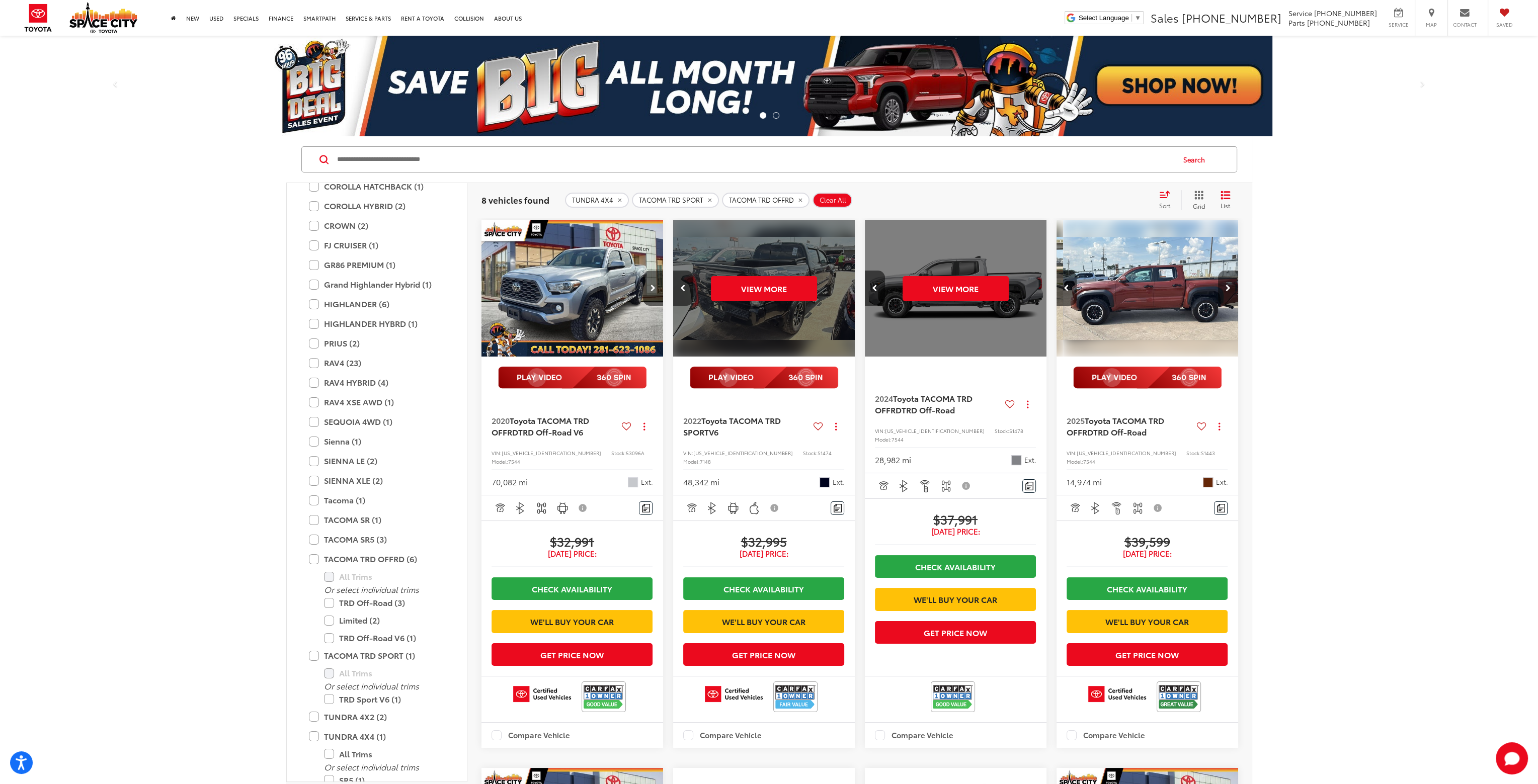
scroll to position [0, 550]
click at [1230, 290] on icon "Next image" at bounding box center [1228, 289] width 5 height 7
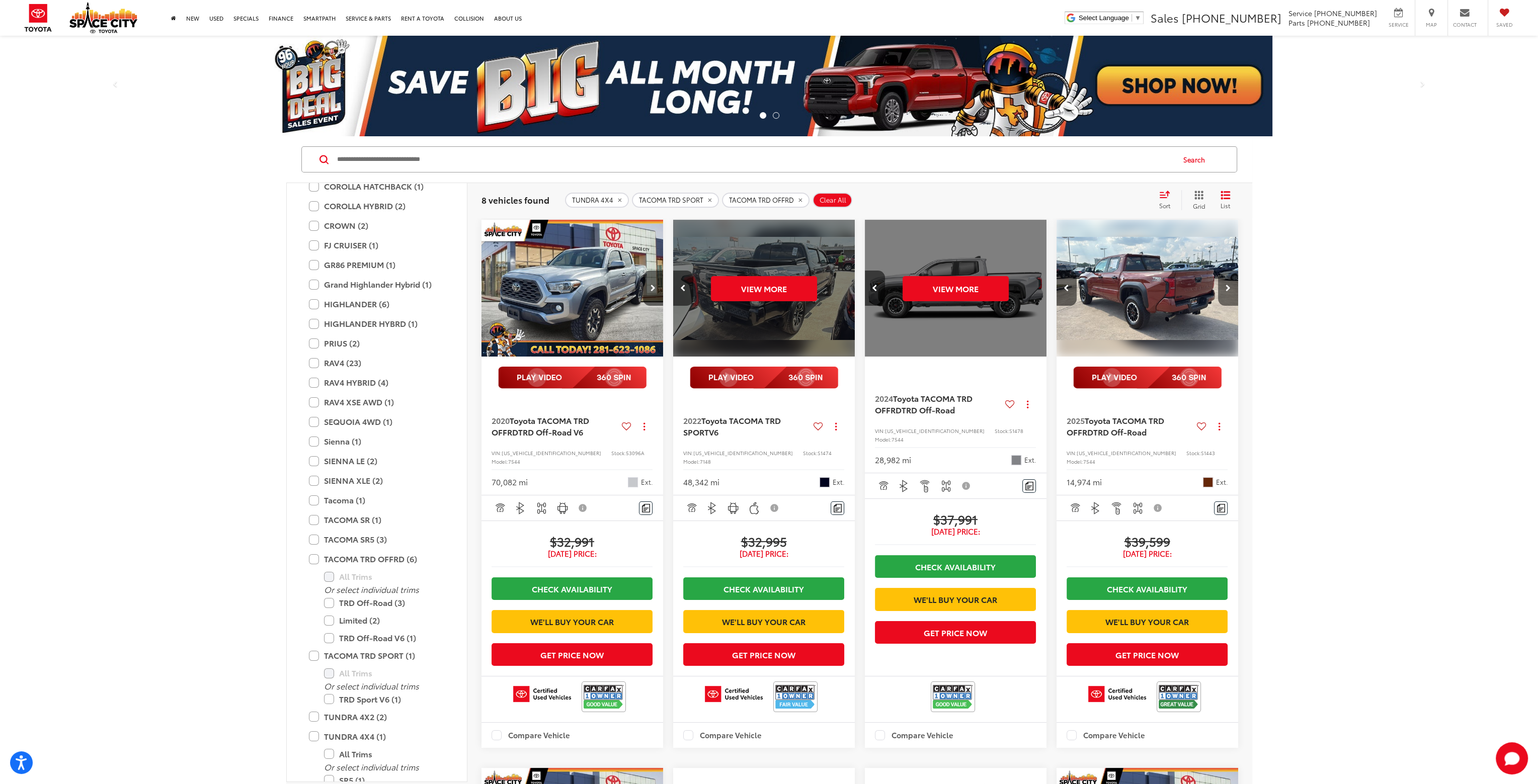
click at [1230, 290] on icon "Next image" at bounding box center [1228, 289] width 5 height 7
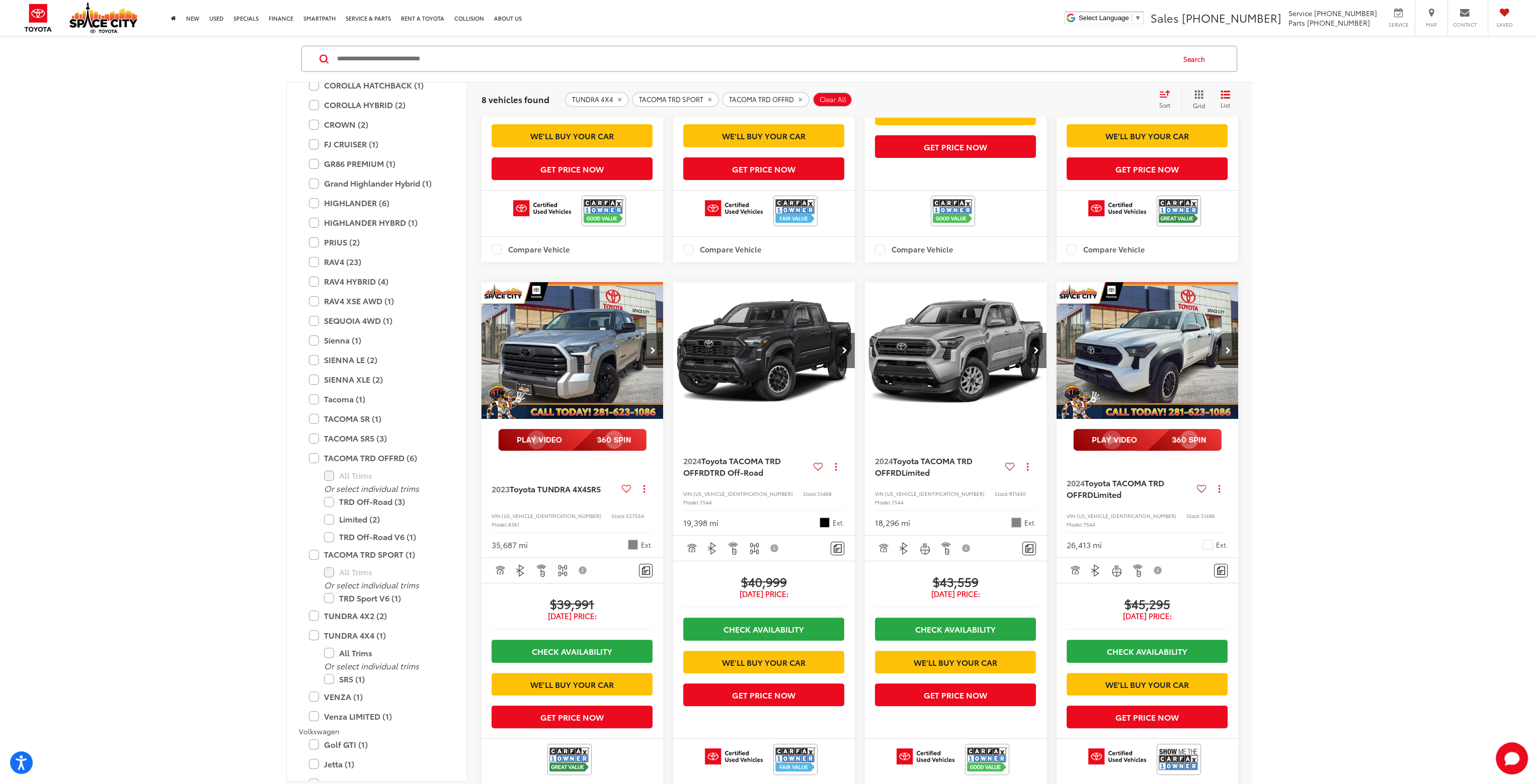
scroll to position [503, 0]
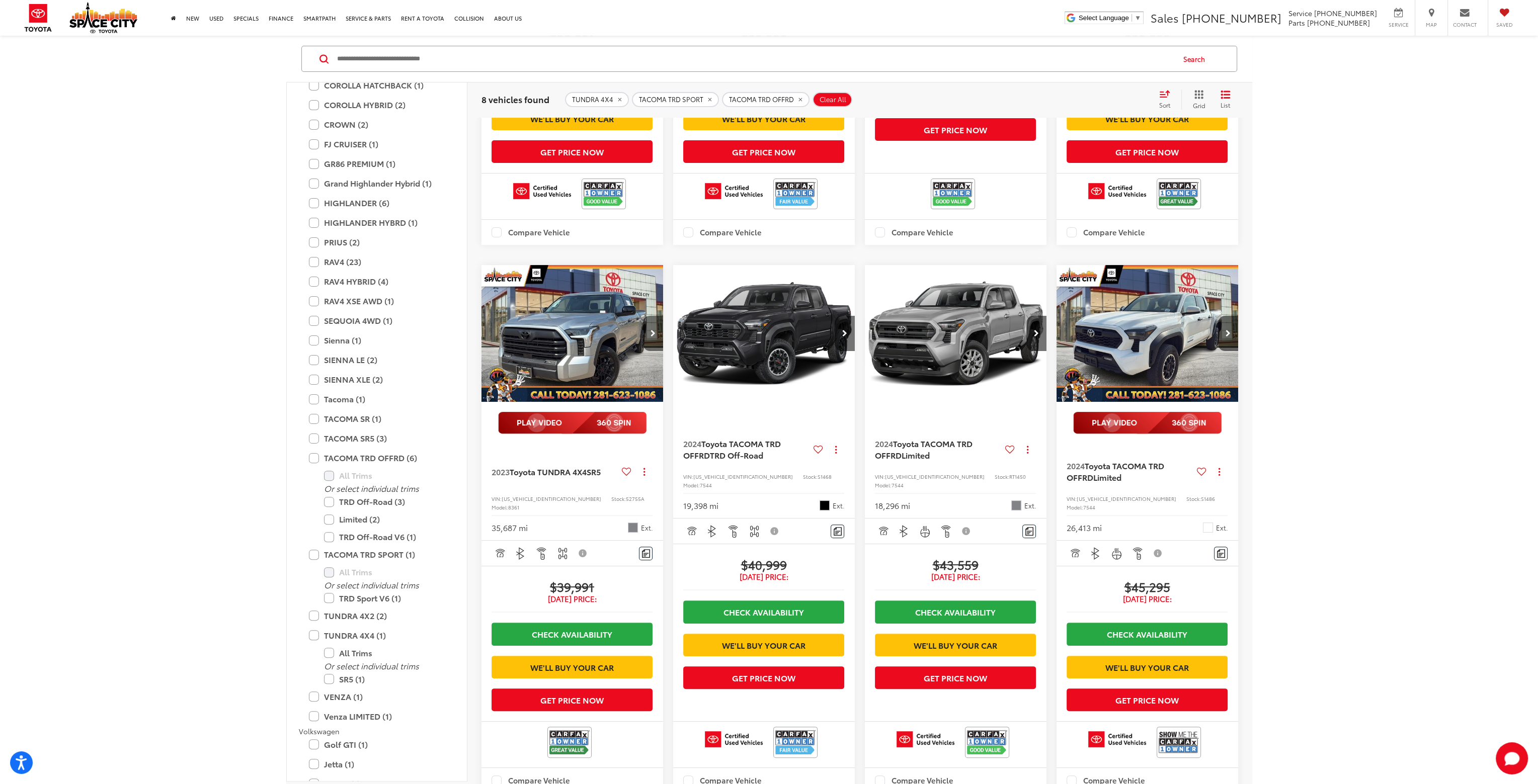
click at [655, 351] on button "Next image" at bounding box center [653, 334] width 20 height 35
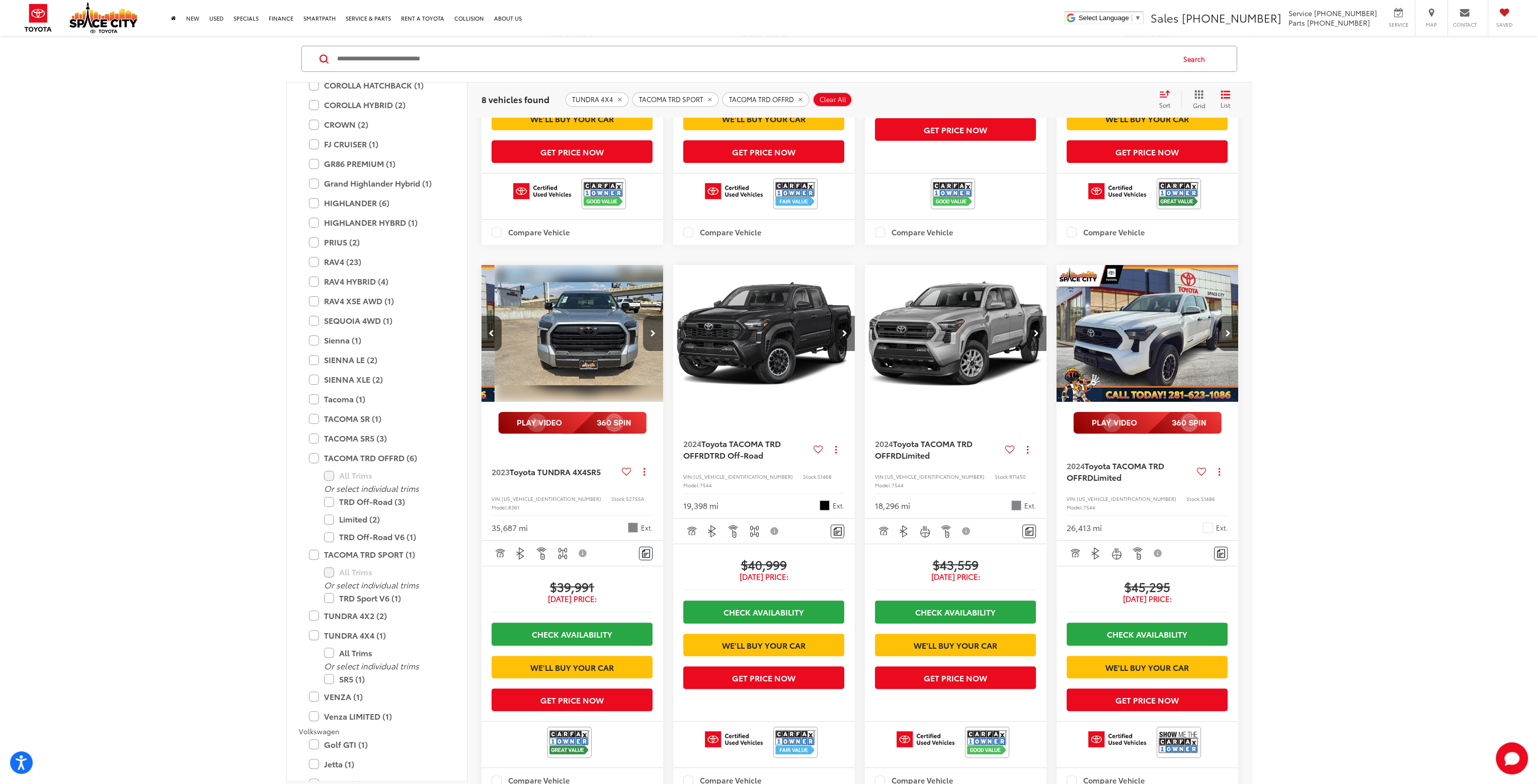
scroll to position [0, 183]
click at [655, 351] on button "Next image" at bounding box center [653, 334] width 20 height 35
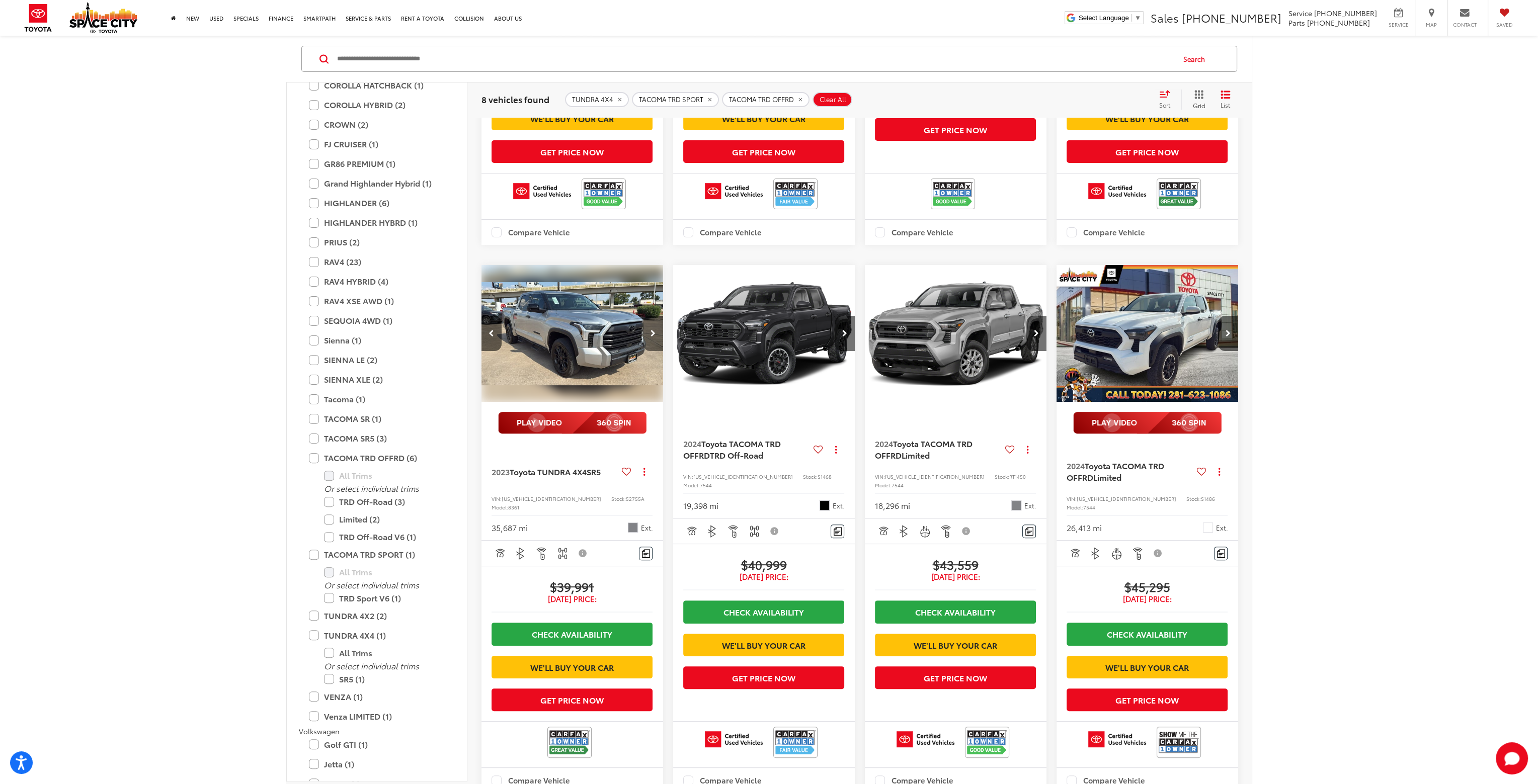
click at [655, 351] on button "Next image" at bounding box center [653, 334] width 20 height 35
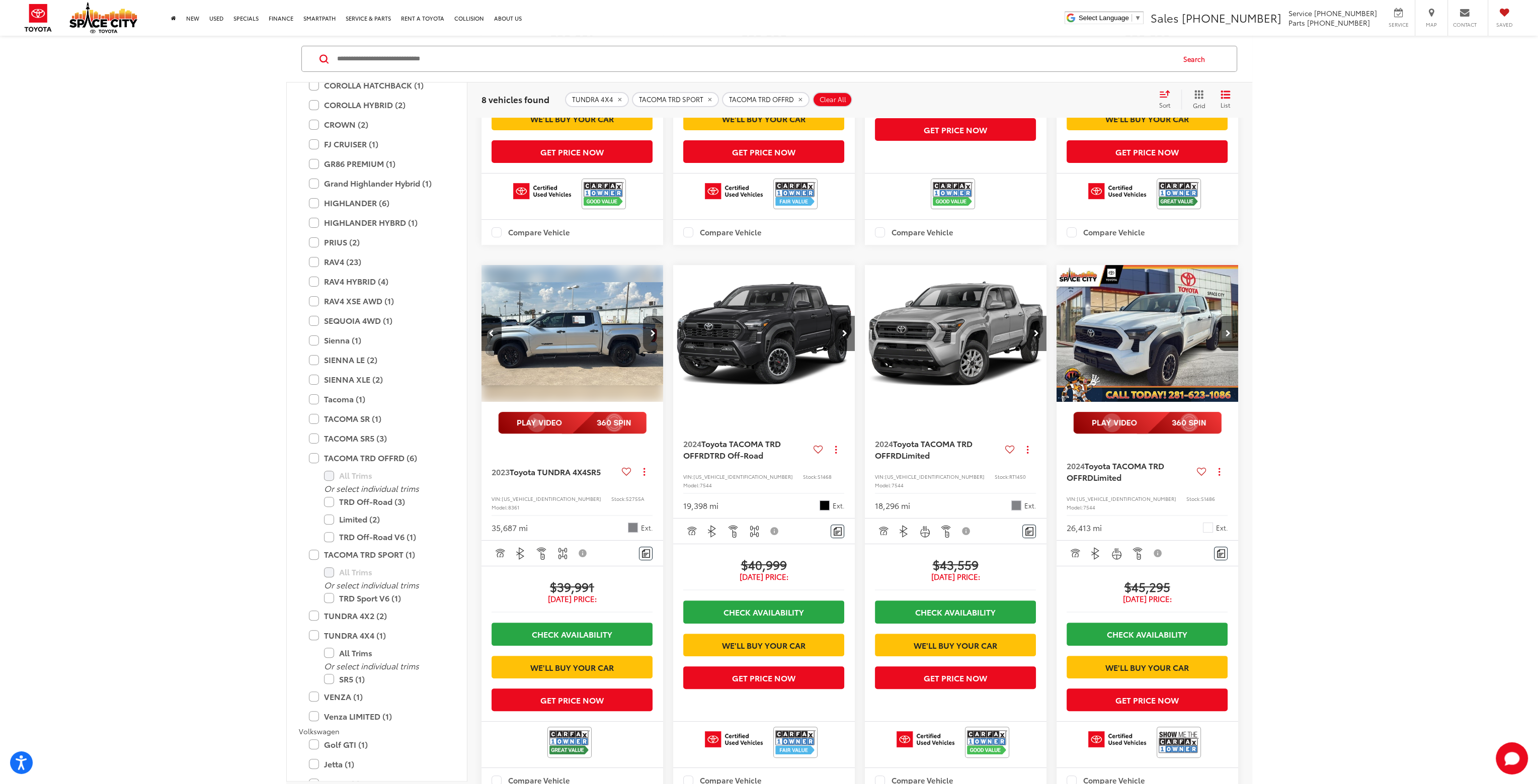
click at [655, 351] on button "Next image" at bounding box center [653, 334] width 20 height 35
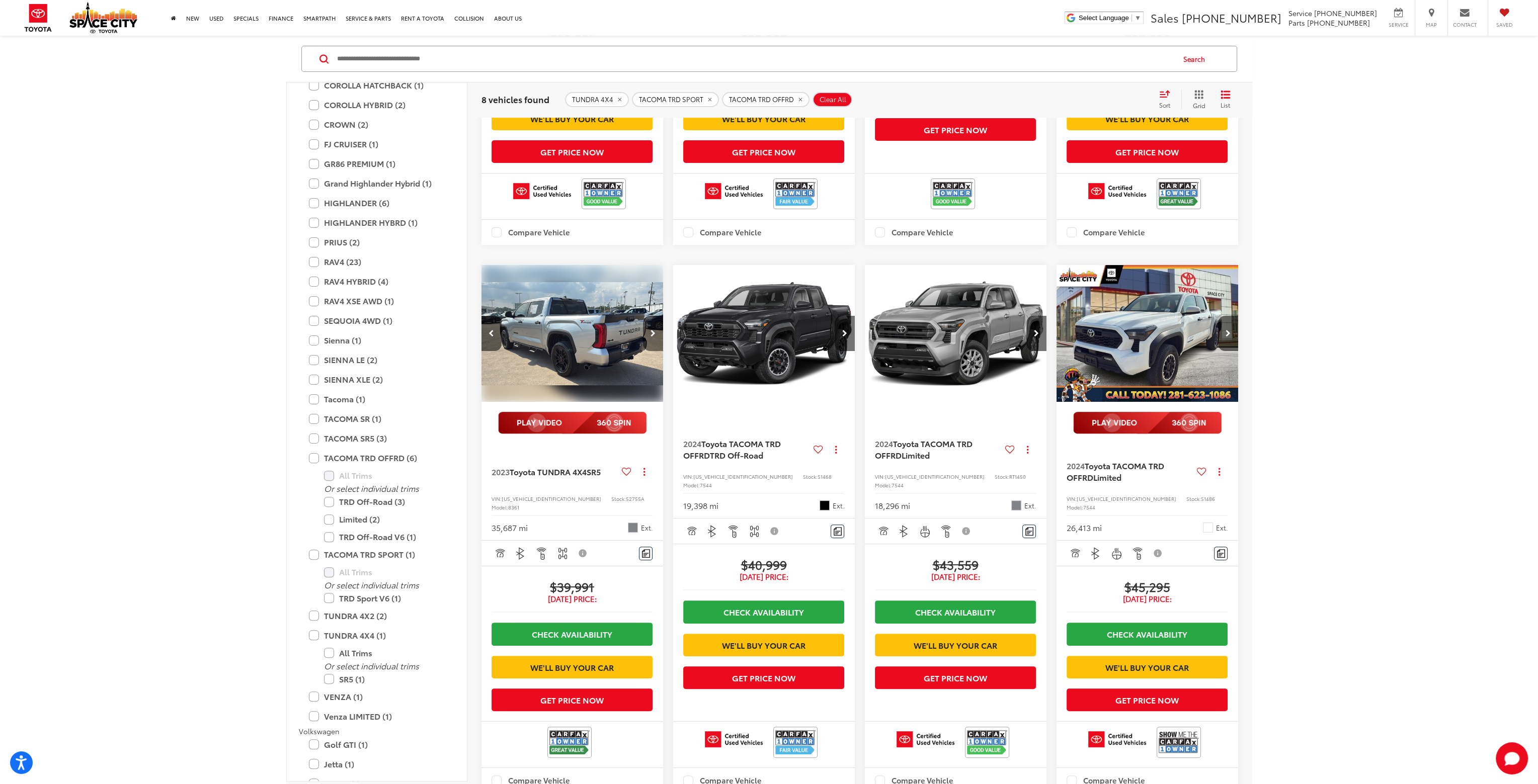
click at [655, 351] on button "Next image" at bounding box center [653, 334] width 20 height 35
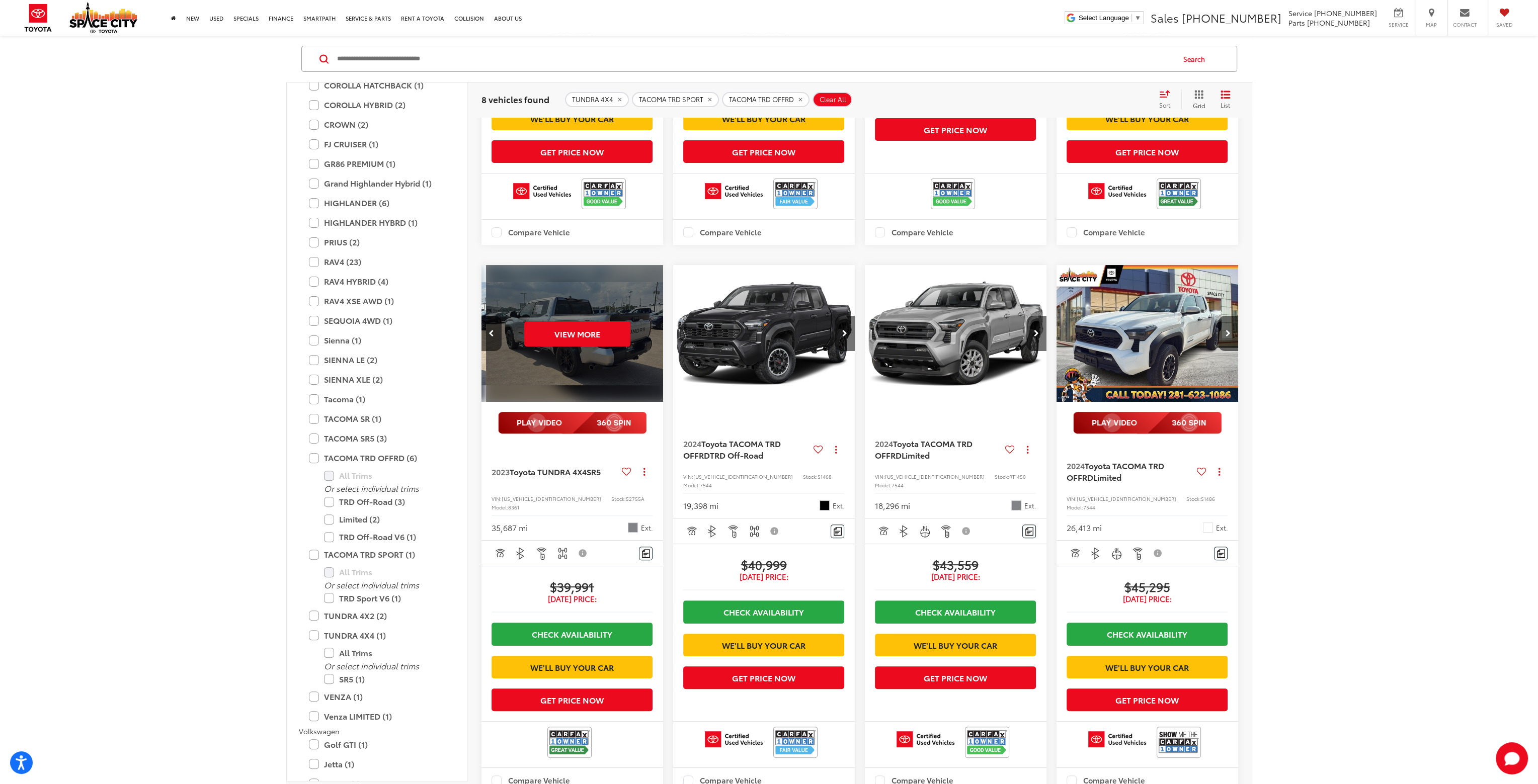
scroll to position [0, 916]
click at [601, 347] on button "View More" at bounding box center [572, 334] width 106 height 25
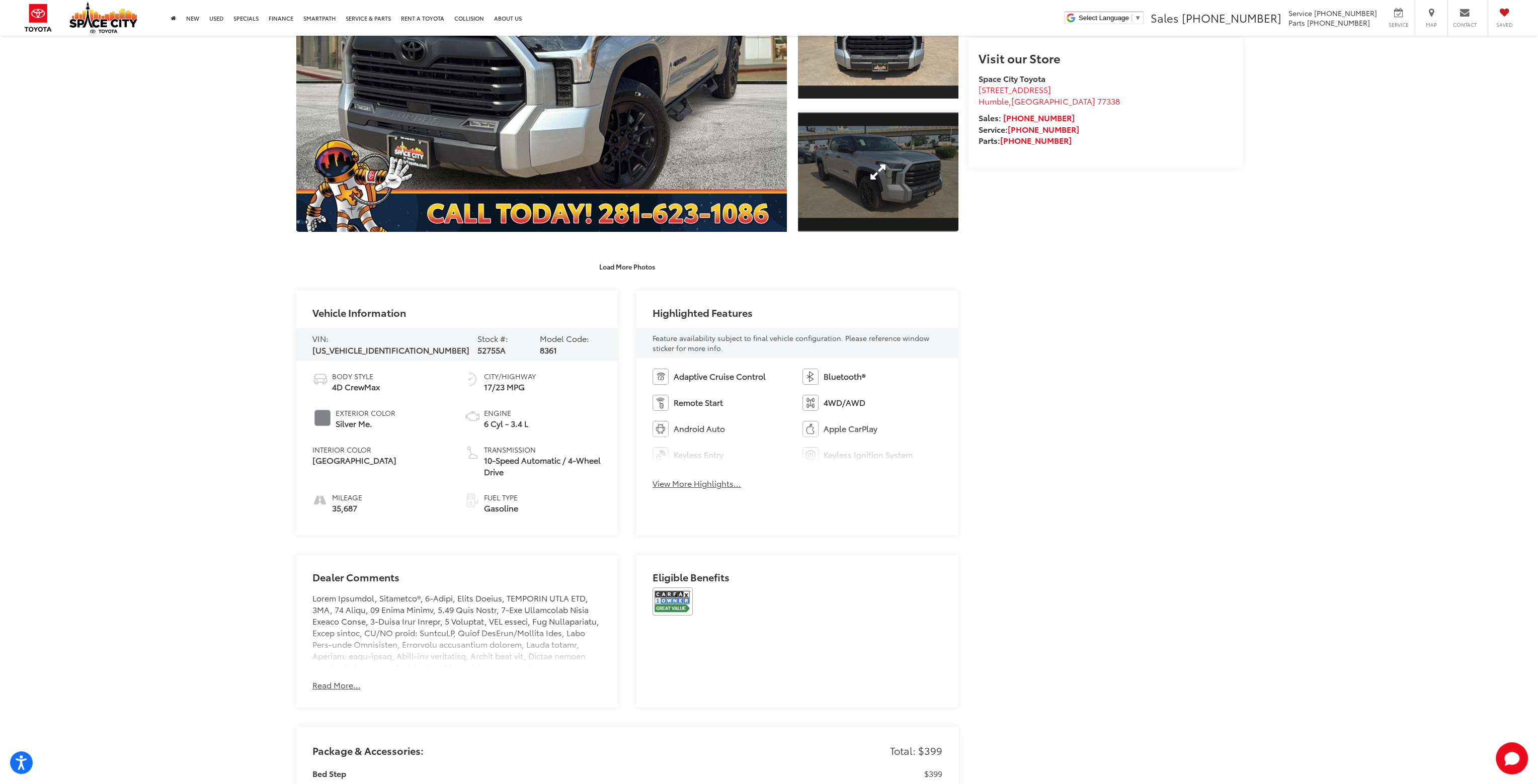
scroll to position [251, 0]
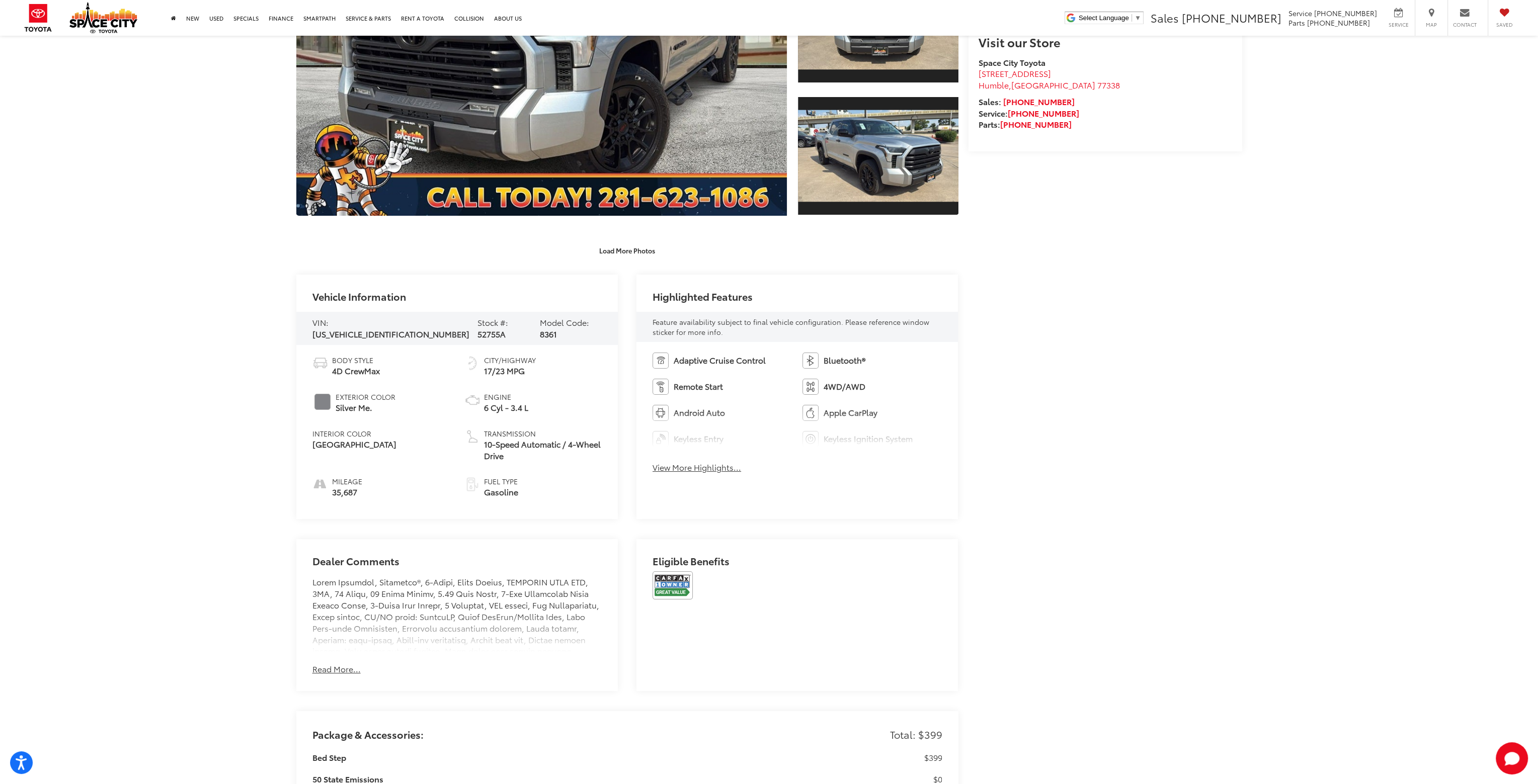
click at [713, 470] on button "View More Highlights..." at bounding box center [697, 467] width 89 height 11
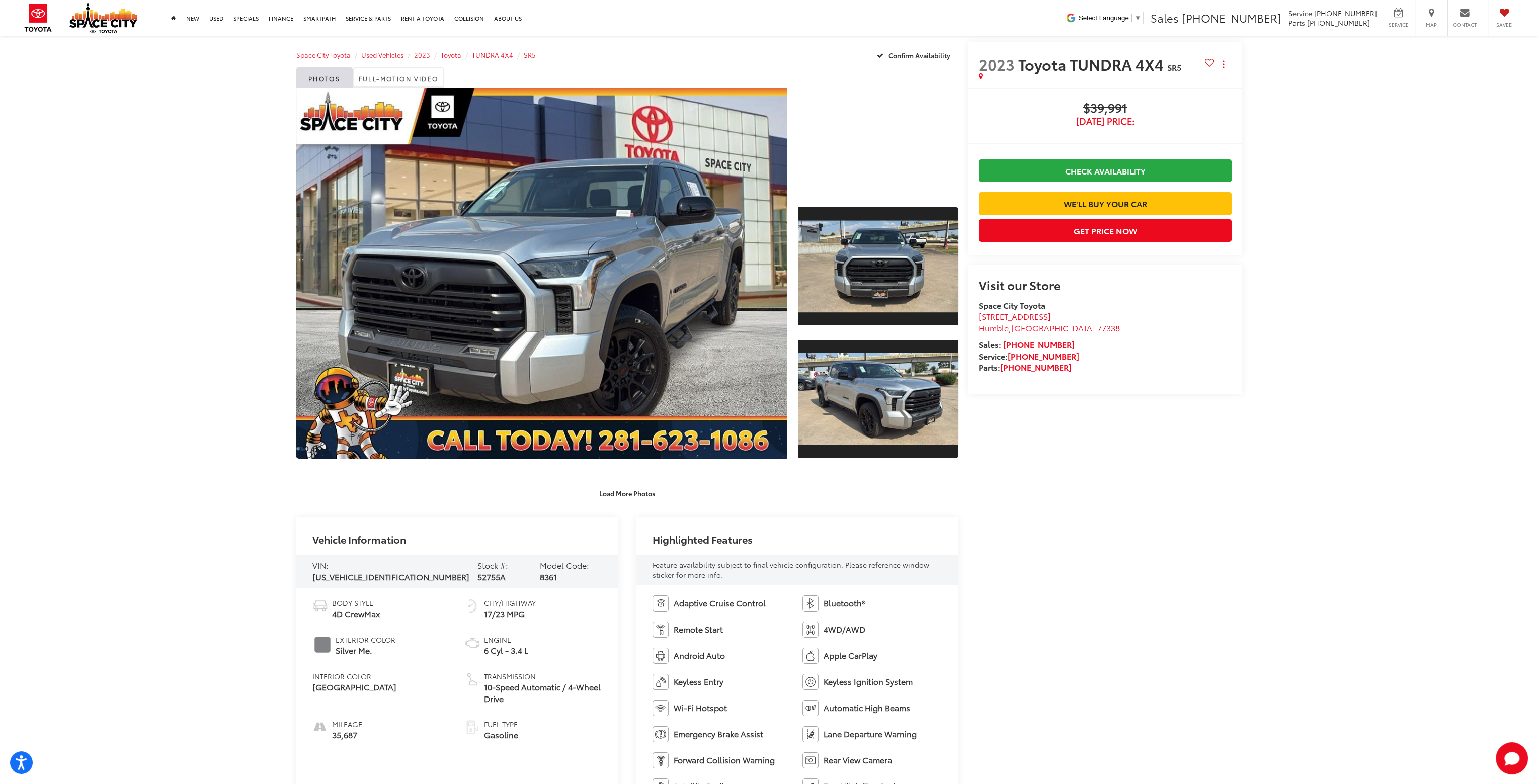
scroll to position [0, 0]
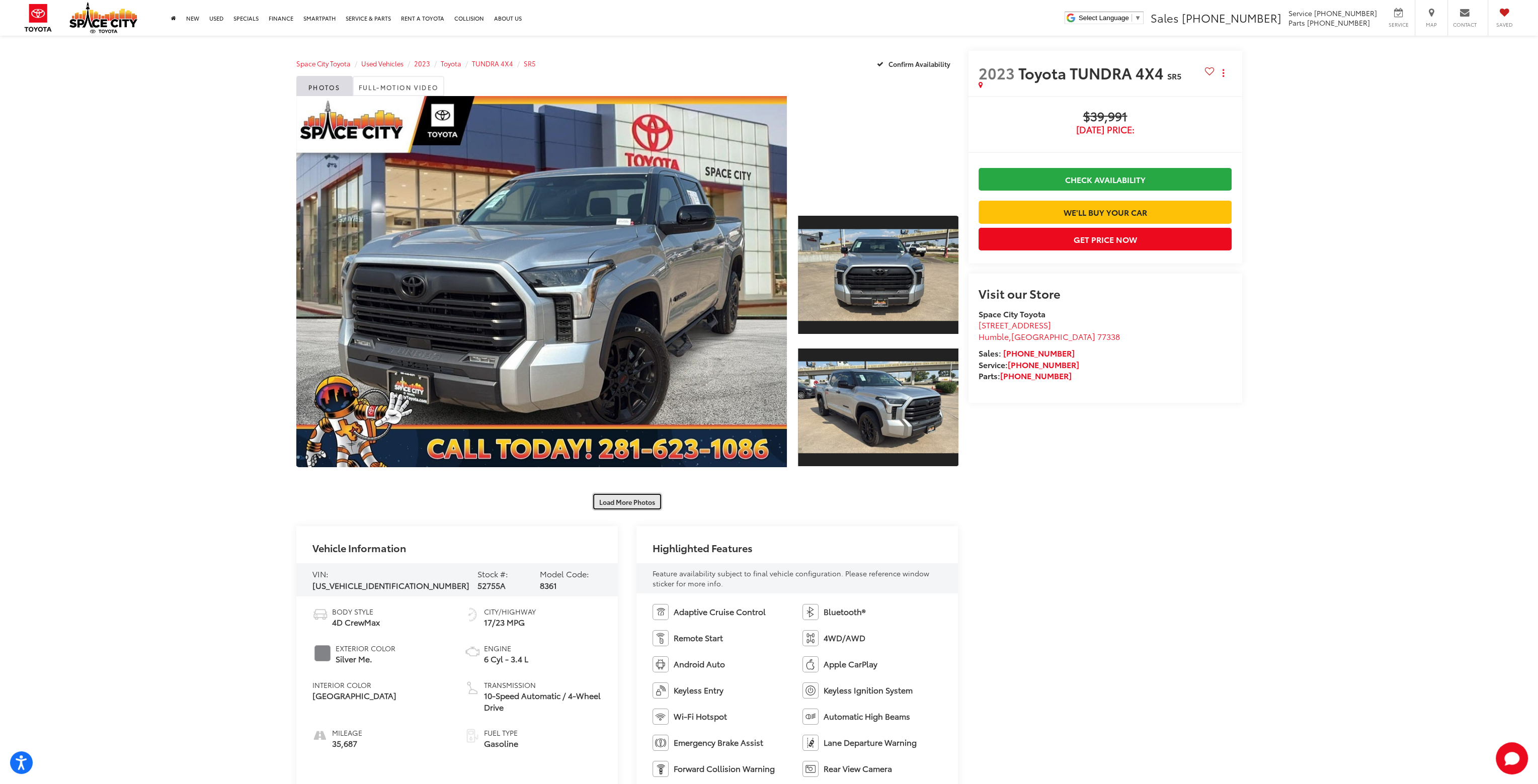
click at [622, 505] on button "Load More Photos" at bounding box center [627, 501] width 70 height 17
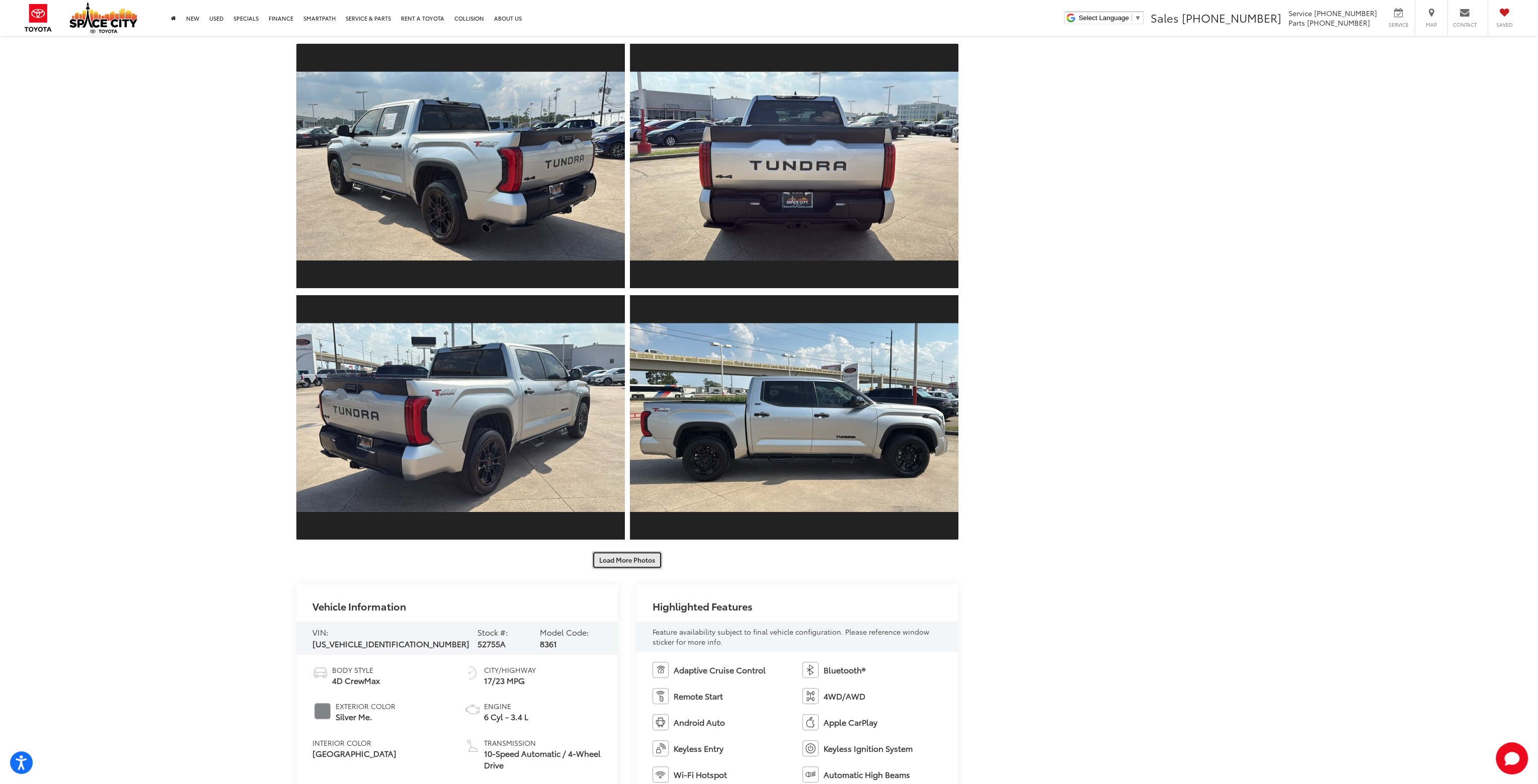
scroll to position [453, 0]
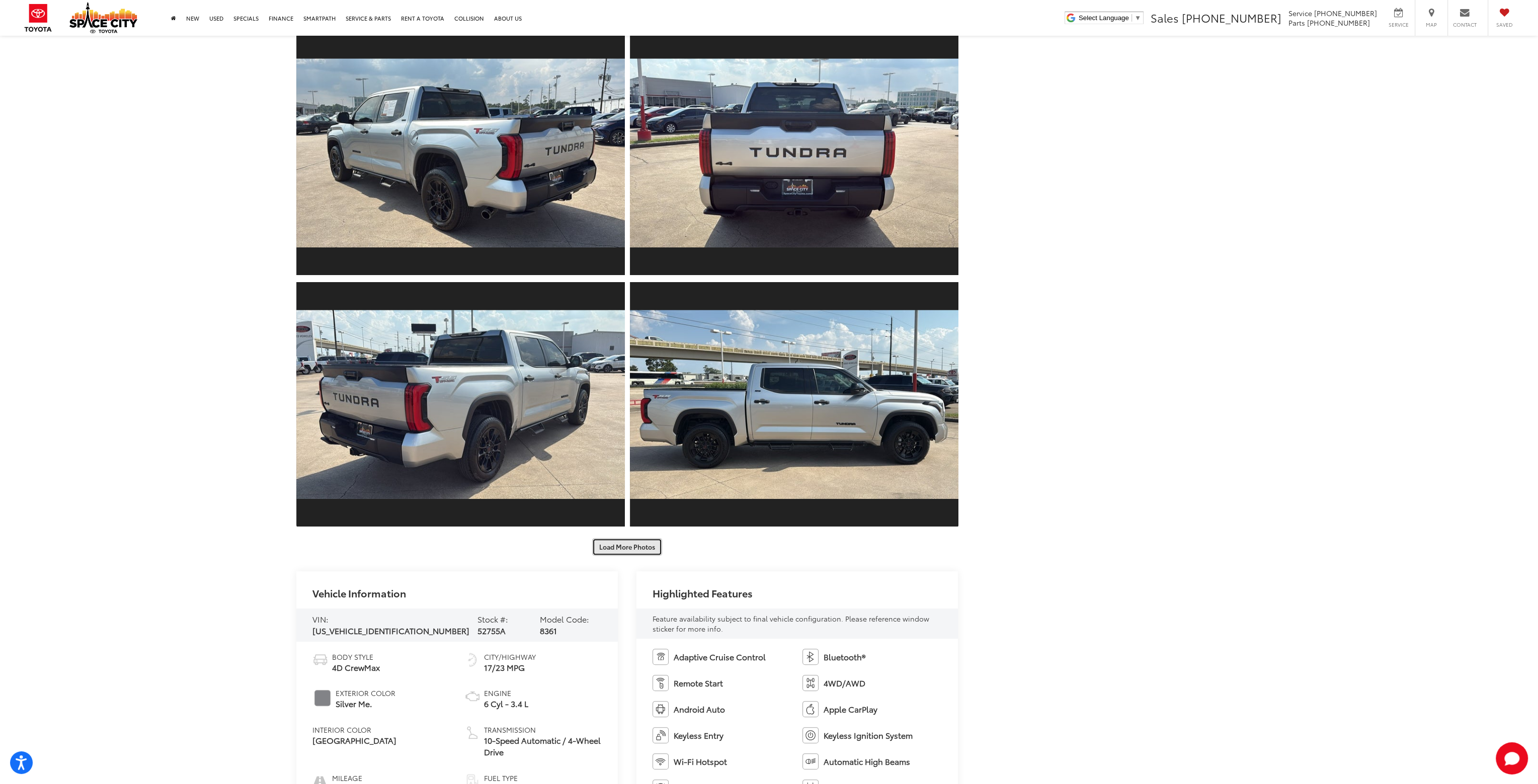
click at [634, 548] on button "Load More Photos" at bounding box center [627, 546] width 70 height 17
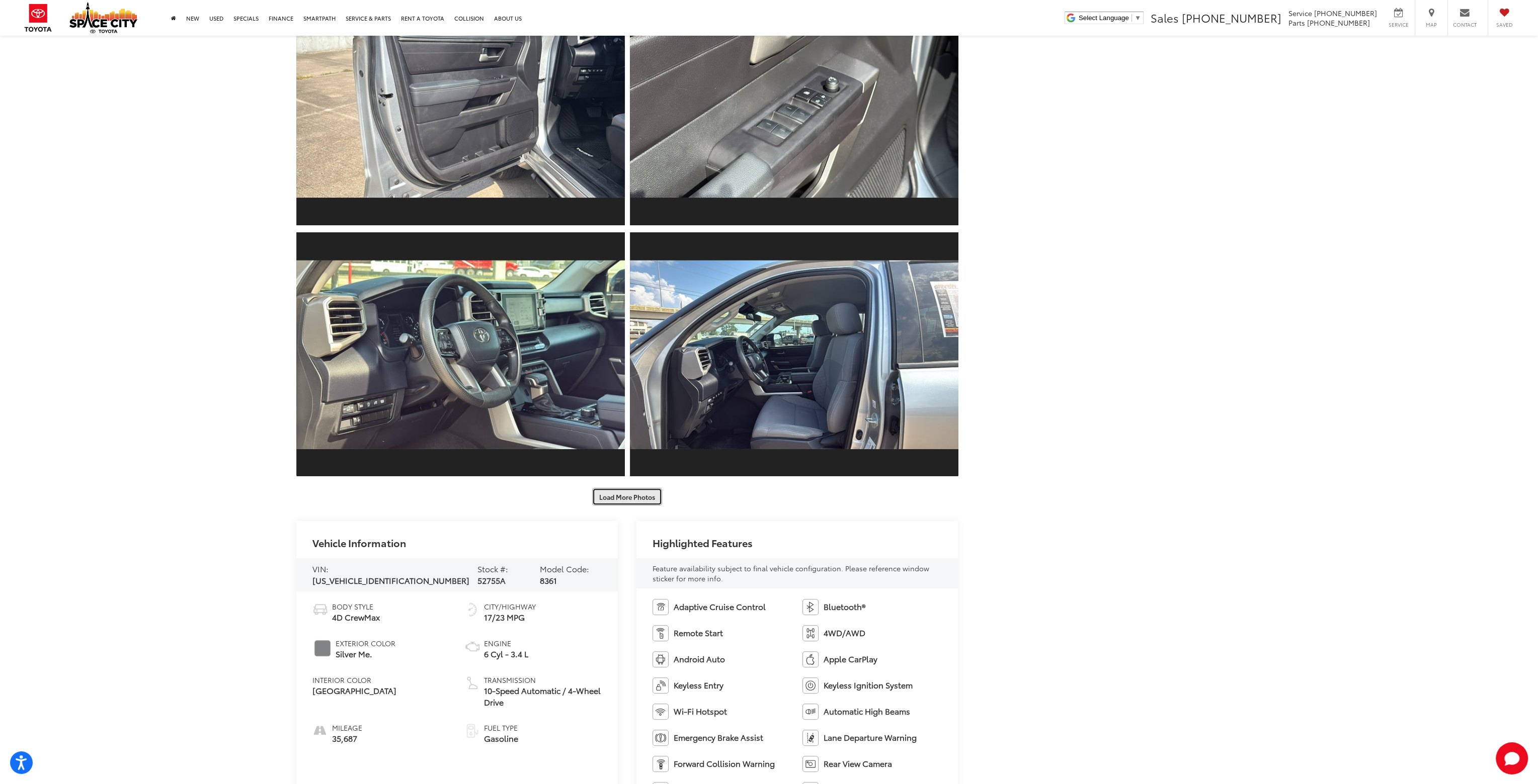
scroll to position [1006, 0]
click at [625, 503] on button "Load More Photos" at bounding box center [627, 496] width 70 height 17
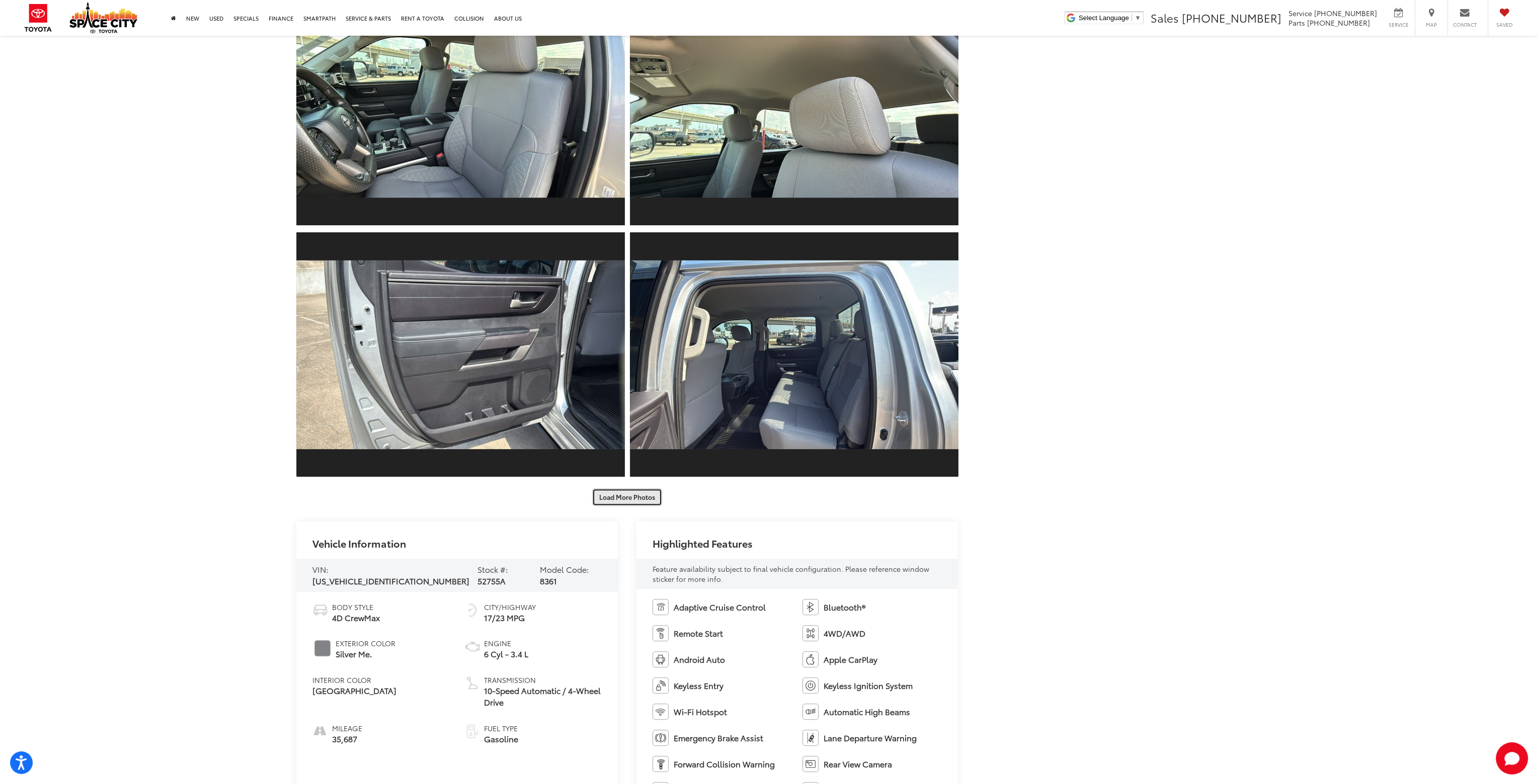
scroll to position [1509, 0]
click at [625, 503] on button "Load More Photos" at bounding box center [627, 496] width 70 height 17
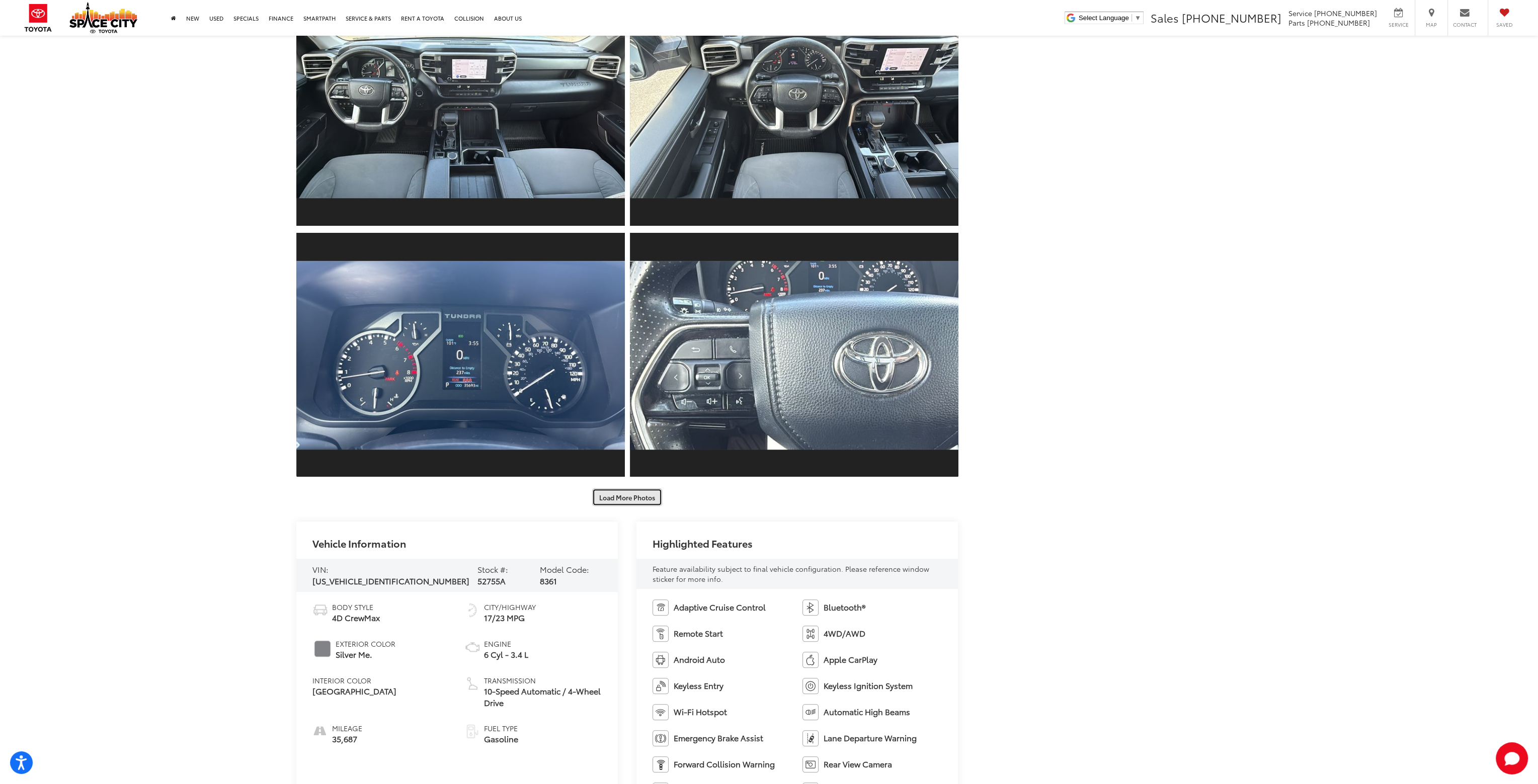
scroll to position [2012, 0]
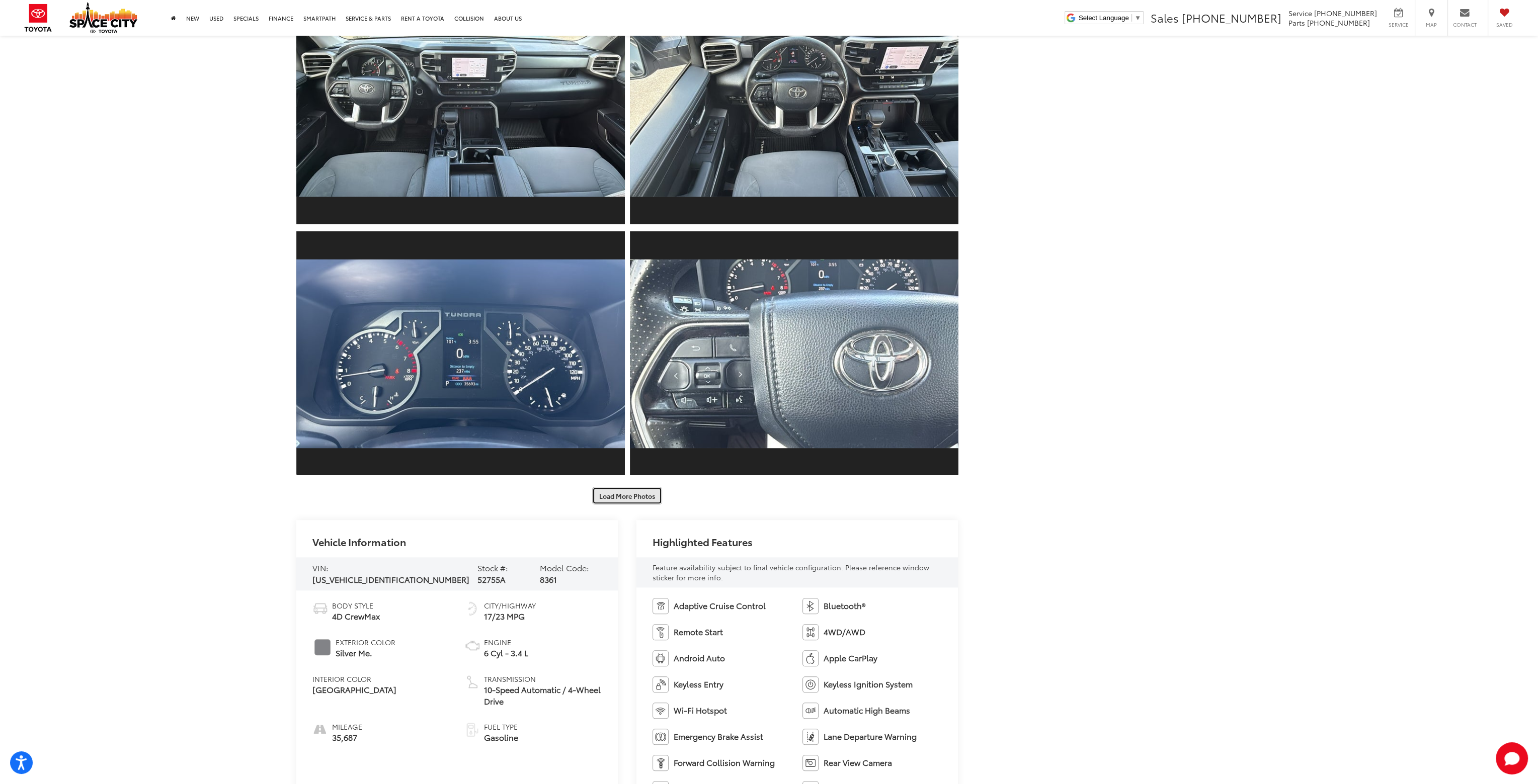
click at [625, 503] on button "Load More Photos" at bounding box center [627, 495] width 70 height 17
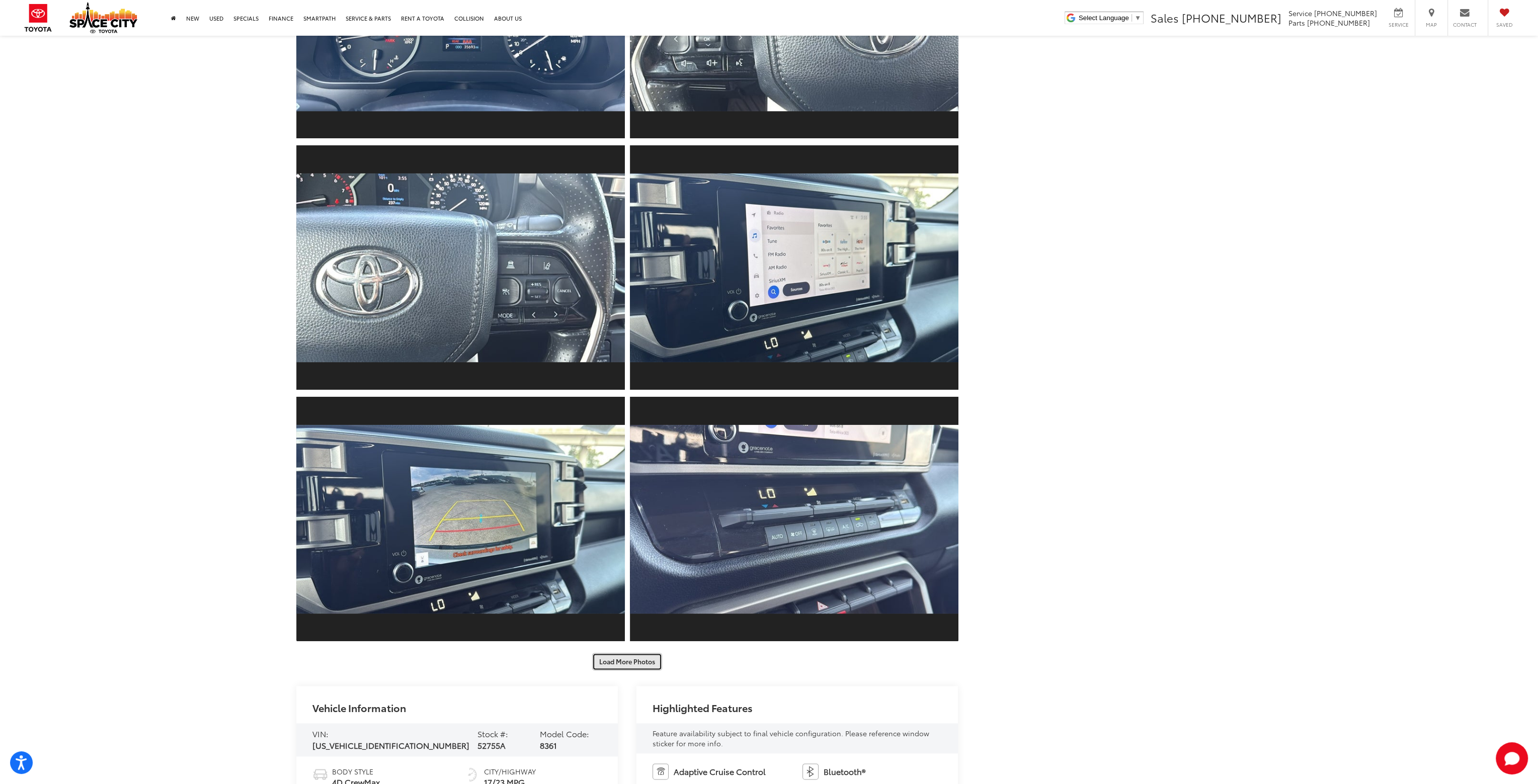
scroll to position [2364, 0]
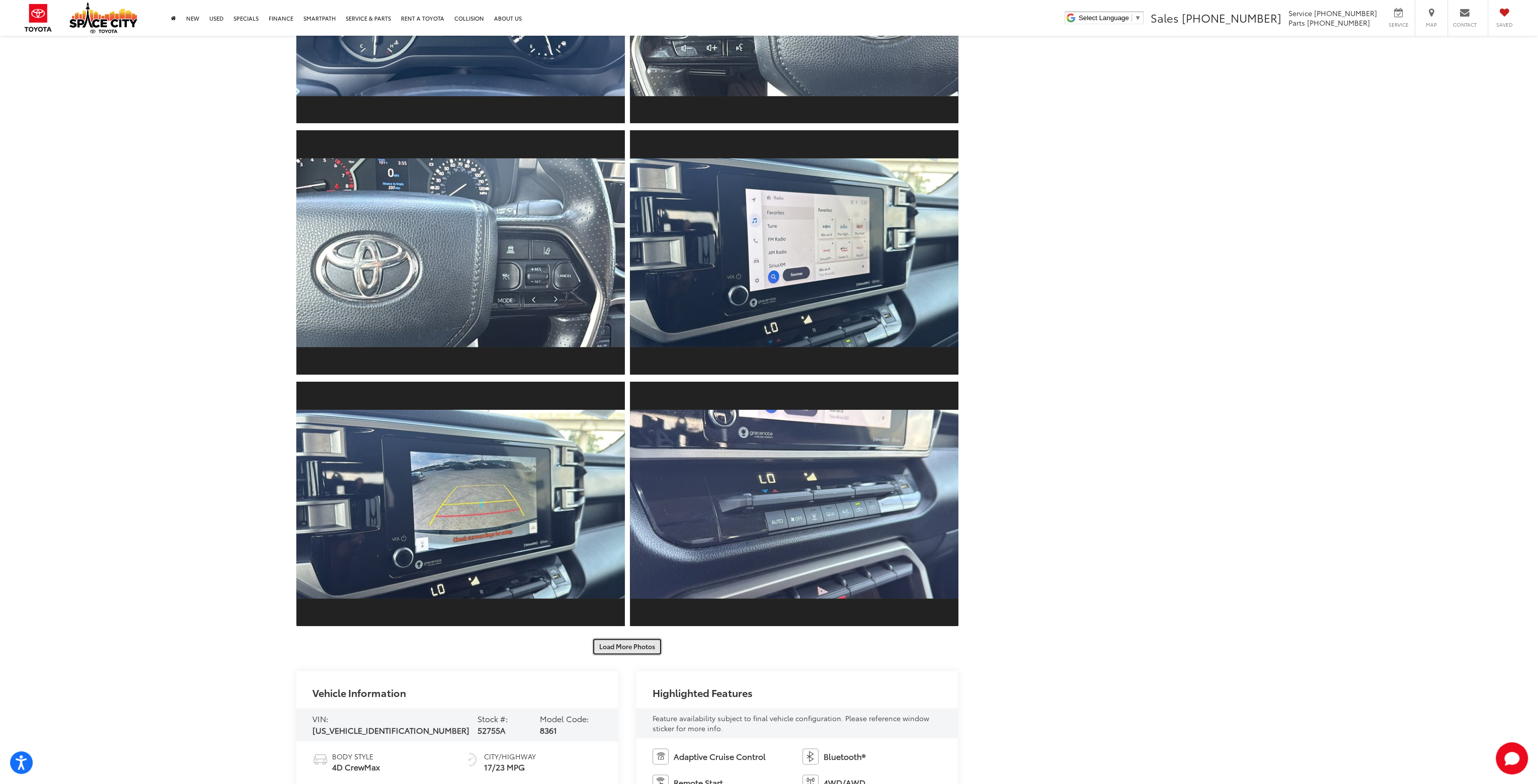
click at [625, 650] on button "Load More Photos" at bounding box center [627, 646] width 70 height 17
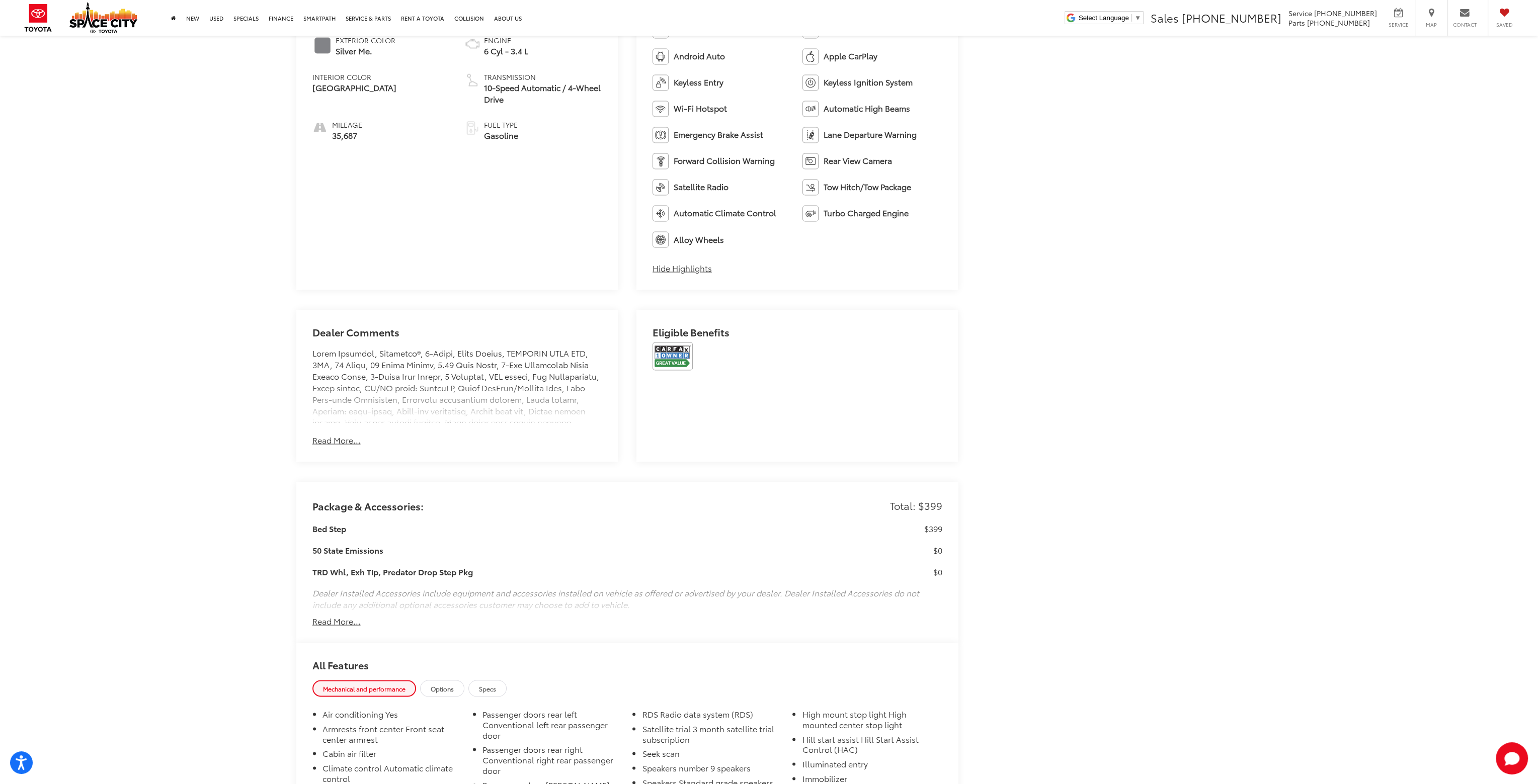
scroll to position [3622, 0]
click at [338, 437] on button "Read More..." at bounding box center [337, 437] width 48 height 11
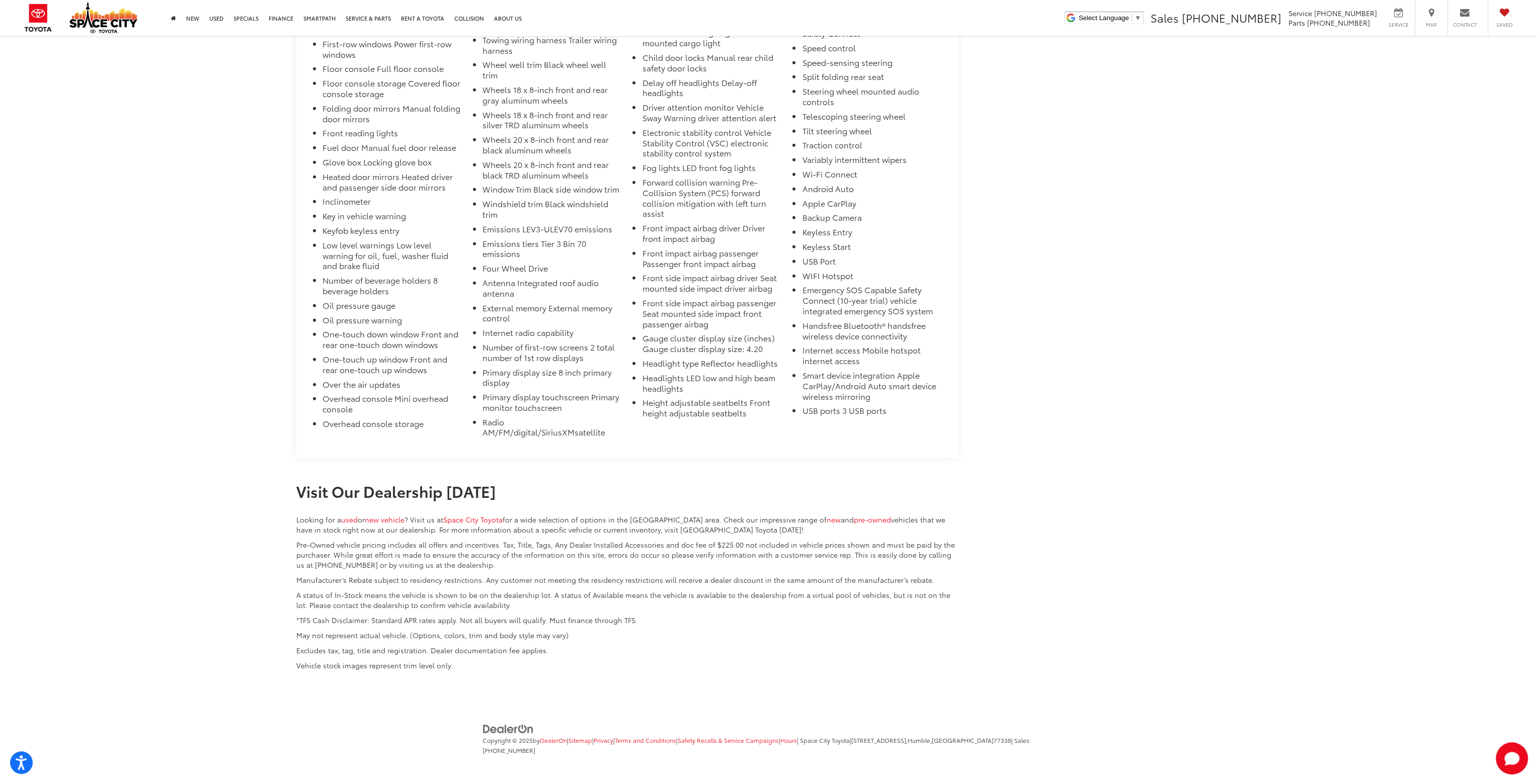
scroll to position [6149, 0]
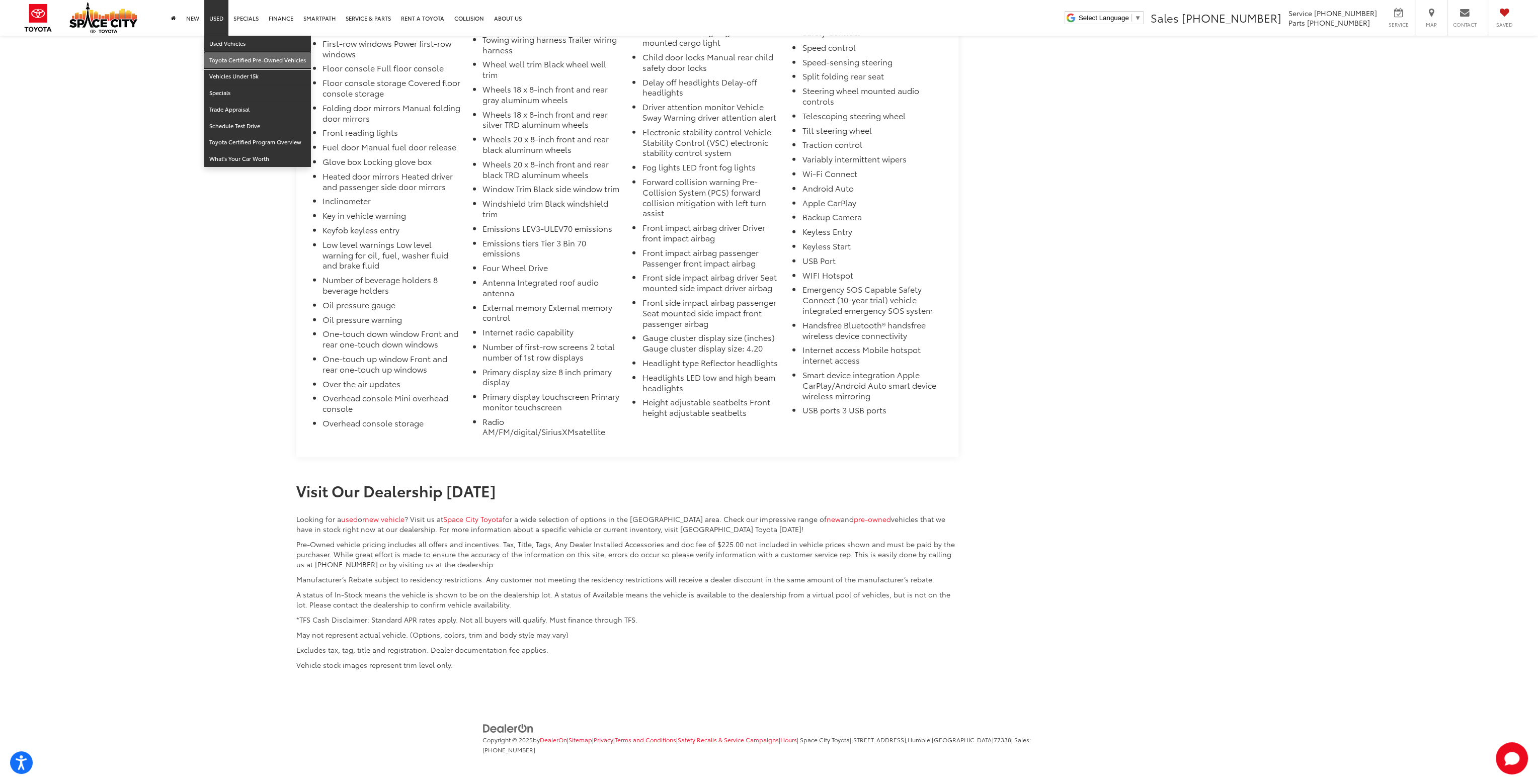
click at [254, 61] on link "Toyota Certified Pre-Owned Vehicles" at bounding box center [257, 61] width 107 height 17
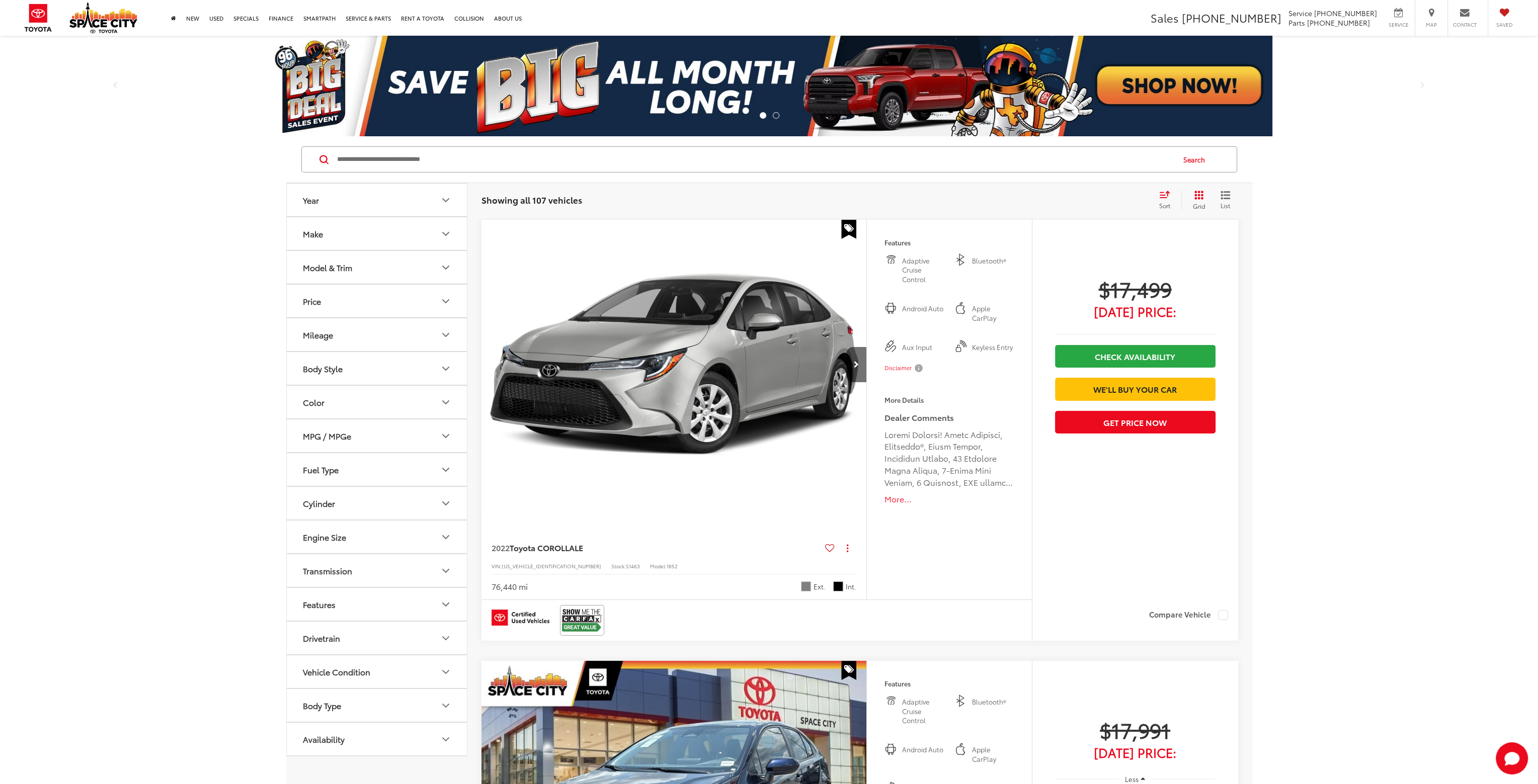
click at [447, 266] on icon "Model & Trim" at bounding box center [446, 268] width 6 height 3
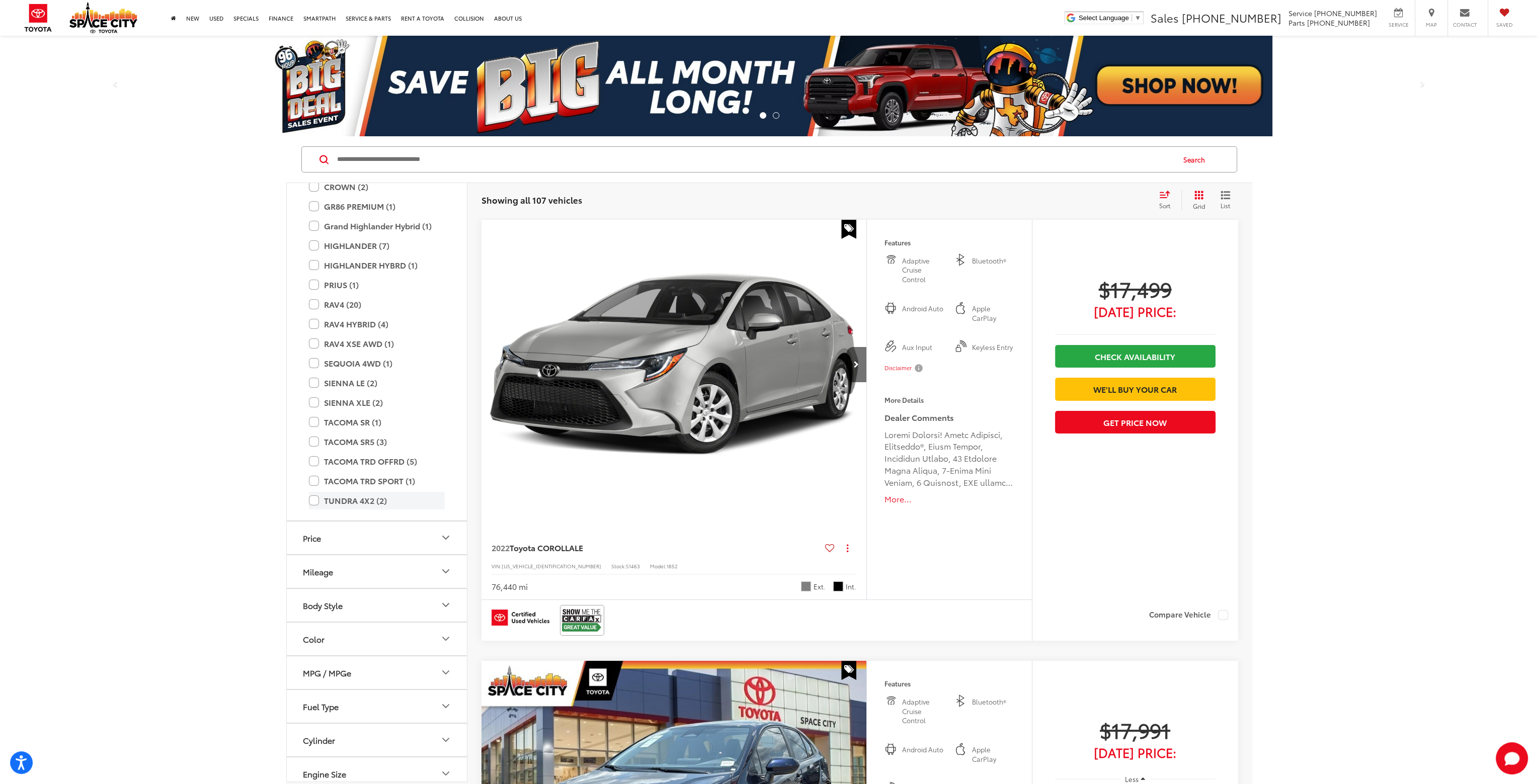
click at [312, 503] on label "TUNDRA 4X2 (2)" at bounding box center [377, 500] width 136 height 17
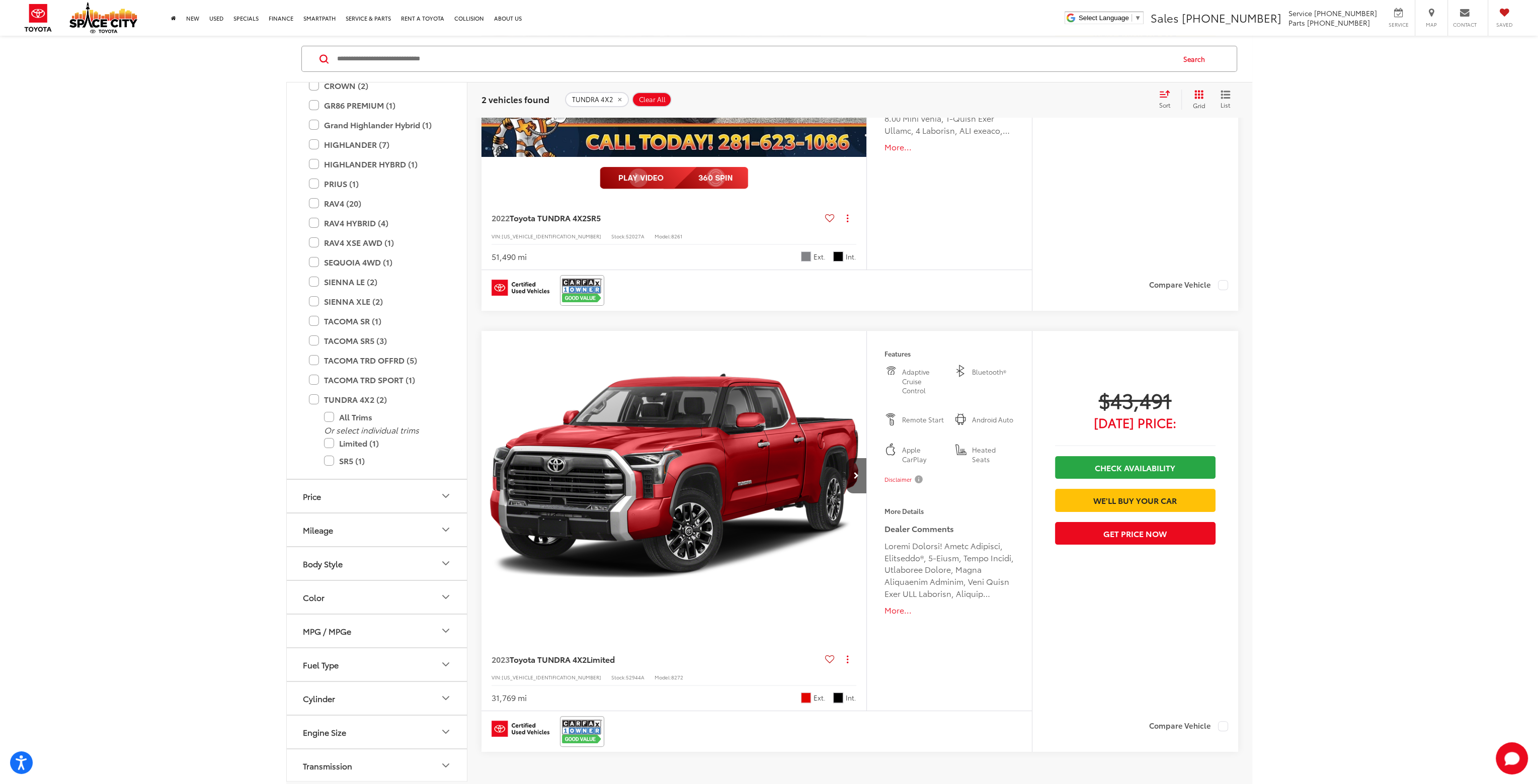
scroll to position [302, 0]
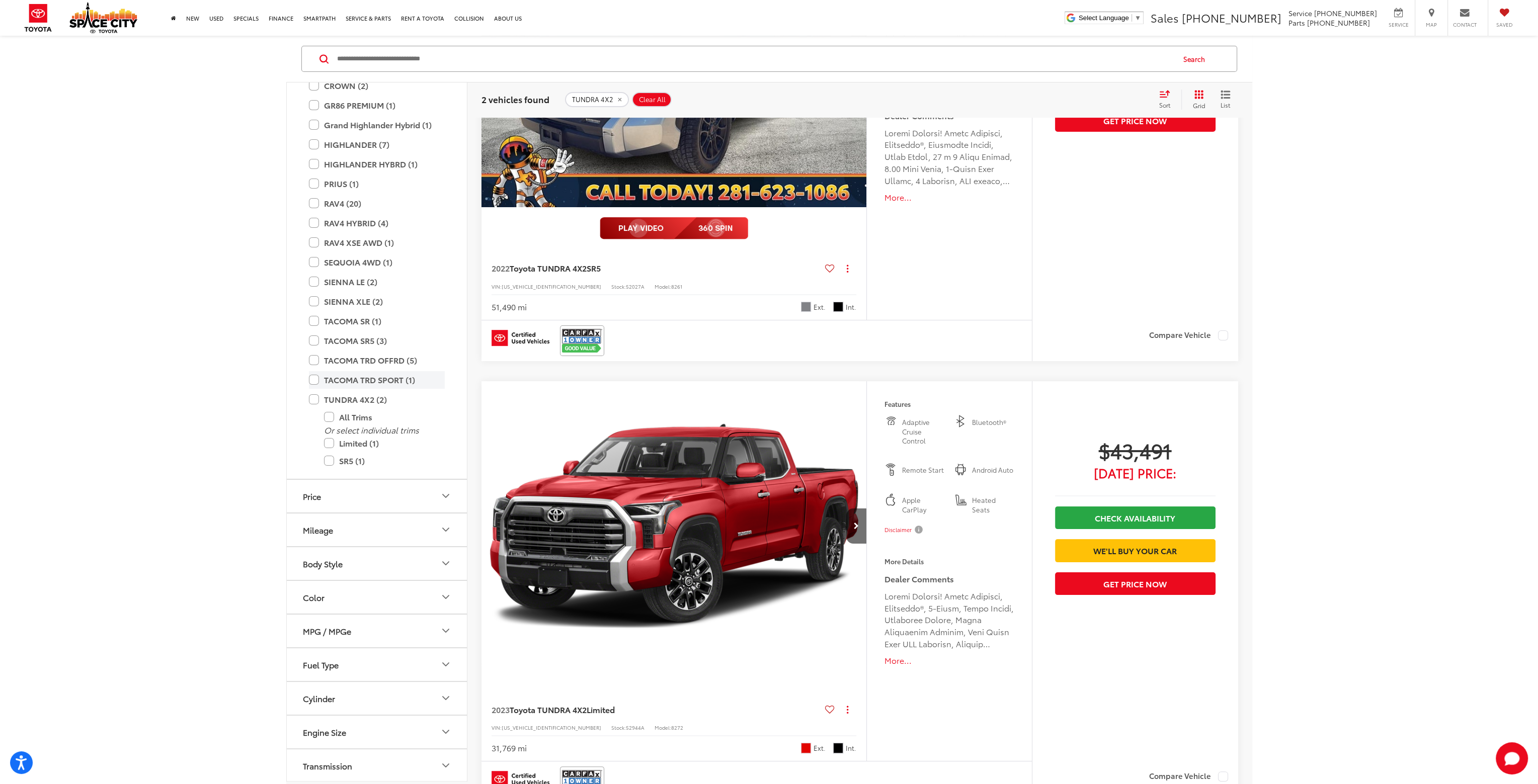
click at [313, 383] on label "TACOMA TRD SPORT (1)" at bounding box center [377, 380] width 136 height 17
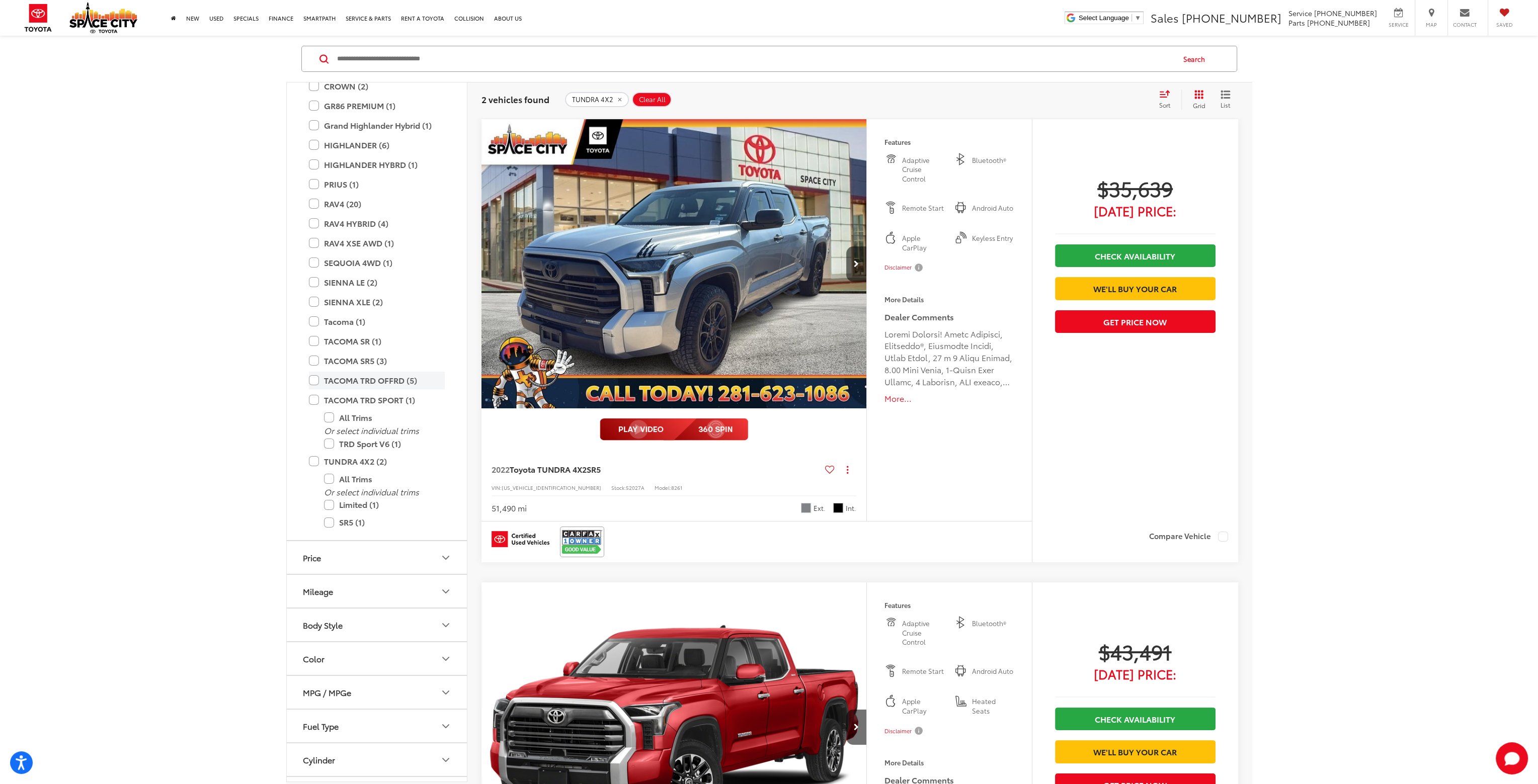
scroll to position [101, 0]
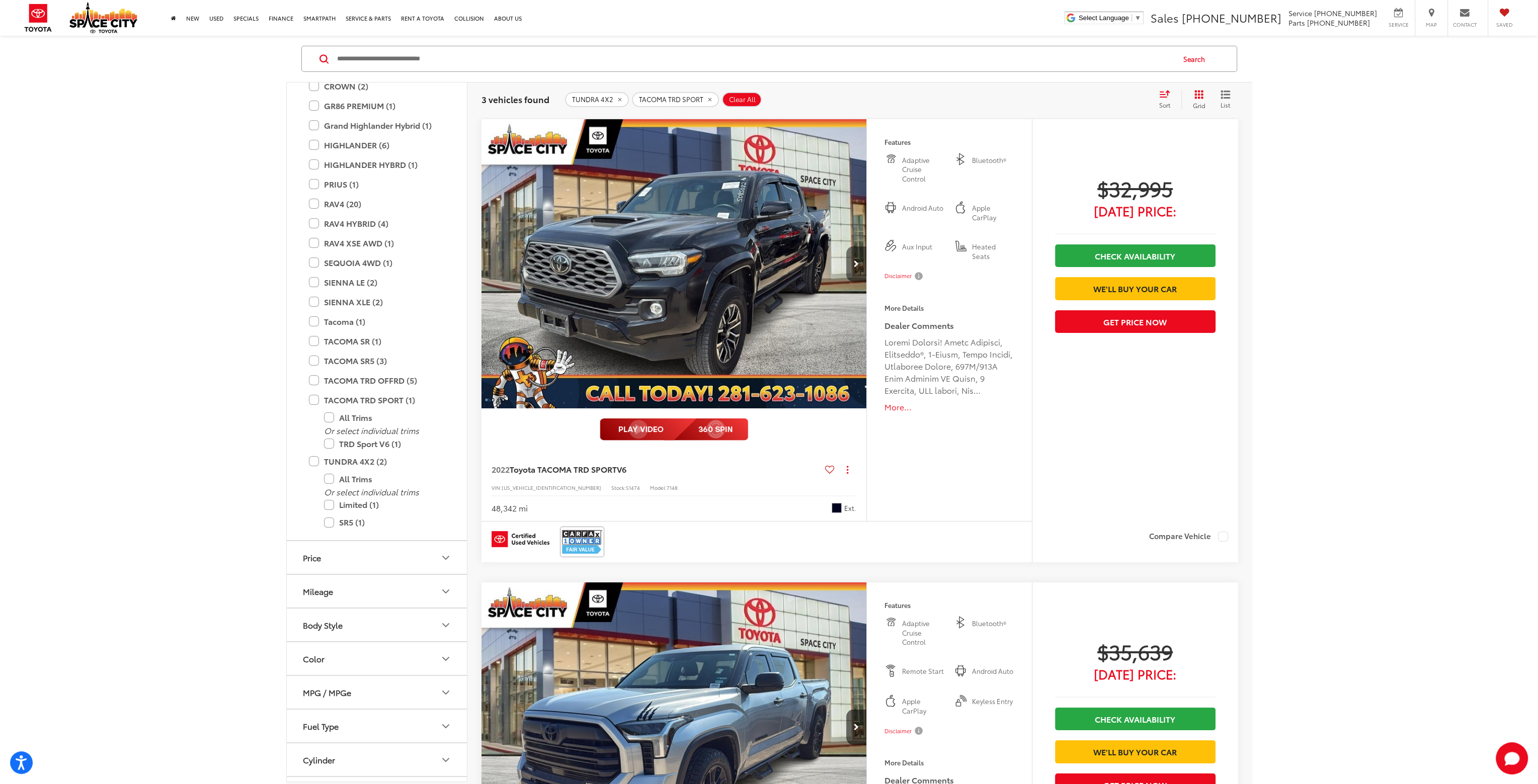
click at [862, 266] on button "Next image" at bounding box center [856, 264] width 20 height 35
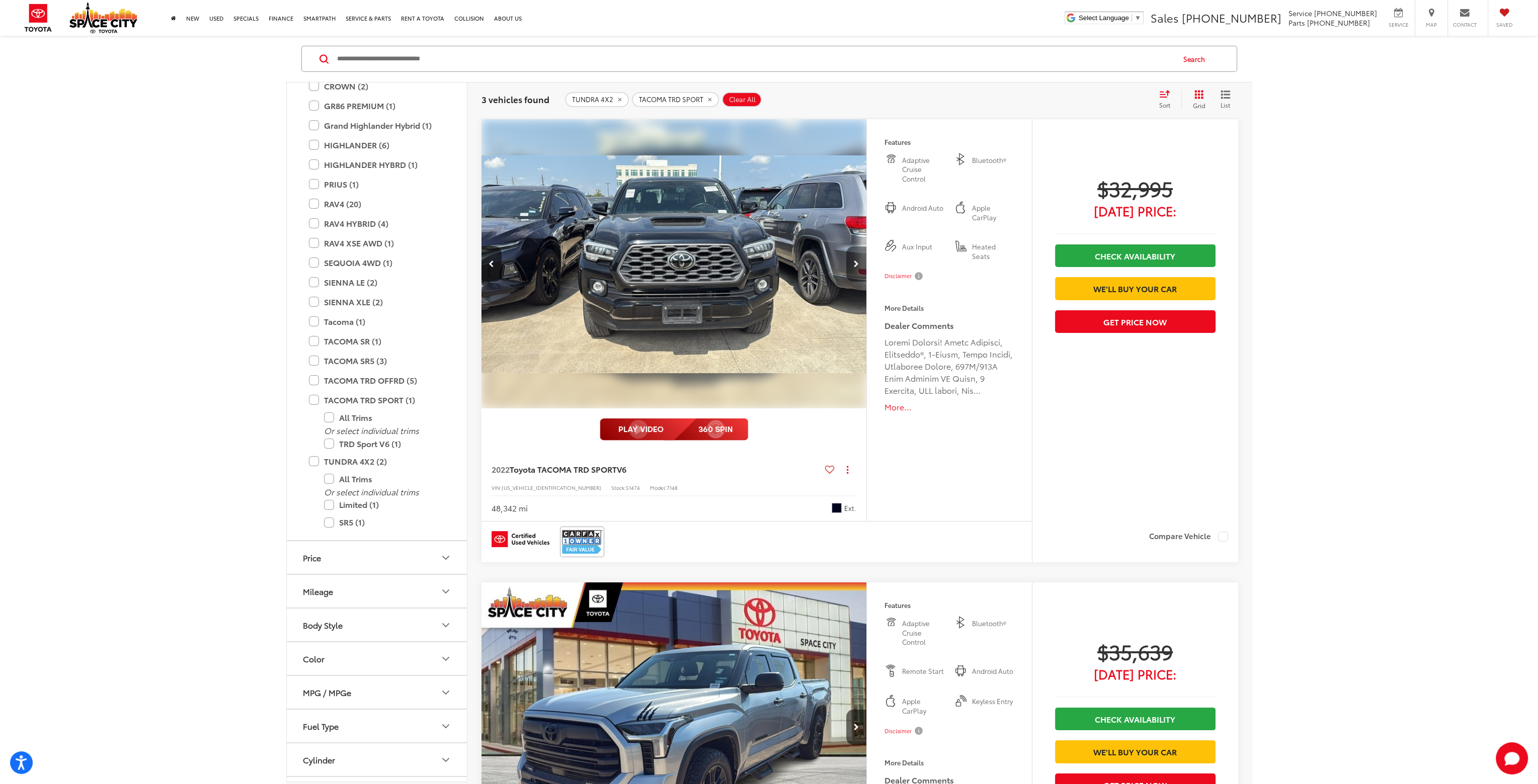
click at [862, 266] on button "Next image" at bounding box center [856, 264] width 20 height 35
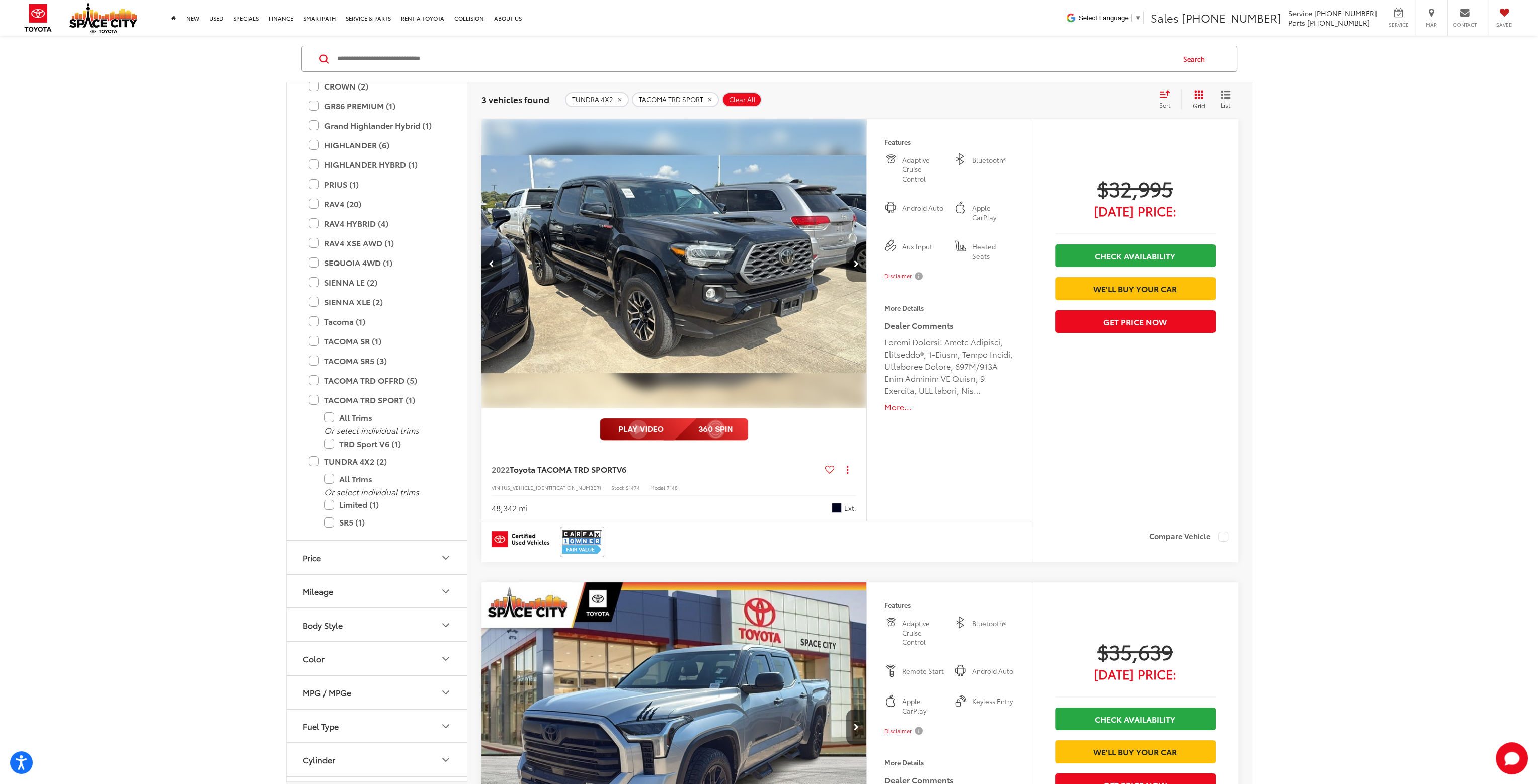
click at [862, 266] on button "Next image" at bounding box center [856, 264] width 20 height 35
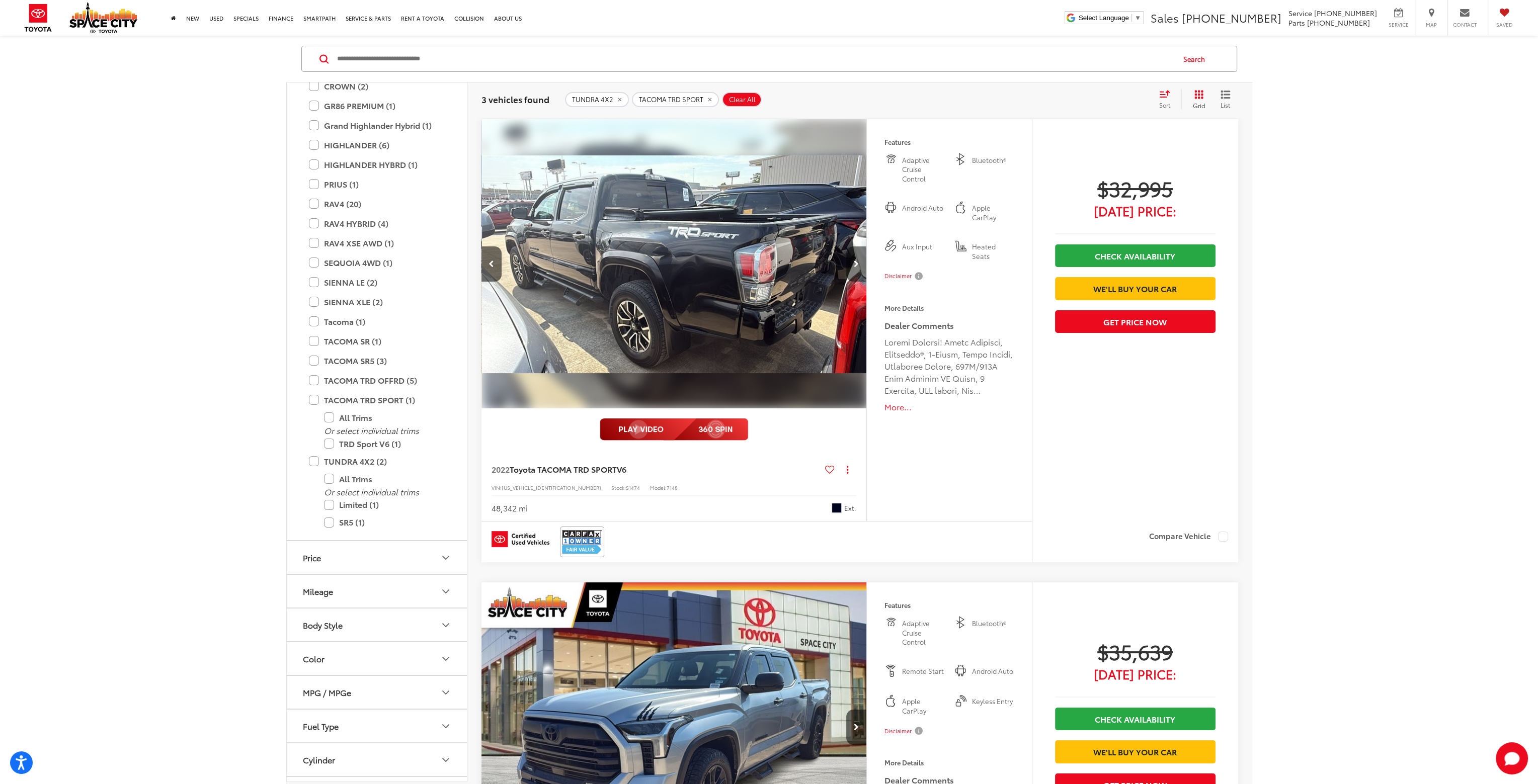
scroll to position [0, 1161]
click at [862, 266] on button "Next image" at bounding box center [856, 264] width 20 height 35
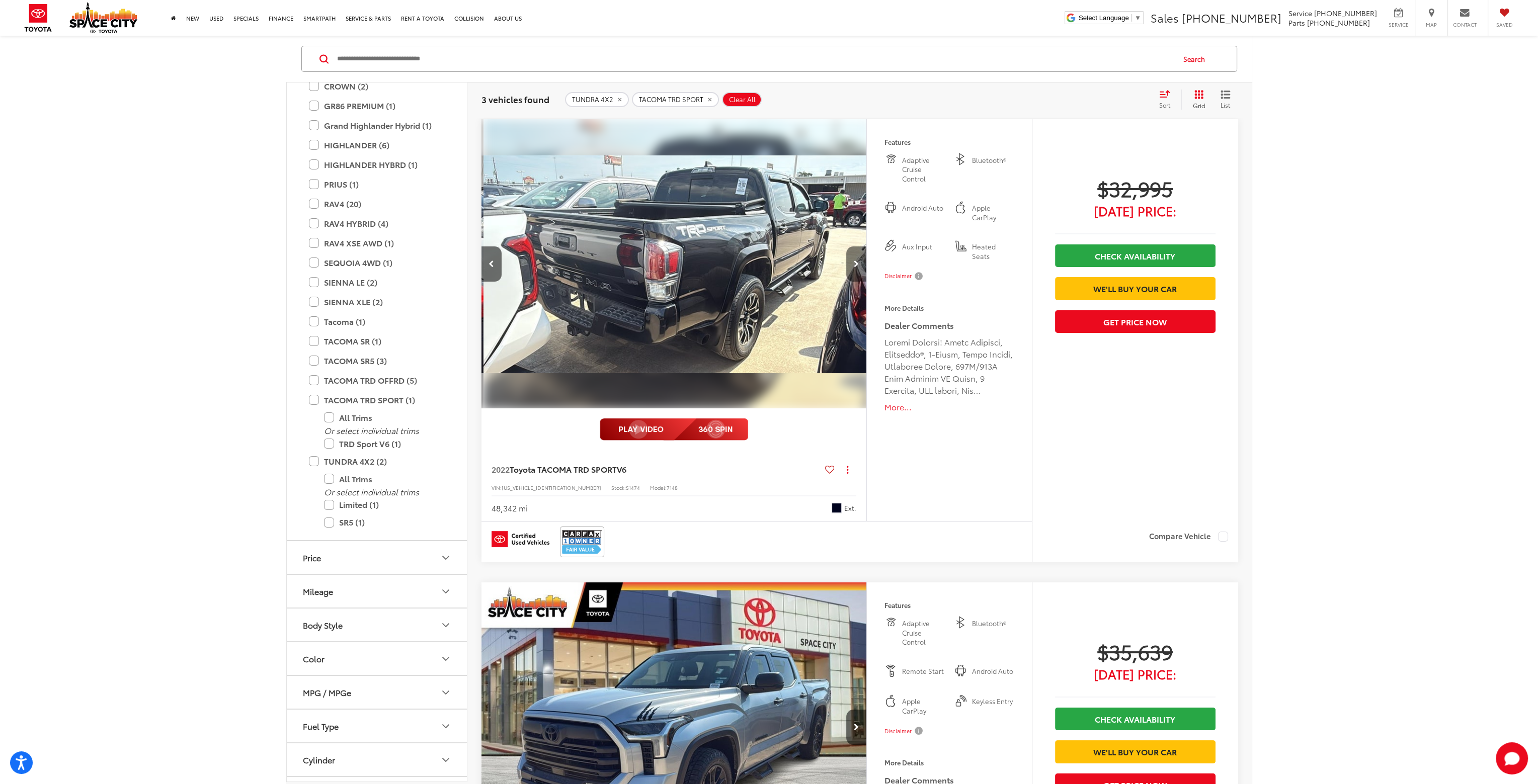
scroll to position [0, 1548]
click at [314, 382] on label "TACOMA TRD OFFRD (5)" at bounding box center [377, 380] width 136 height 17
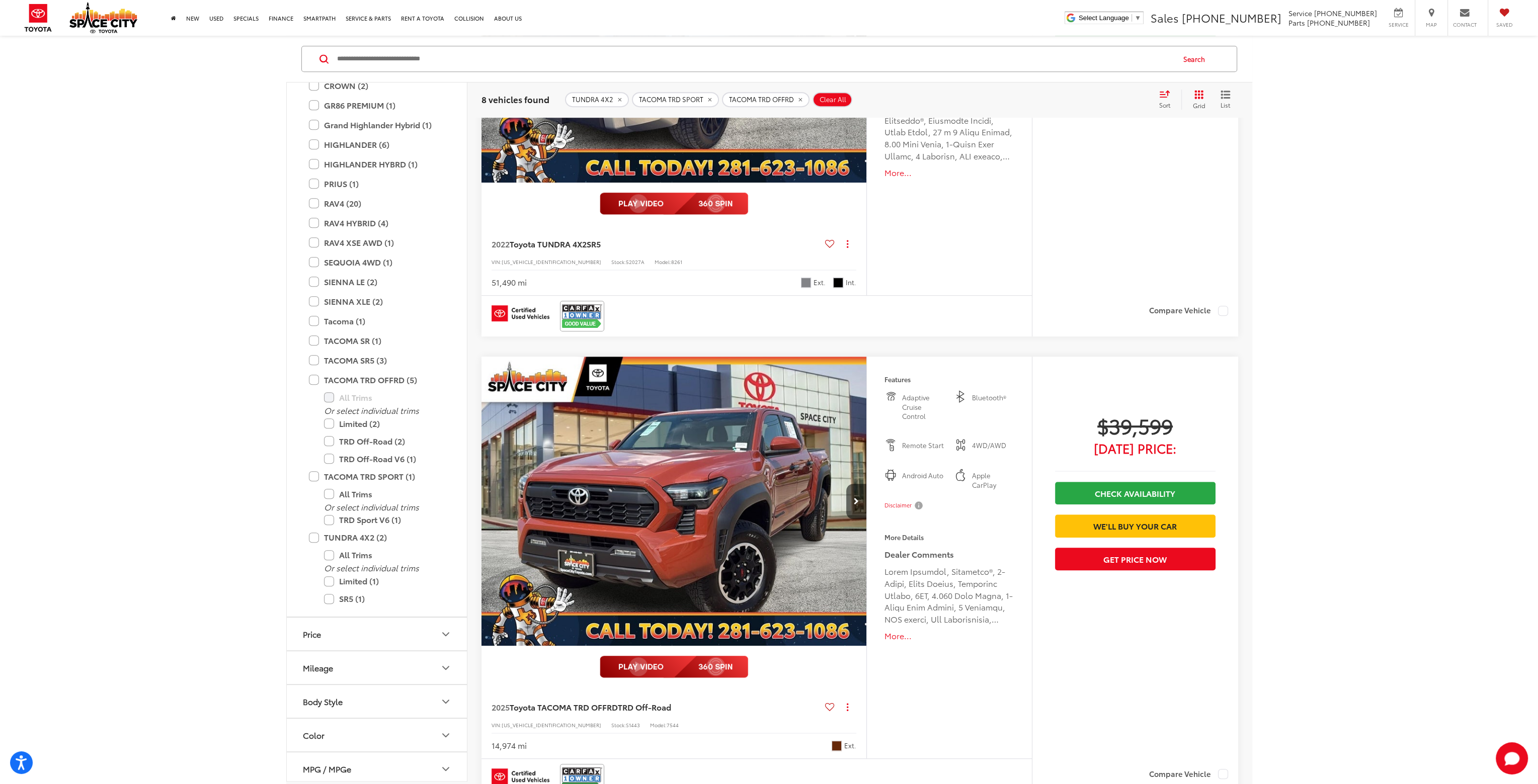
scroll to position [1257, 0]
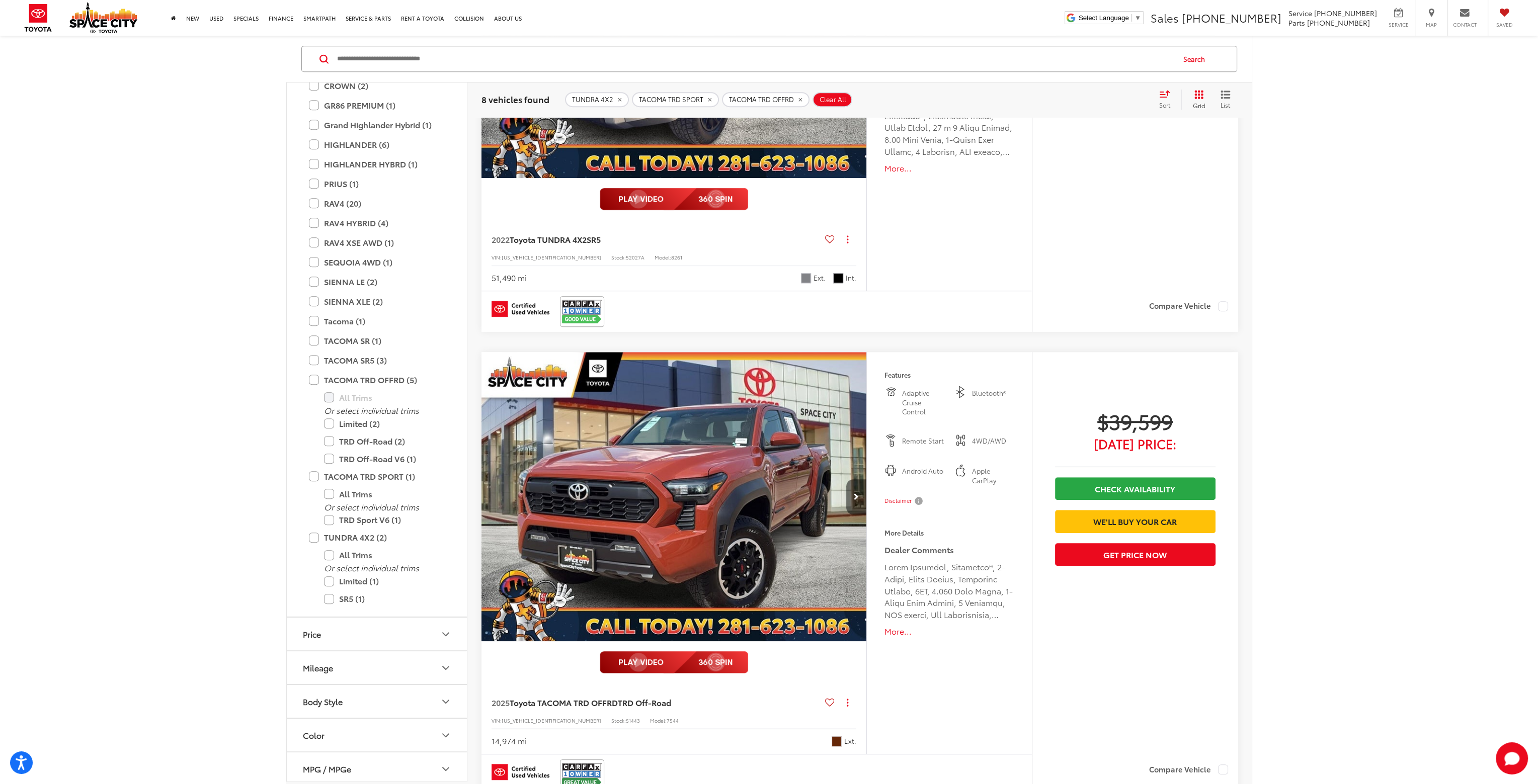
click at [856, 487] on button "Next image" at bounding box center [856, 497] width 20 height 35
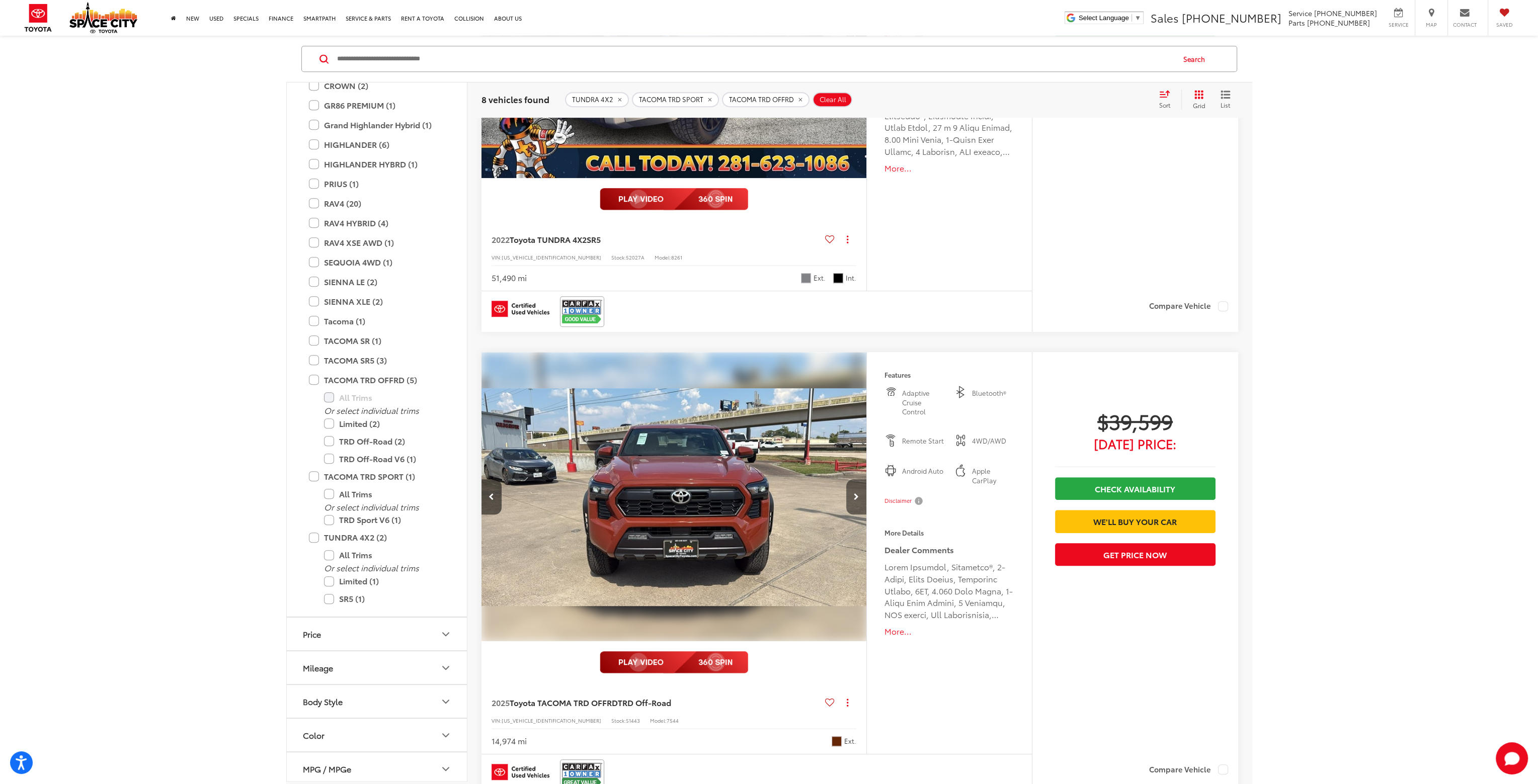
click at [857, 494] on icon "Next image" at bounding box center [856, 497] width 5 height 7
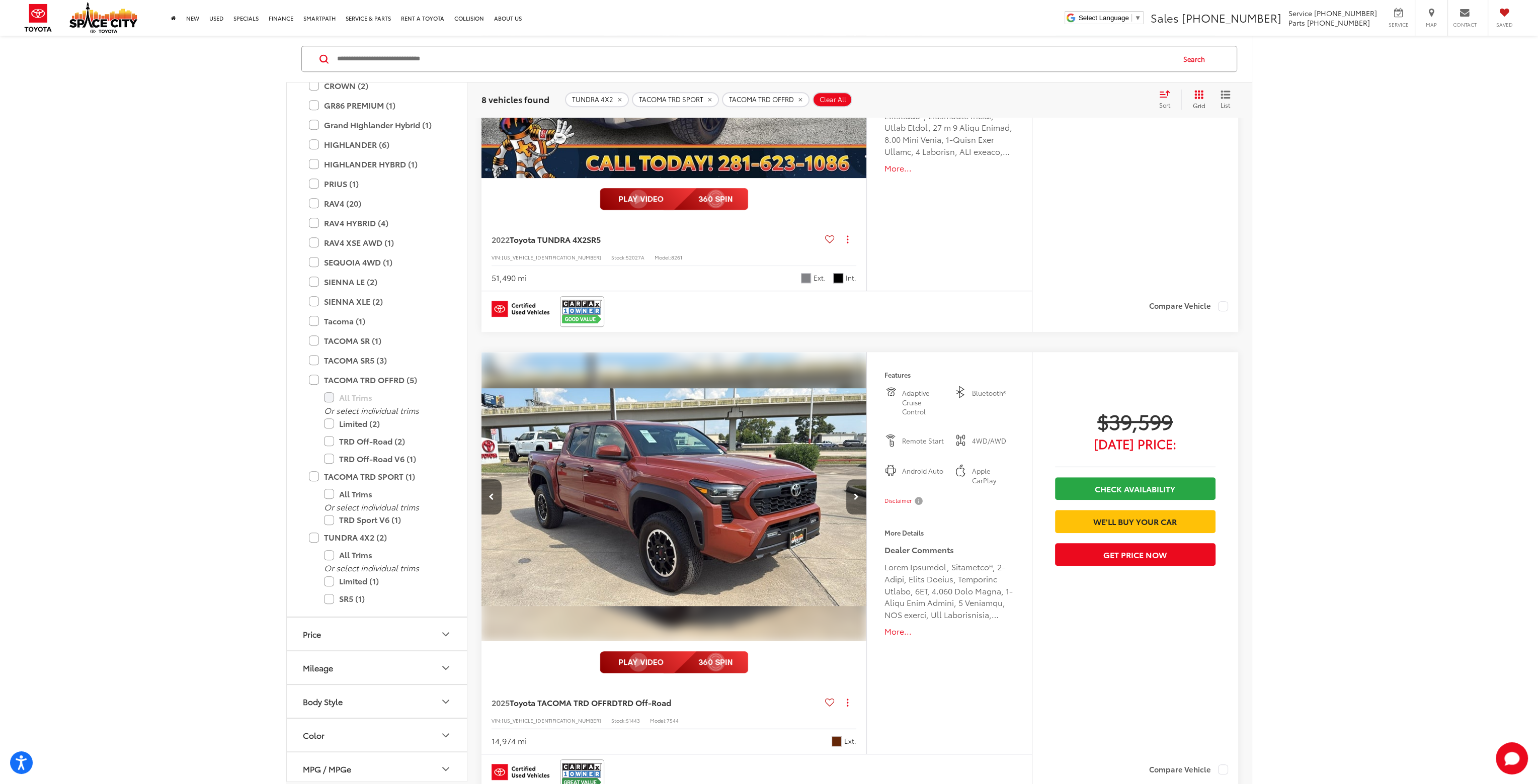
click at [857, 494] on icon "Next image" at bounding box center [856, 497] width 5 height 7
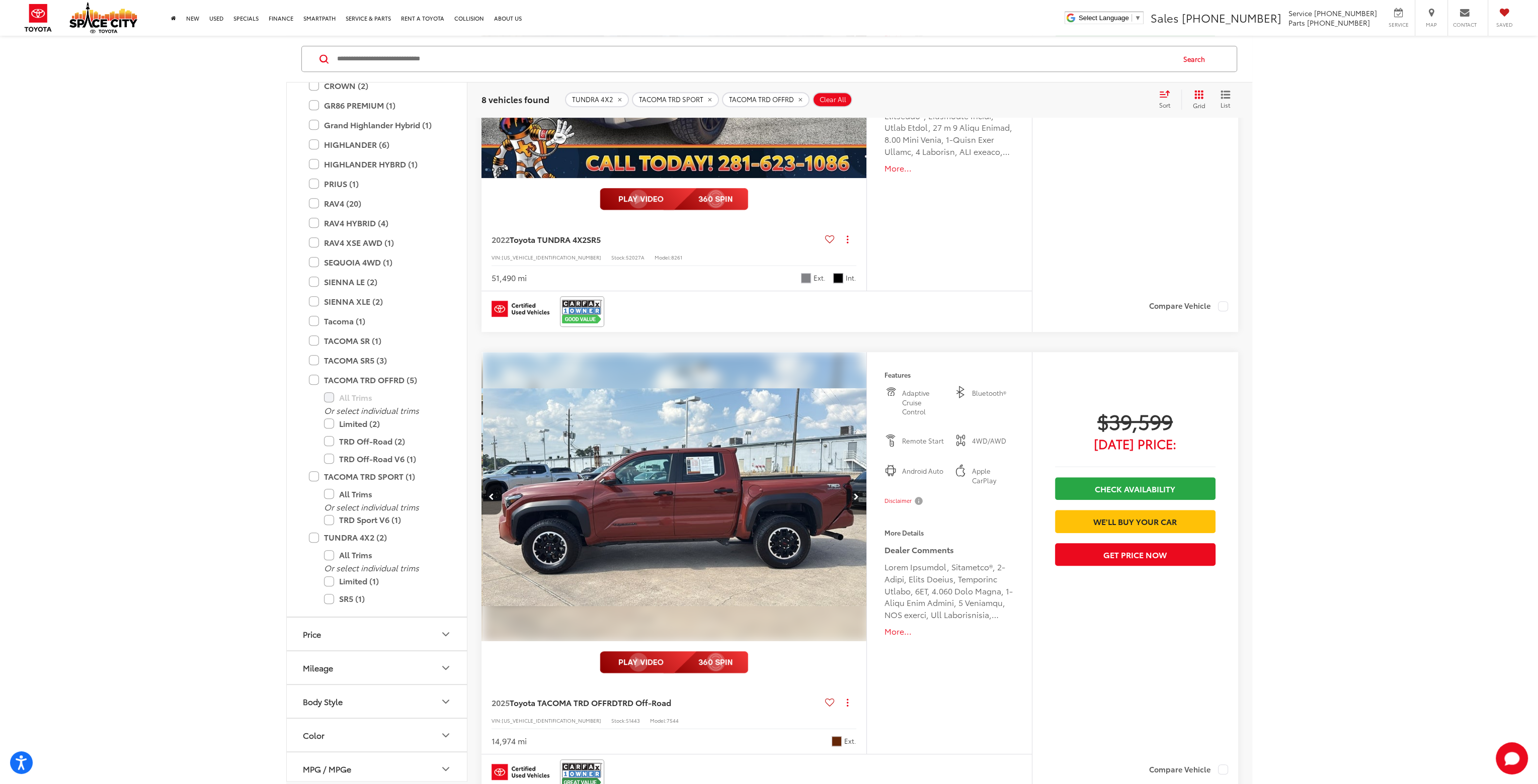
scroll to position [0, 1161]
click at [857, 494] on icon "Next image" at bounding box center [856, 497] width 5 height 7
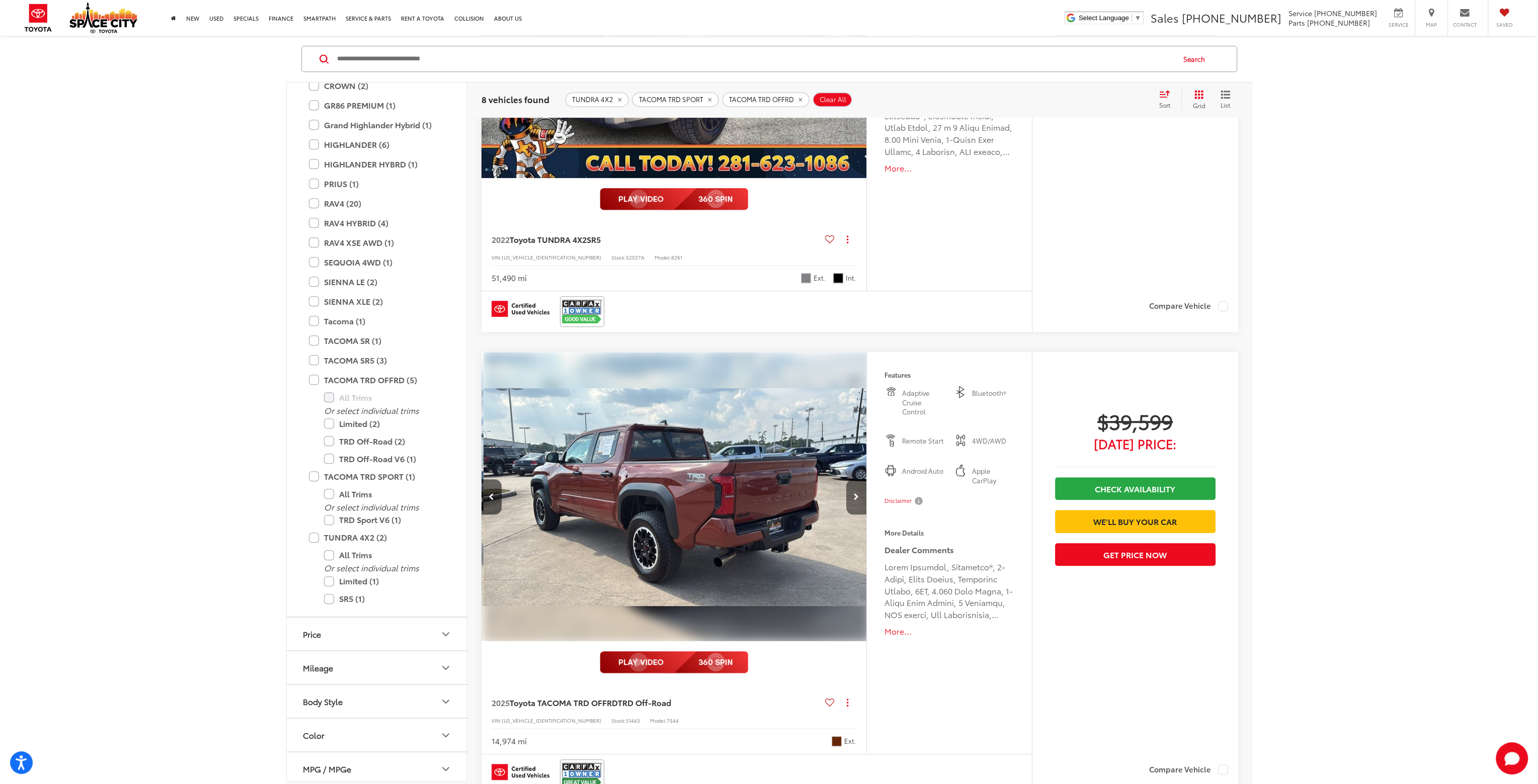
scroll to position [0, 1548]
click at [857, 494] on icon "Next image" at bounding box center [856, 497] width 5 height 7
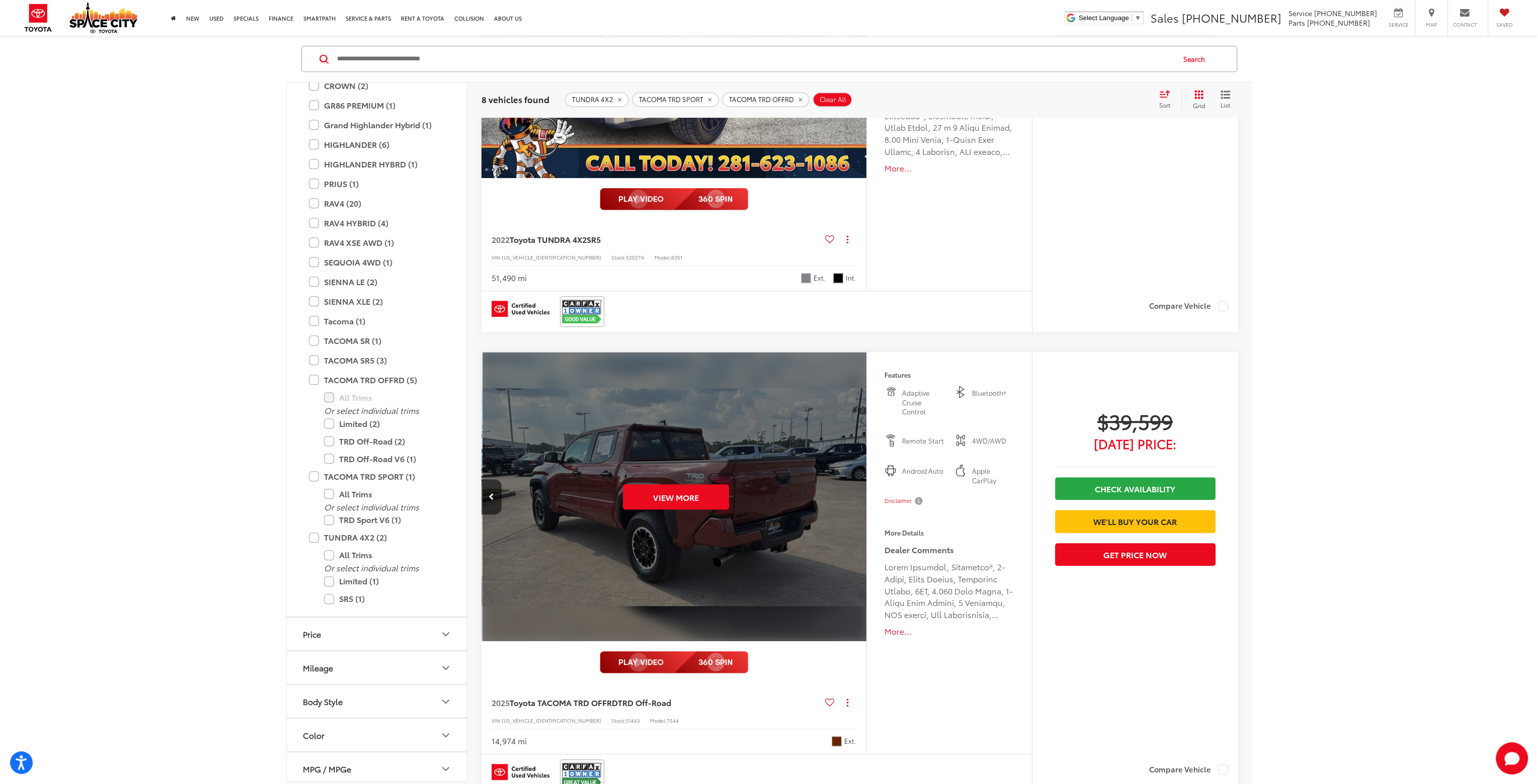
scroll to position [0, 1934]
click at [700, 496] on button "View More" at bounding box center [674, 497] width 106 height 25
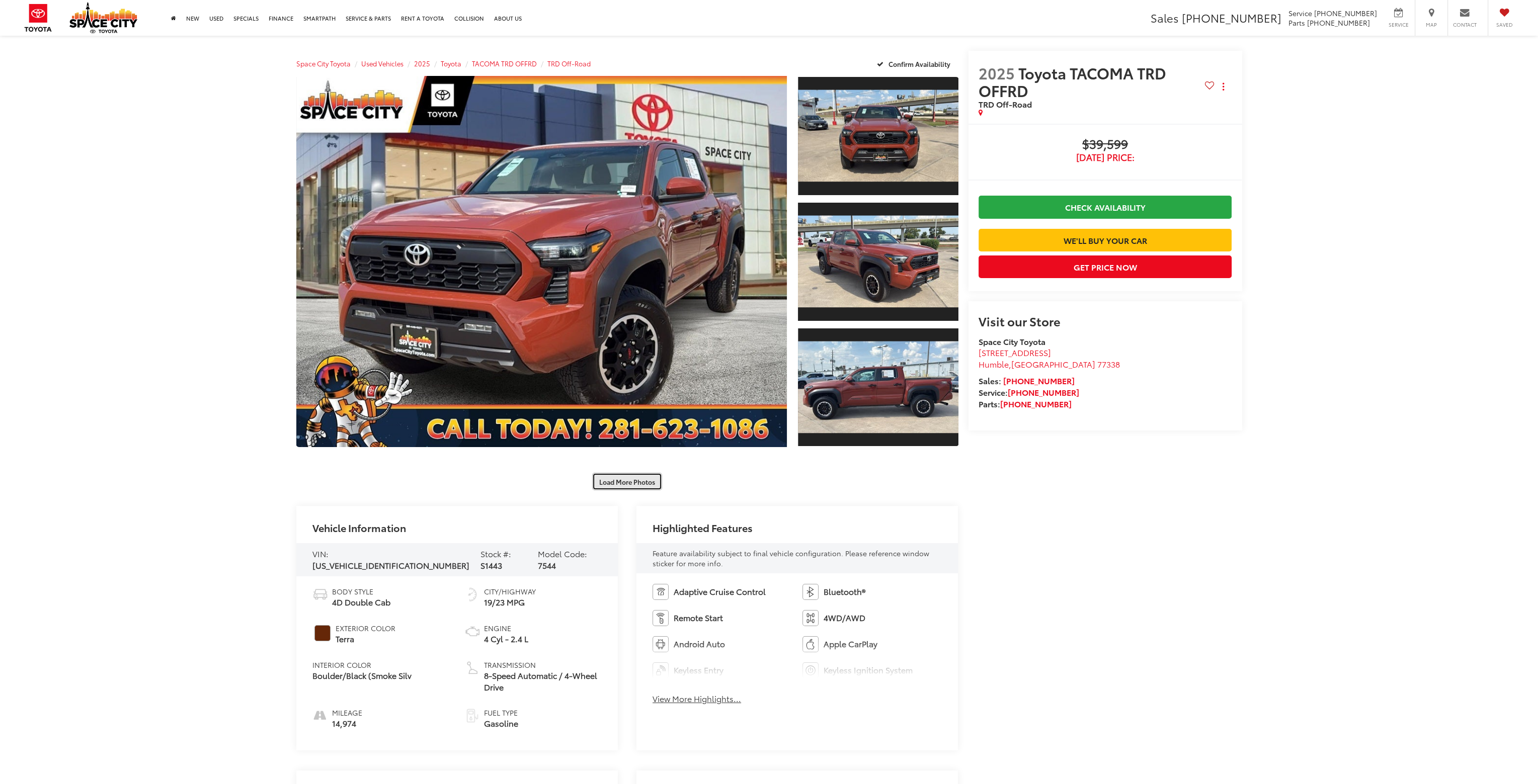
click at [631, 485] on button "Load More Photos" at bounding box center [627, 481] width 70 height 17
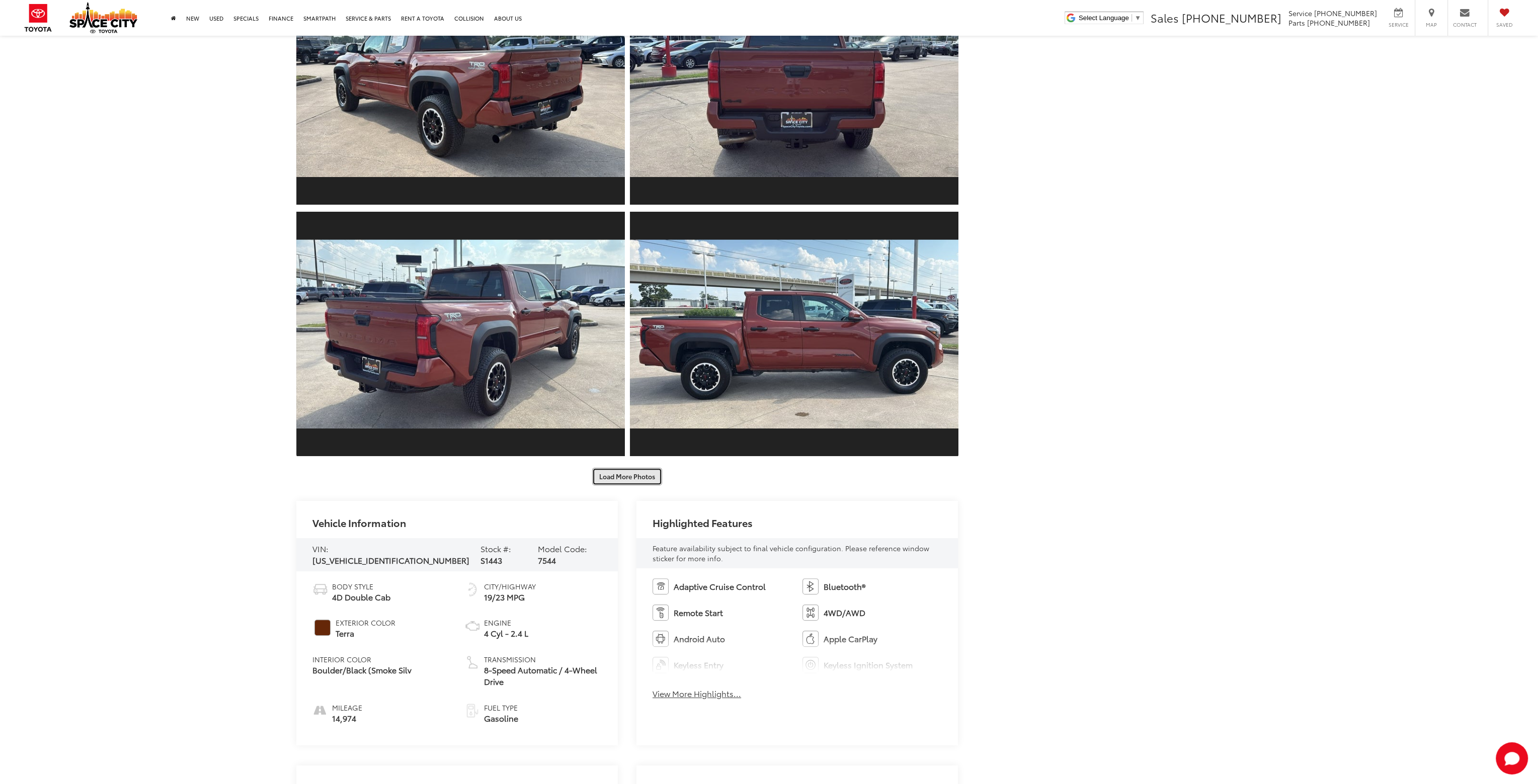
scroll to position [523, 0]
click at [631, 476] on button "Load More Photos" at bounding box center [627, 476] width 70 height 17
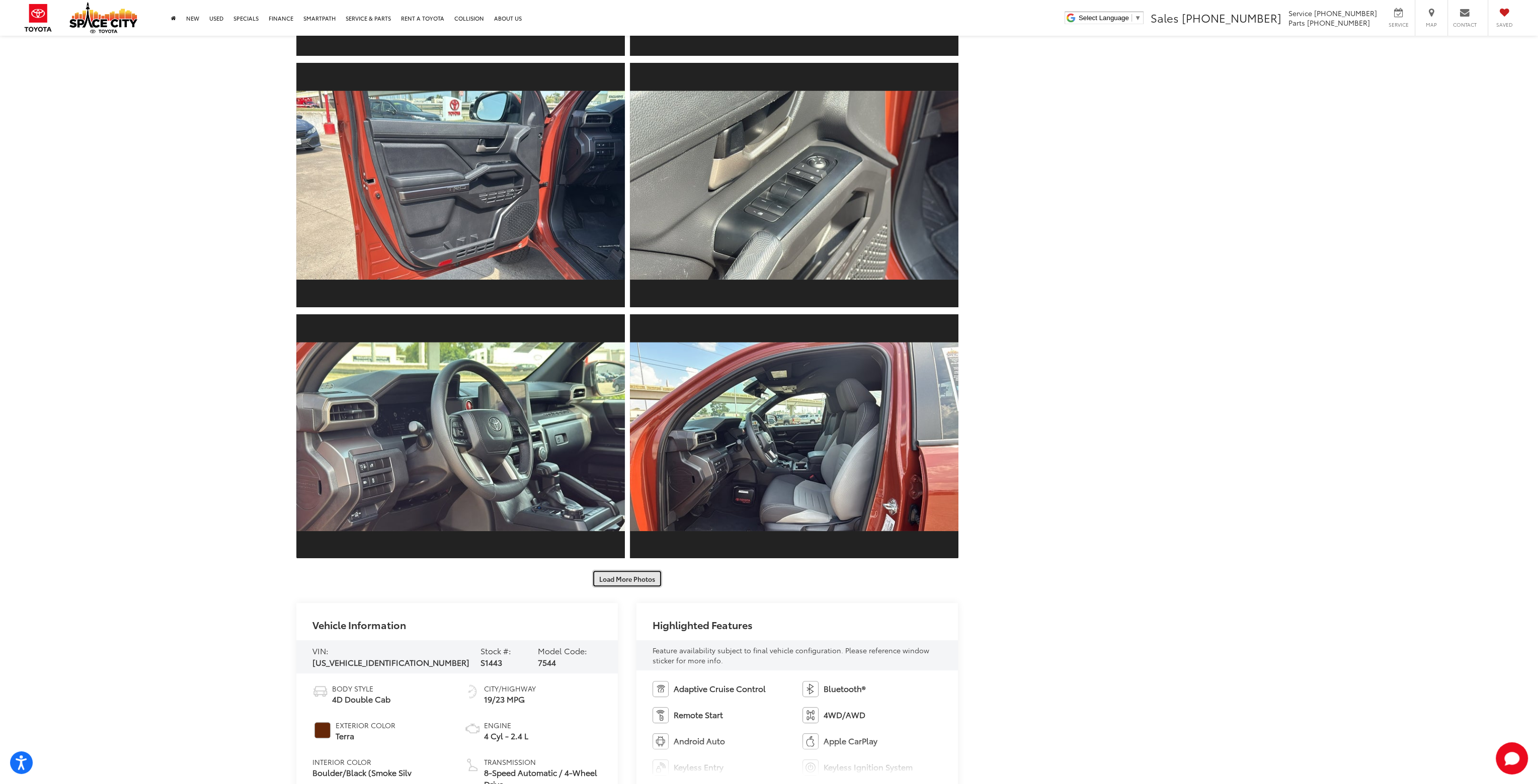
scroll to position [926, 0]
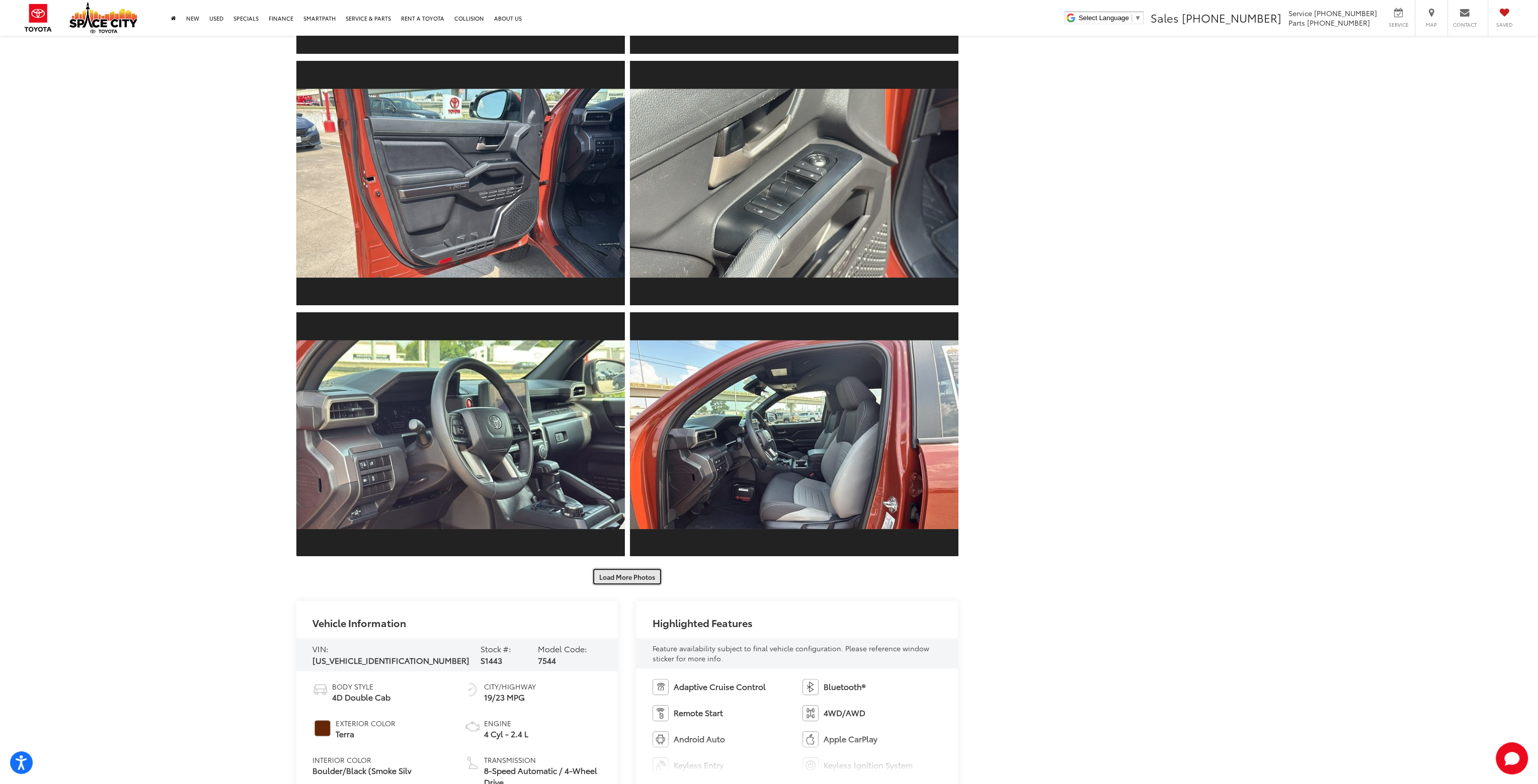
click at [636, 575] on button "Load More Photos" at bounding box center [627, 576] width 70 height 17
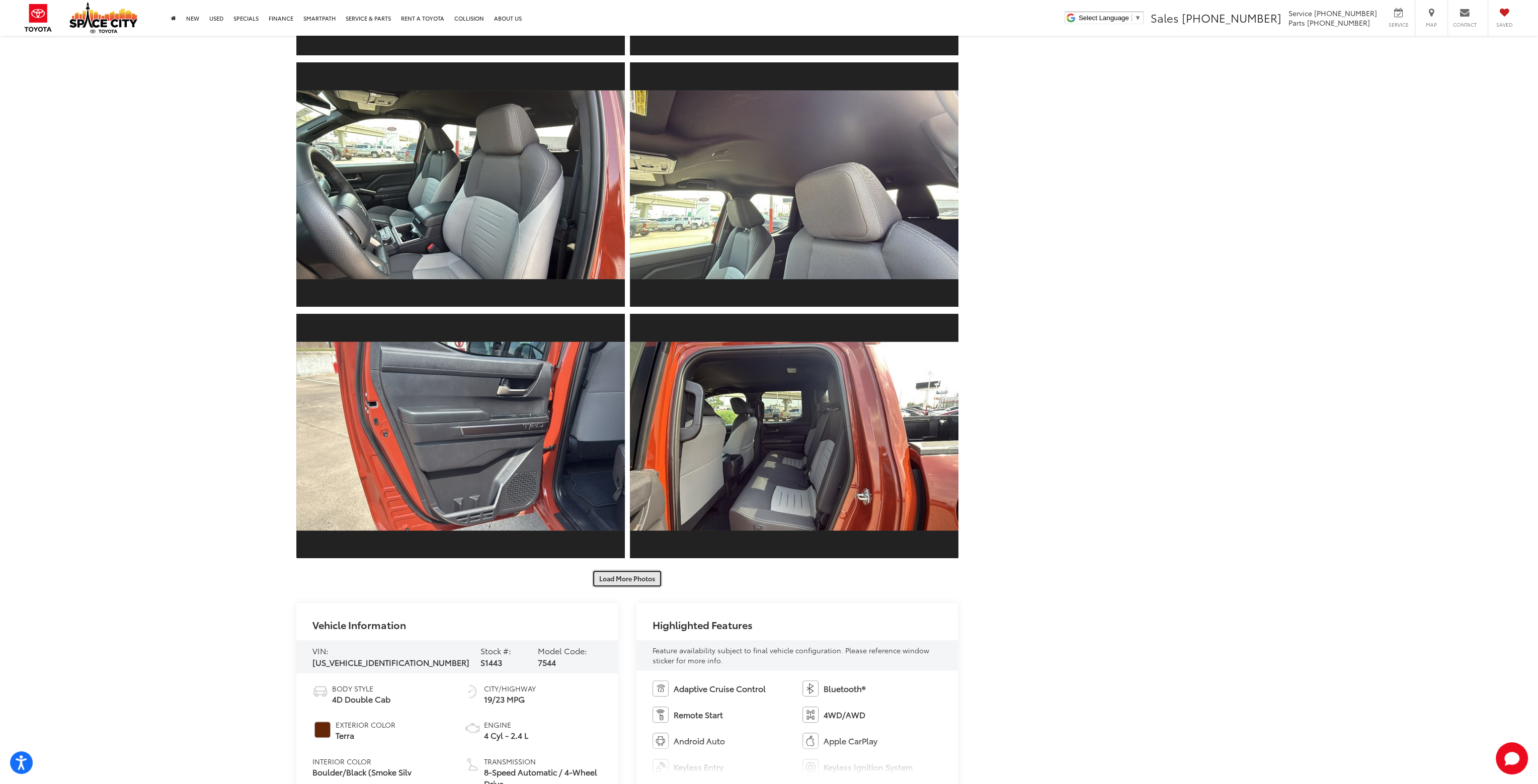
scroll to position [1428, 0]
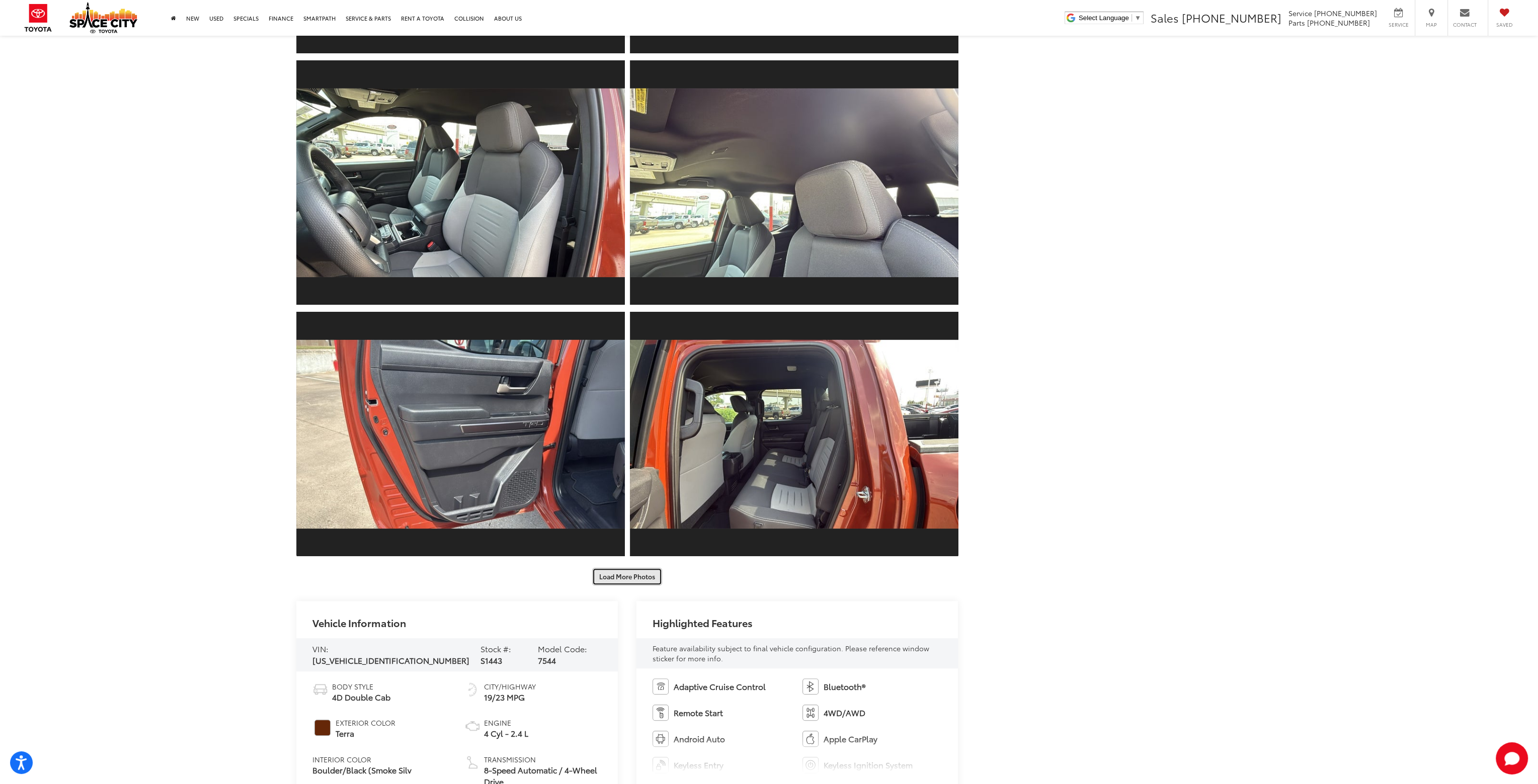
click at [631, 577] on button "Load More Photos" at bounding box center [627, 576] width 70 height 17
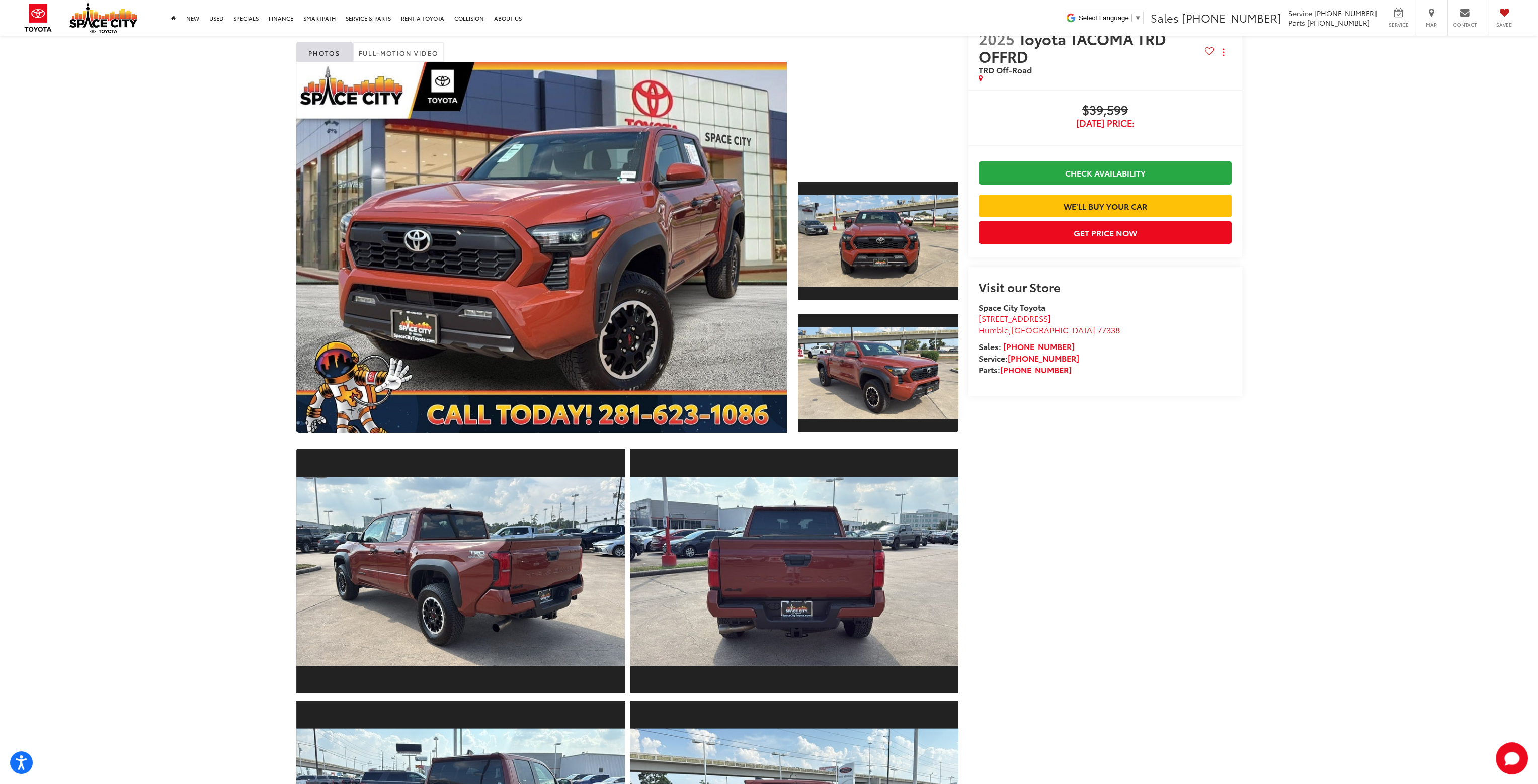
scroll to position [0, 0]
